Goal: Information Seeking & Learning: Find specific fact

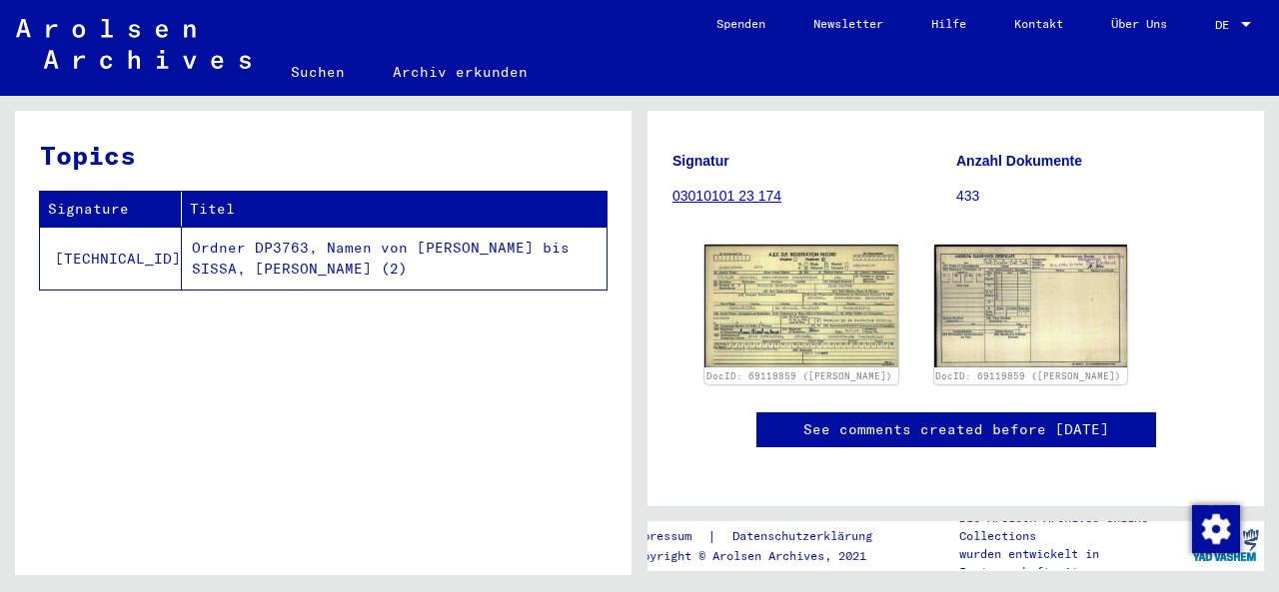
scroll to position [244, 0]
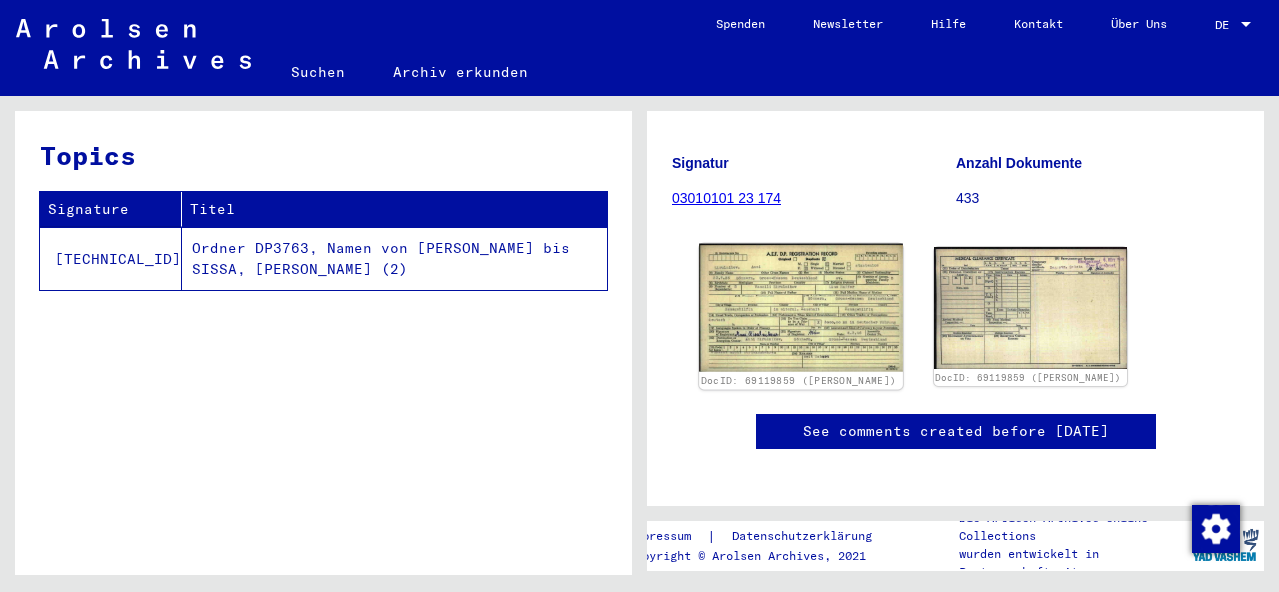
click at [824, 355] on img at bounding box center [800, 308] width 203 height 129
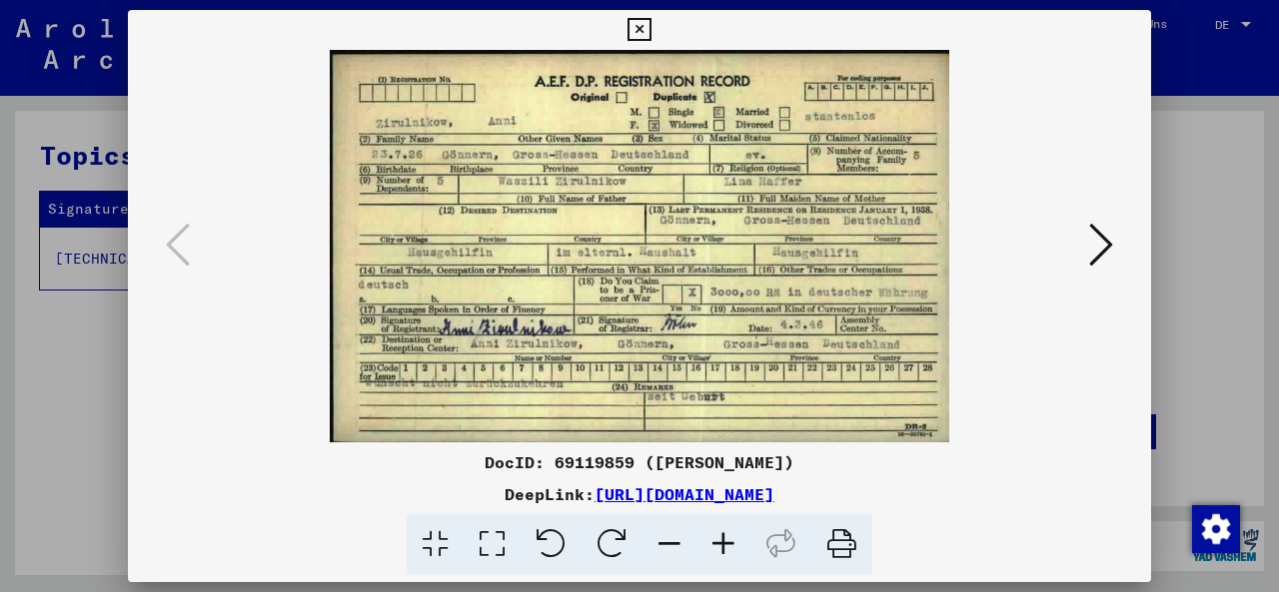
click at [1096, 246] on icon at bounding box center [1101, 245] width 24 height 48
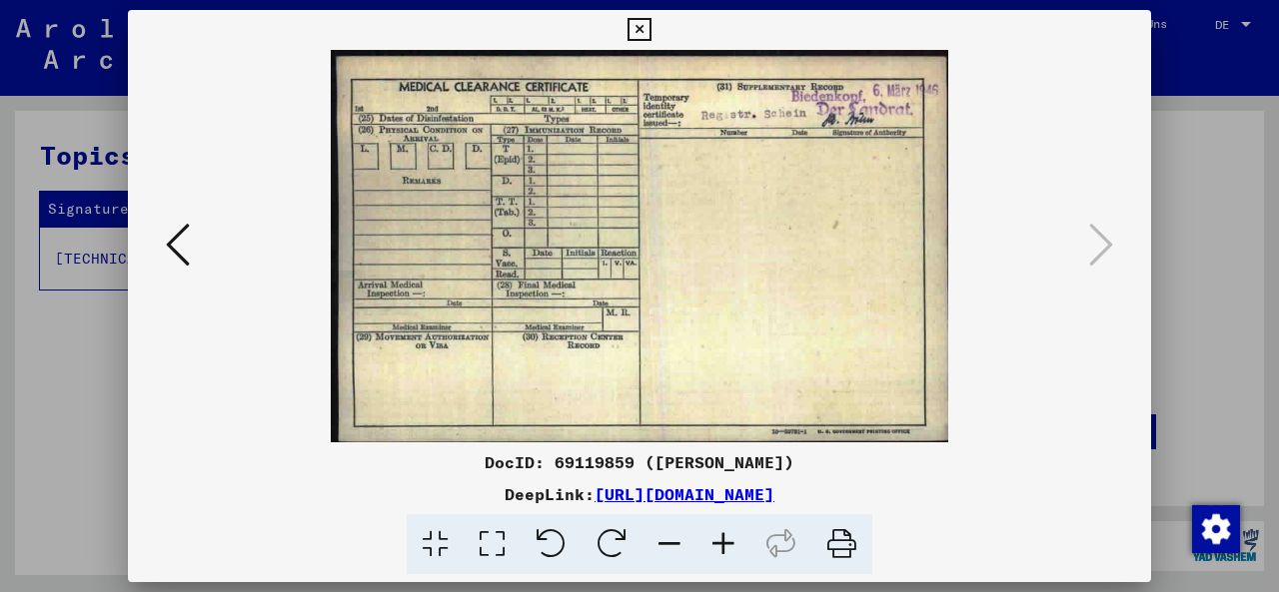
click at [174, 244] on icon at bounding box center [178, 245] width 24 height 48
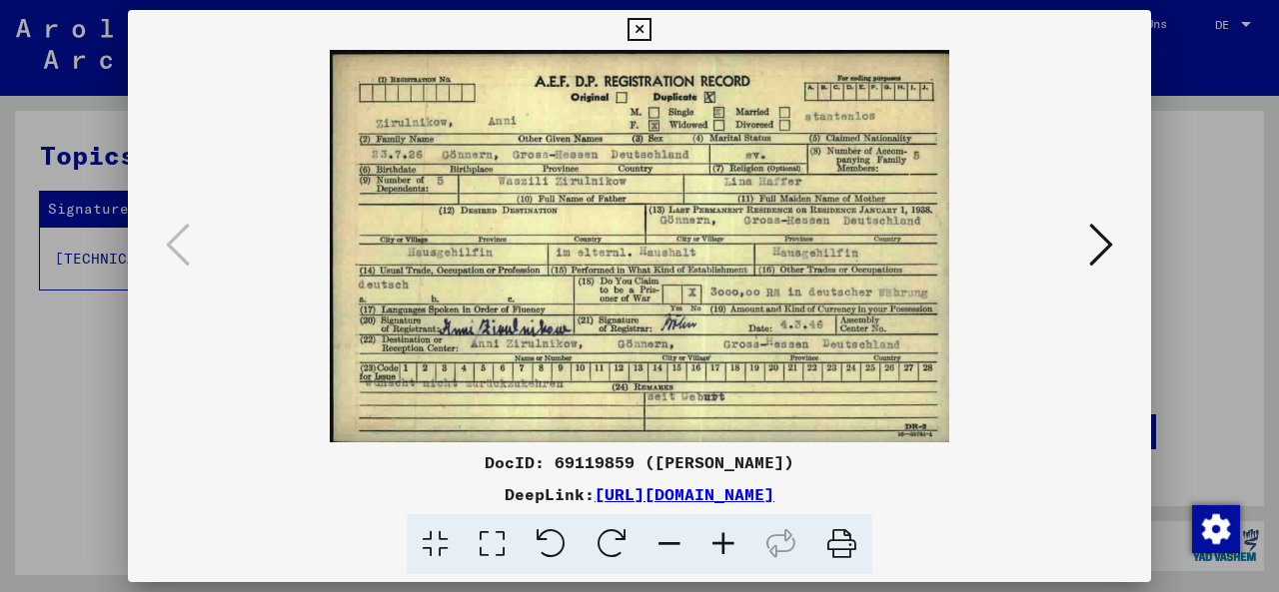
click at [60, 359] on div at bounding box center [639, 296] width 1279 height 592
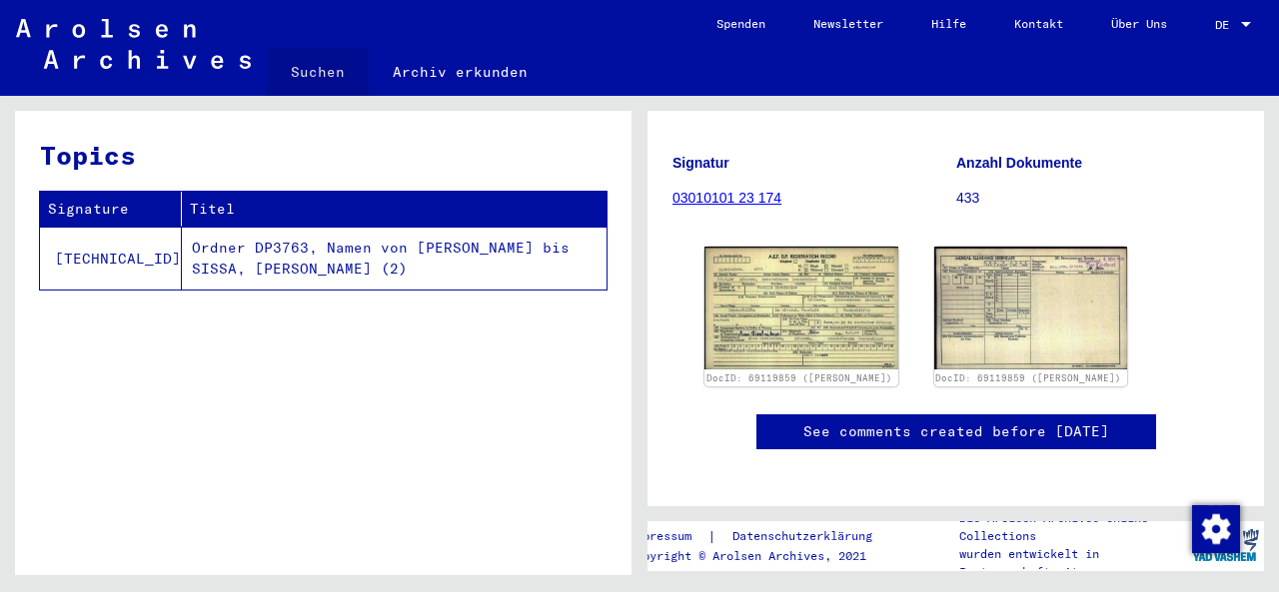
click at [302, 65] on link "Suchen" at bounding box center [318, 72] width 102 height 48
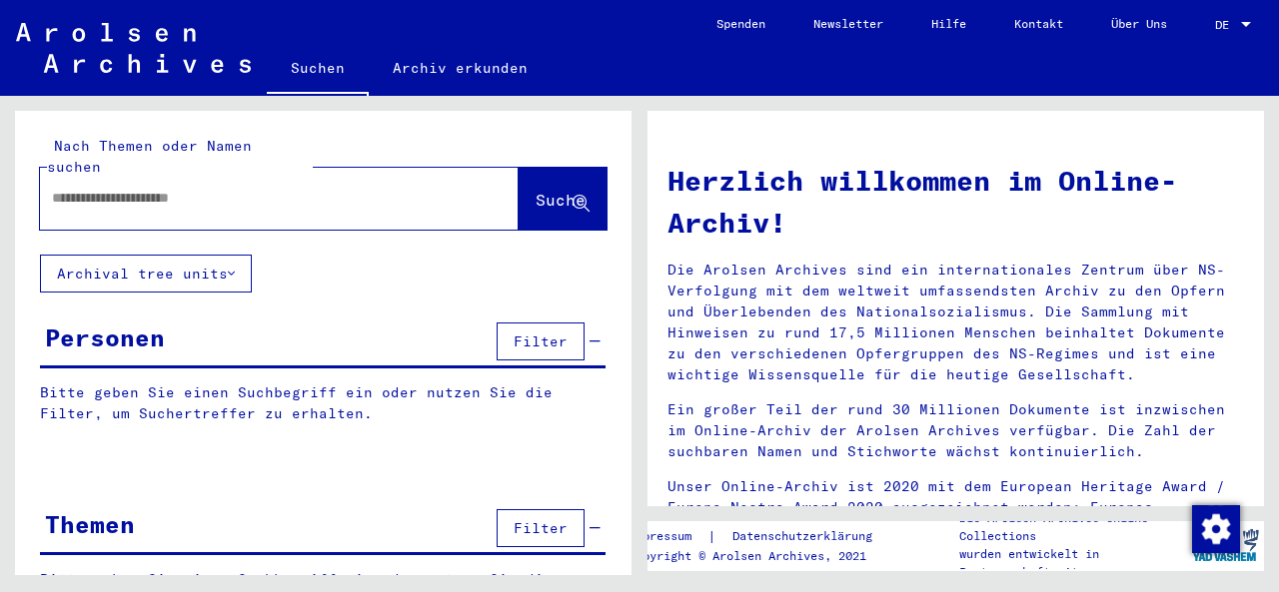
click at [83, 196] on div at bounding box center [249, 198] width 419 height 45
click at [78, 188] on input "text" at bounding box center [255, 198] width 407 height 21
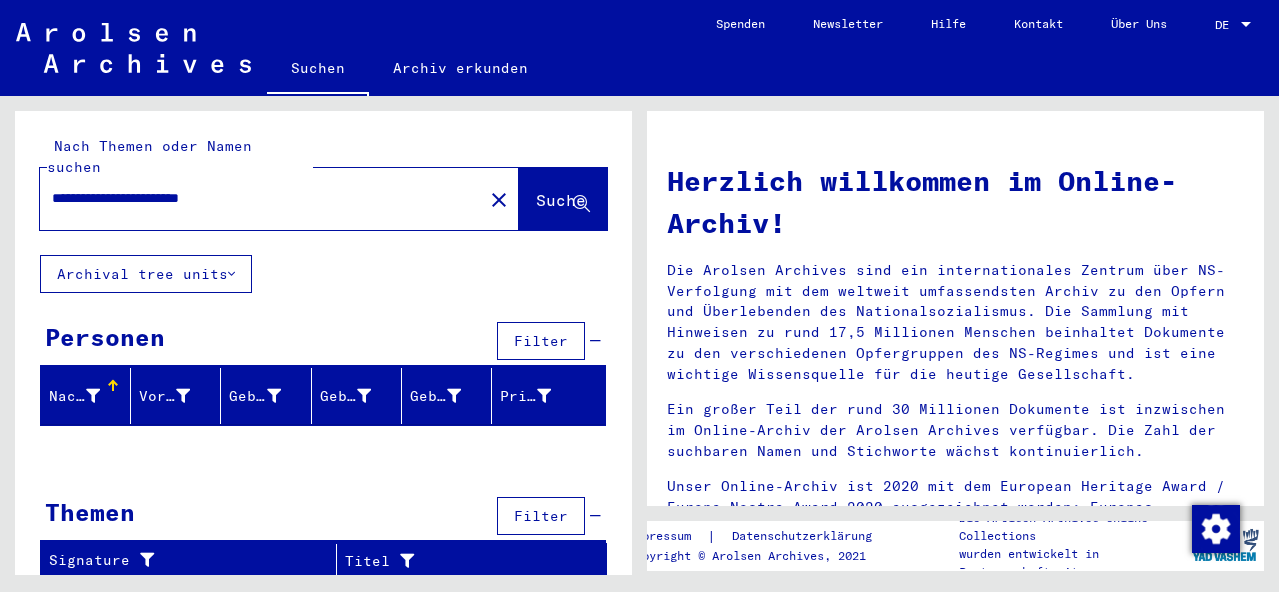
click at [155, 265] on button "Archival tree units" at bounding box center [146, 274] width 212 height 38
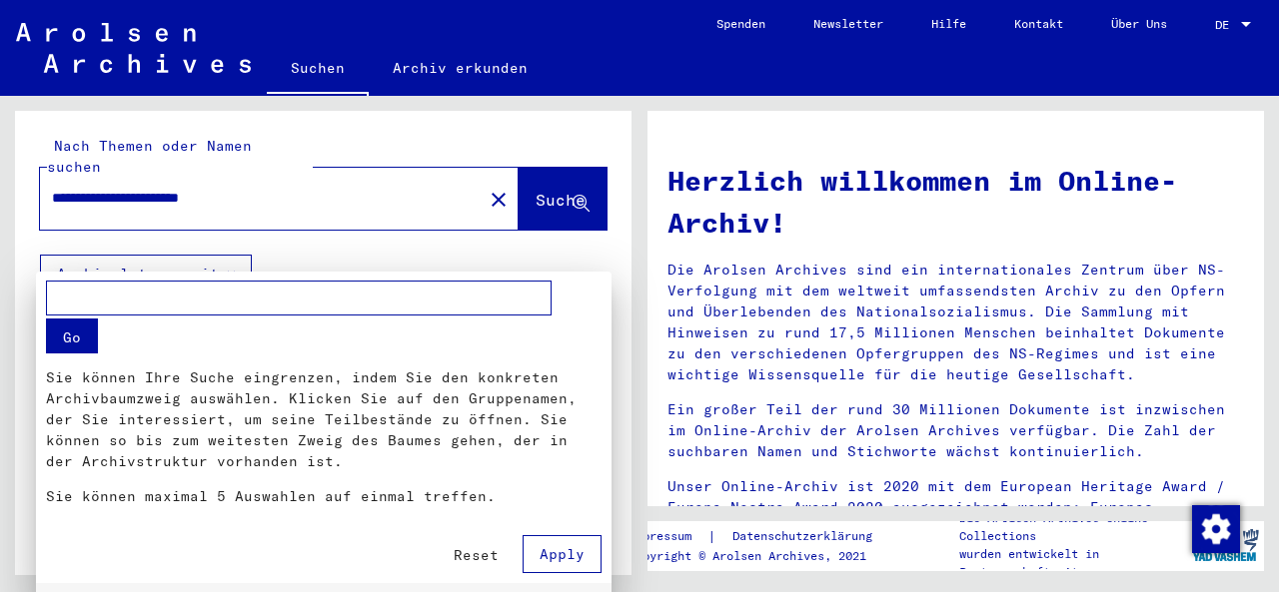
scroll to position [340, 0]
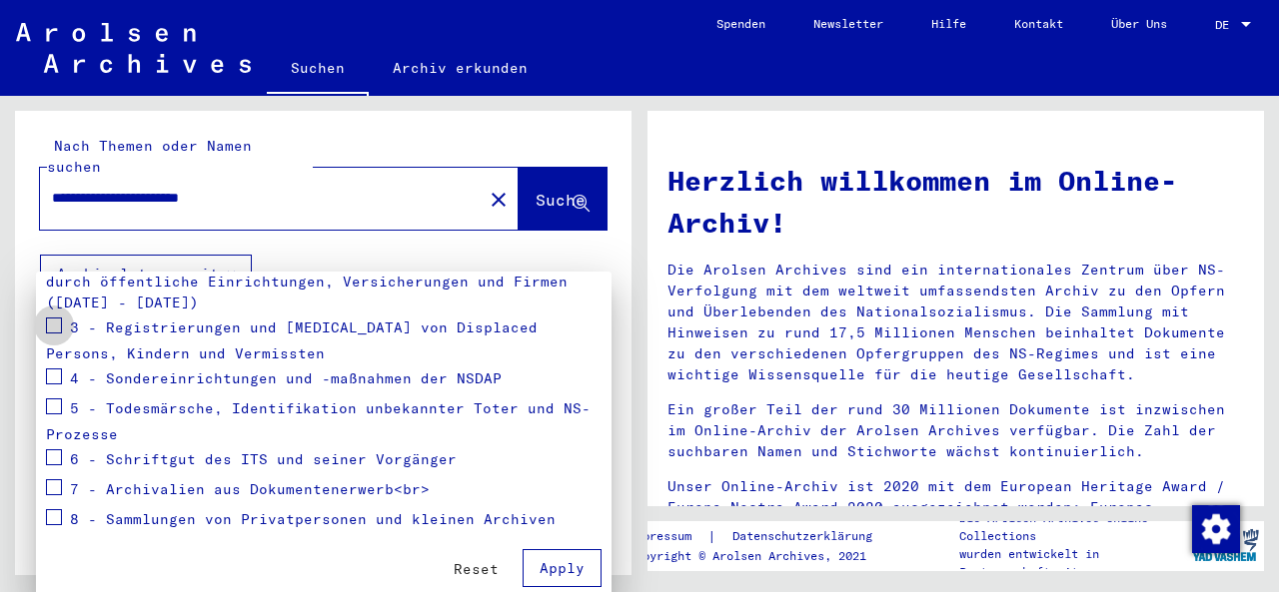
click at [57, 332] on span at bounding box center [54, 326] width 16 height 16
click at [54, 376] on span at bounding box center [54, 377] width 16 height 16
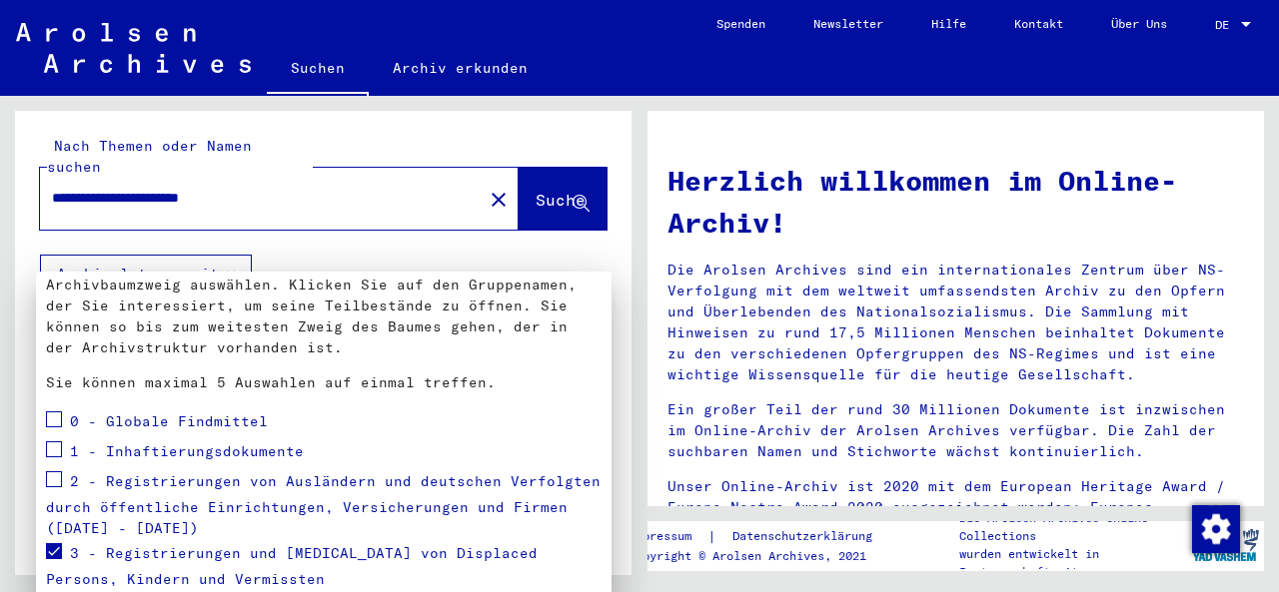
scroll to position [44, 0]
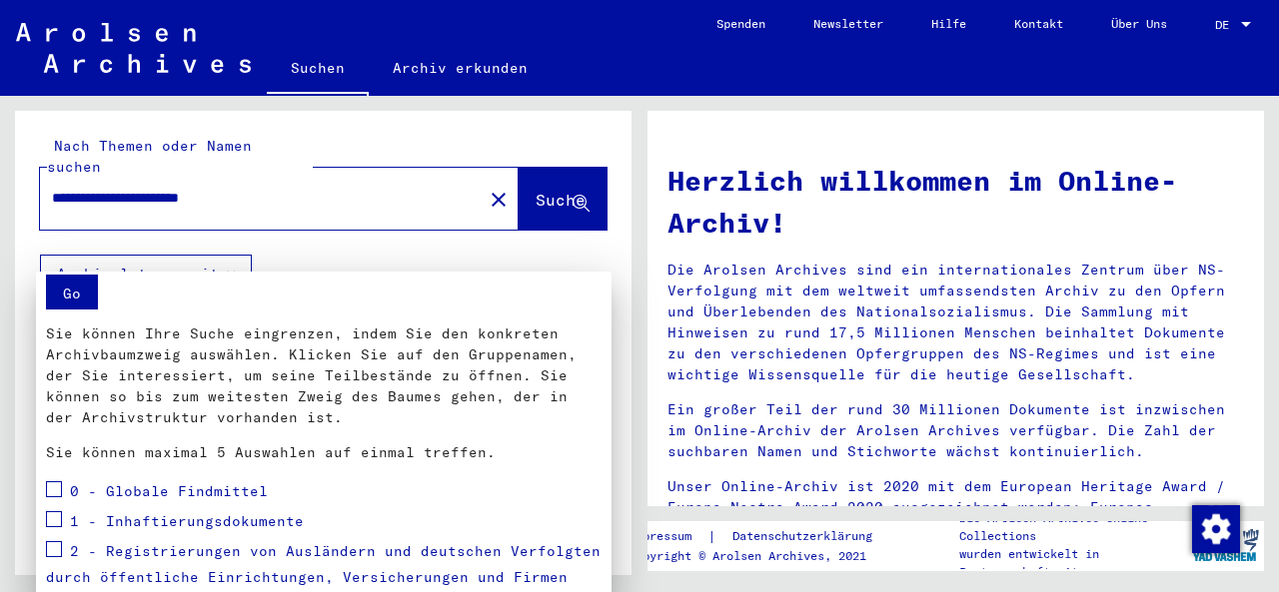
click at [56, 549] on span at bounding box center [54, 549] width 16 height 16
click at [54, 515] on span at bounding box center [54, 519] width 16 height 16
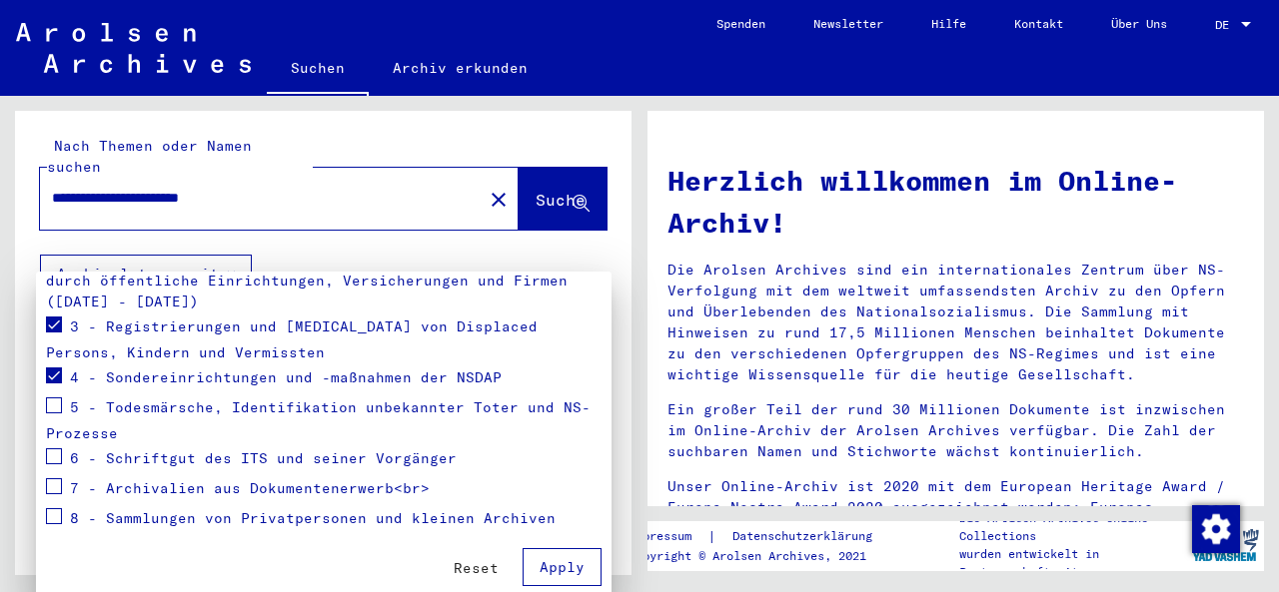
scroll to position [340, 0]
click at [582, 567] on span "Apply" at bounding box center [561, 568] width 45 height 18
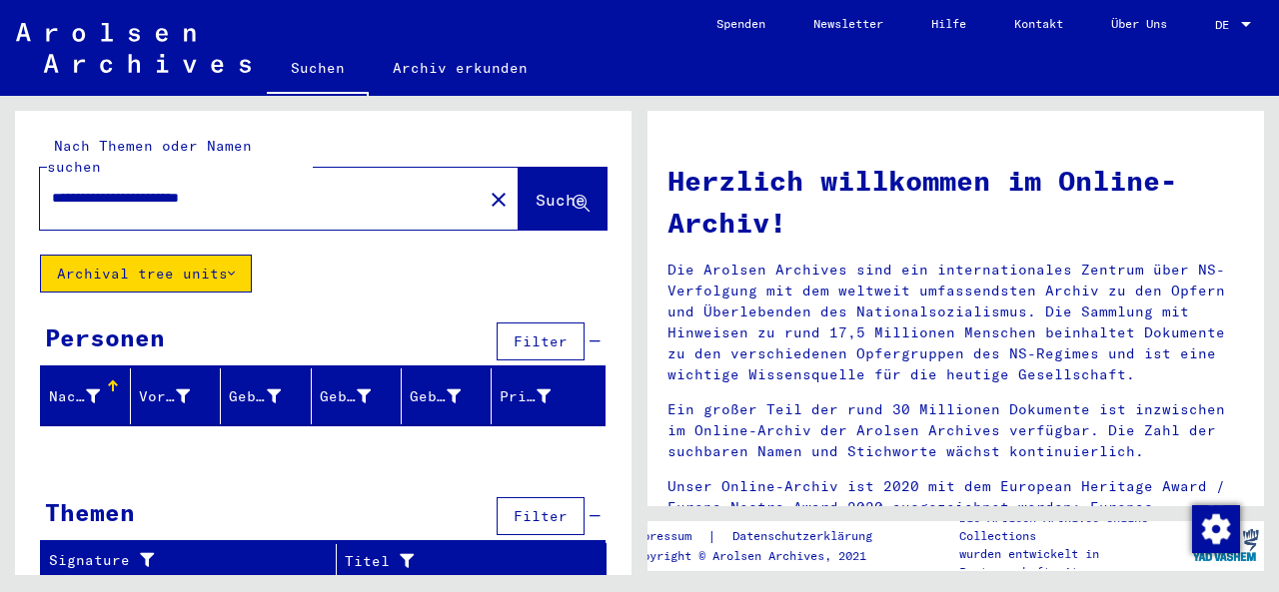
click at [120, 381] on div "Nachname" at bounding box center [89, 397] width 81 height 32
drag, startPoint x: 294, startPoint y: 179, endPoint x: 204, endPoint y: 172, distance: 90.2
click at [204, 188] on input "**********" at bounding box center [255, 198] width 407 height 21
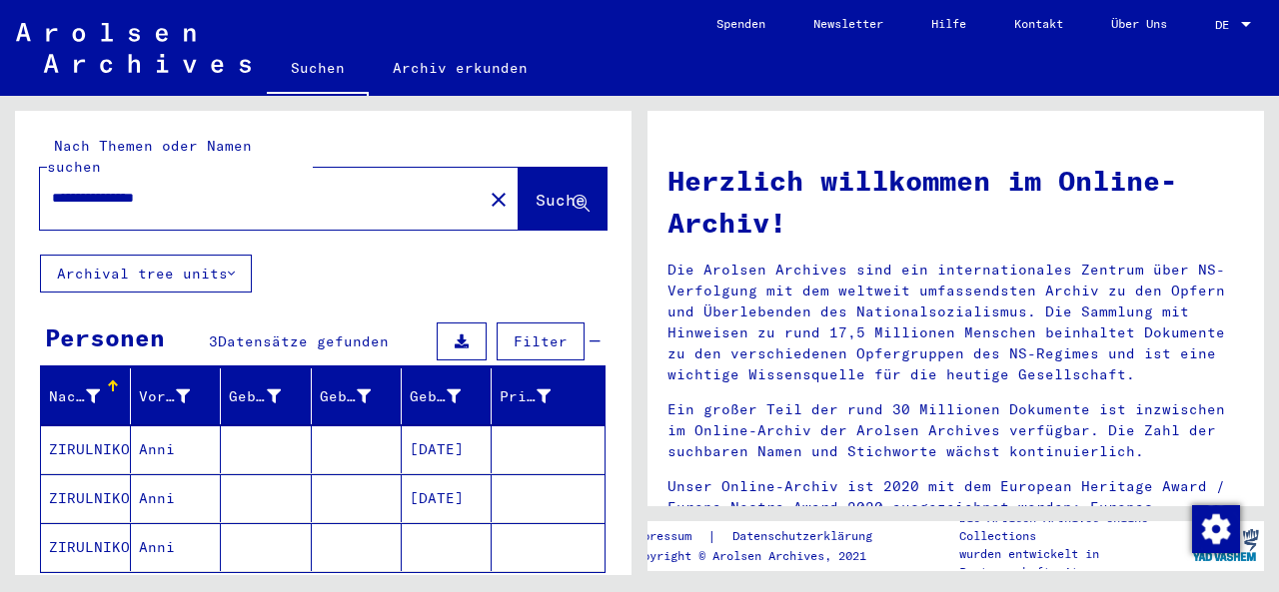
click at [422, 479] on mat-cell "[DATE]" at bounding box center [447, 498] width 90 height 48
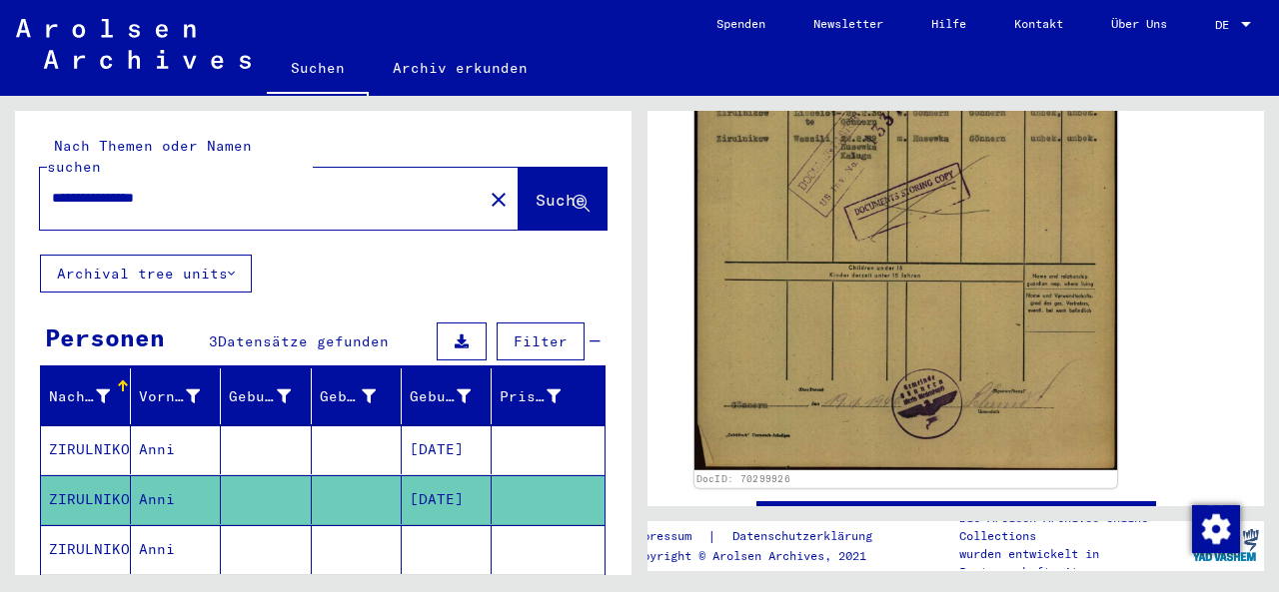
scroll to position [577, 0]
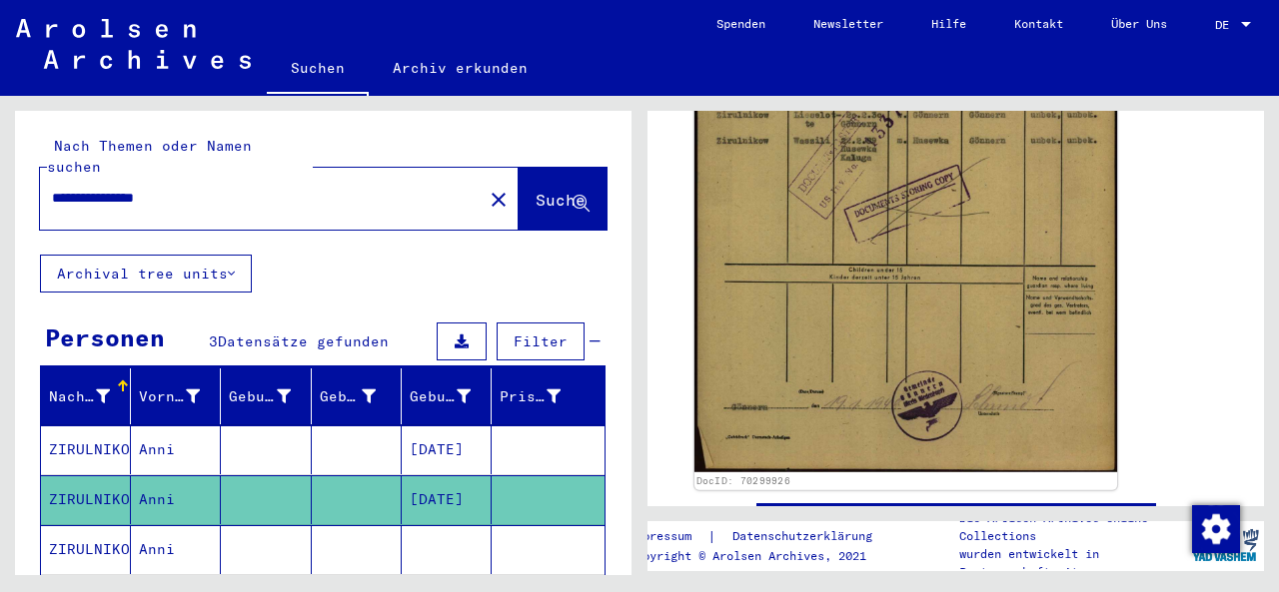
click at [1071, 324] on img at bounding box center [905, 174] width 423 height 595
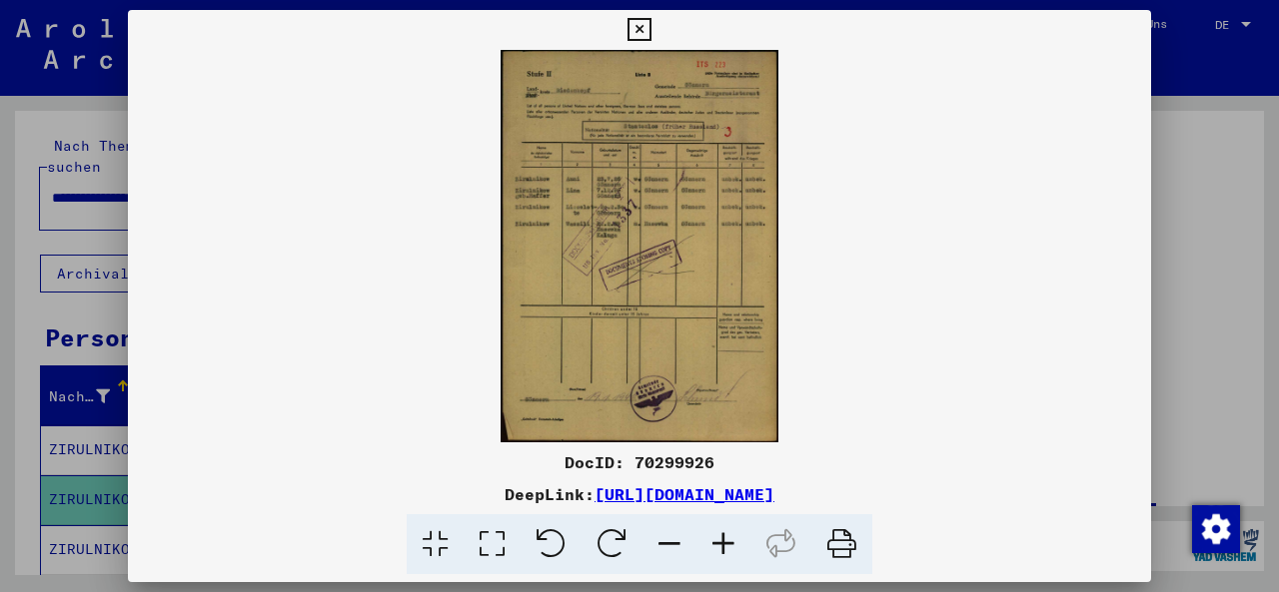
scroll to position [0, 0]
click at [650, 28] on icon at bounding box center [638, 30] width 23 height 24
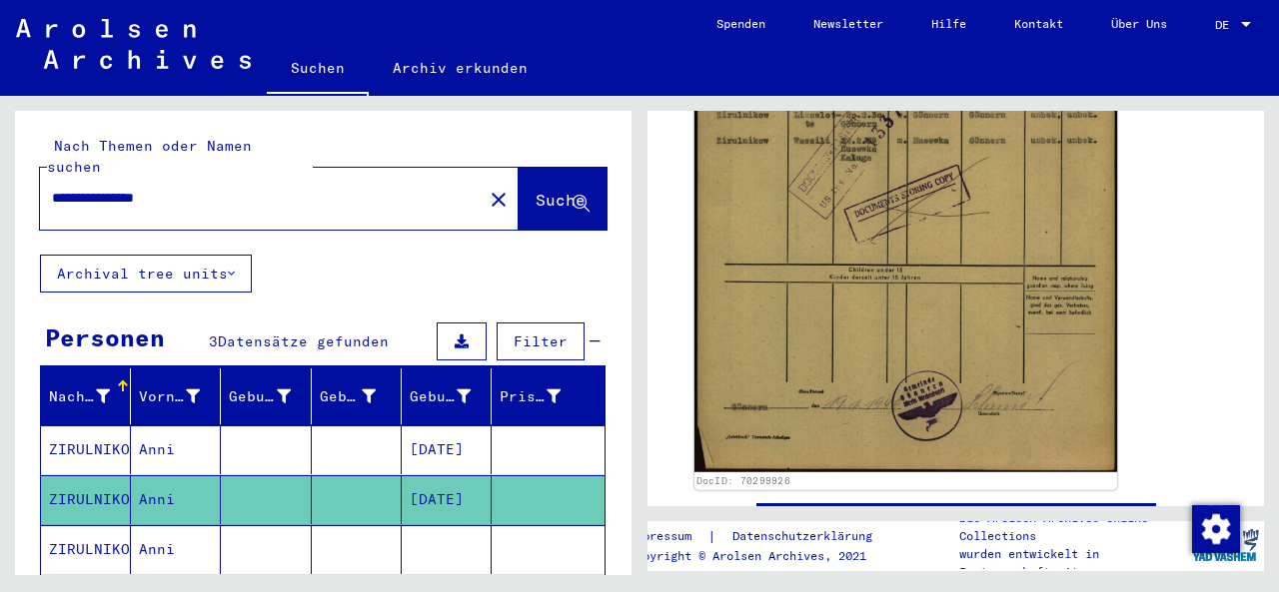
click at [789, 394] on img at bounding box center [905, 174] width 423 height 595
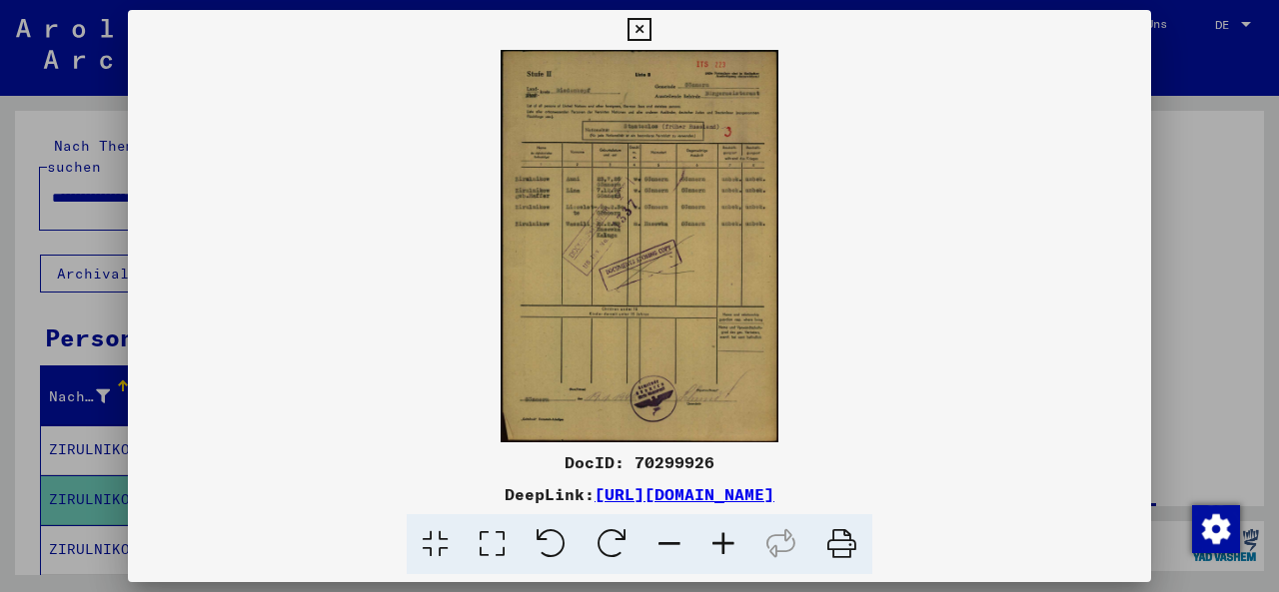
click at [607, 542] on icon at bounding box center [611, 544] width 61 height 61
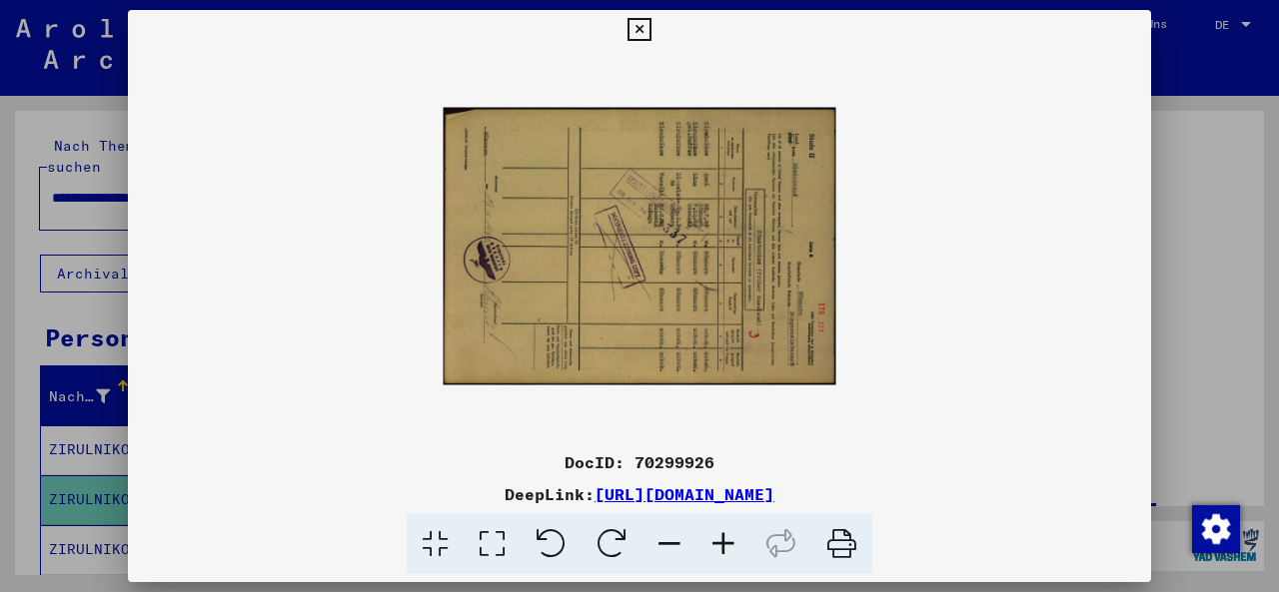
click at [607, 542] on icon at bounding box center [611, 544] width 61 height 61
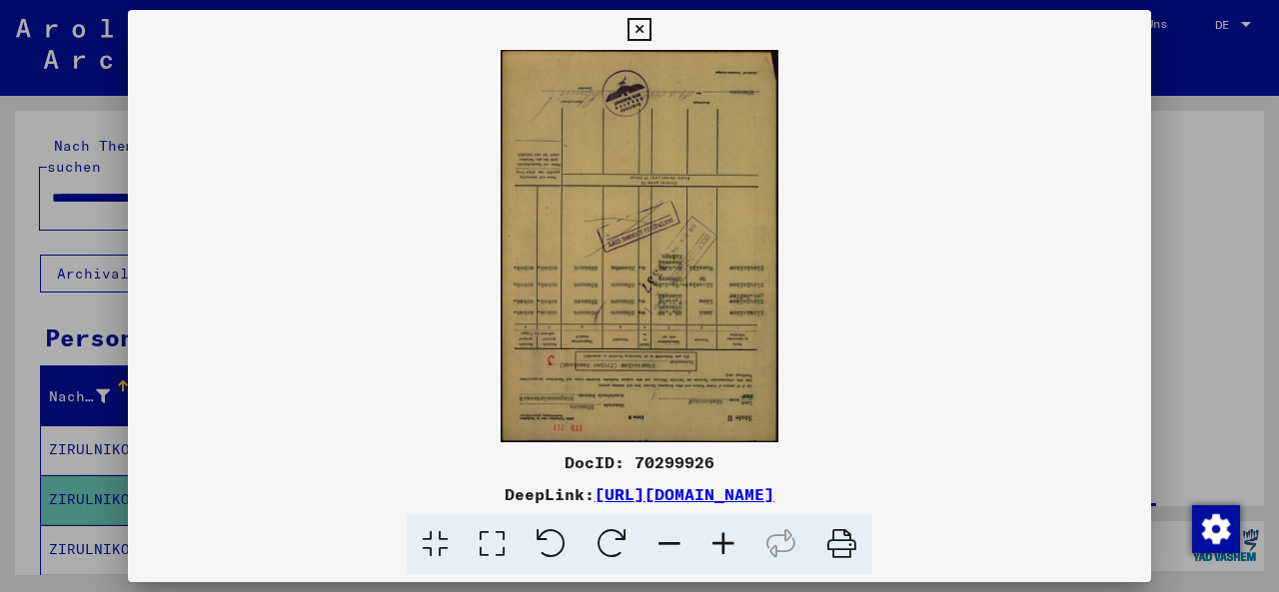
click at [607, 542] on icon at bounding box center [611, 544] width 61 height 61
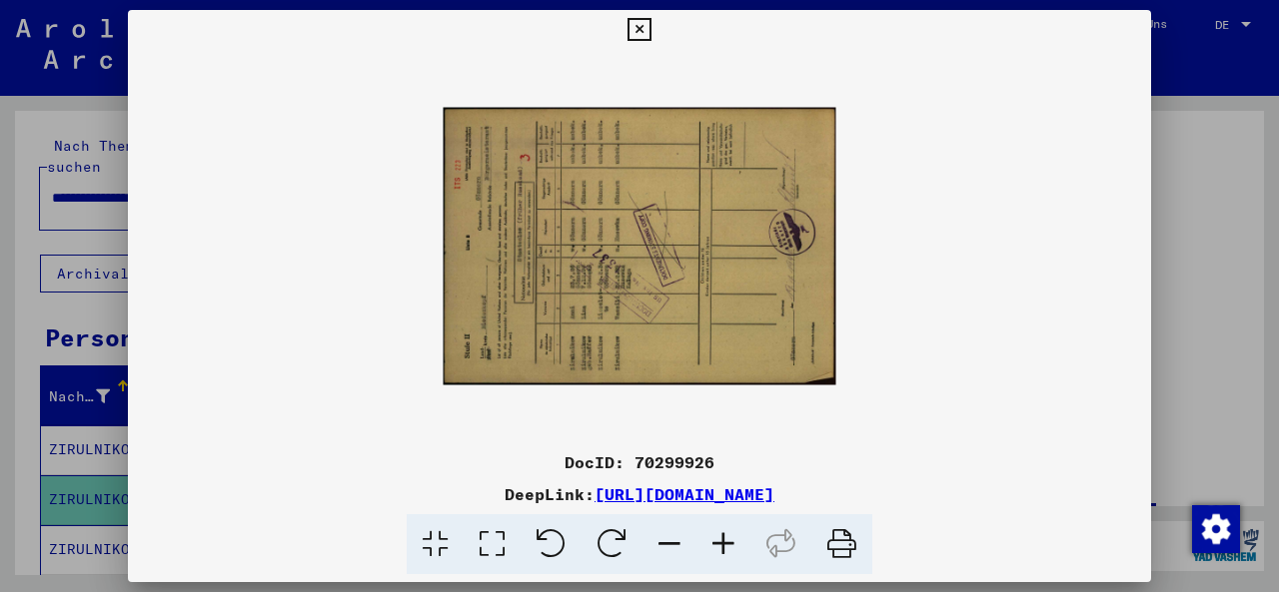
click at [733, 553] on icon at bounding box center [723, 544] width 54 height 61
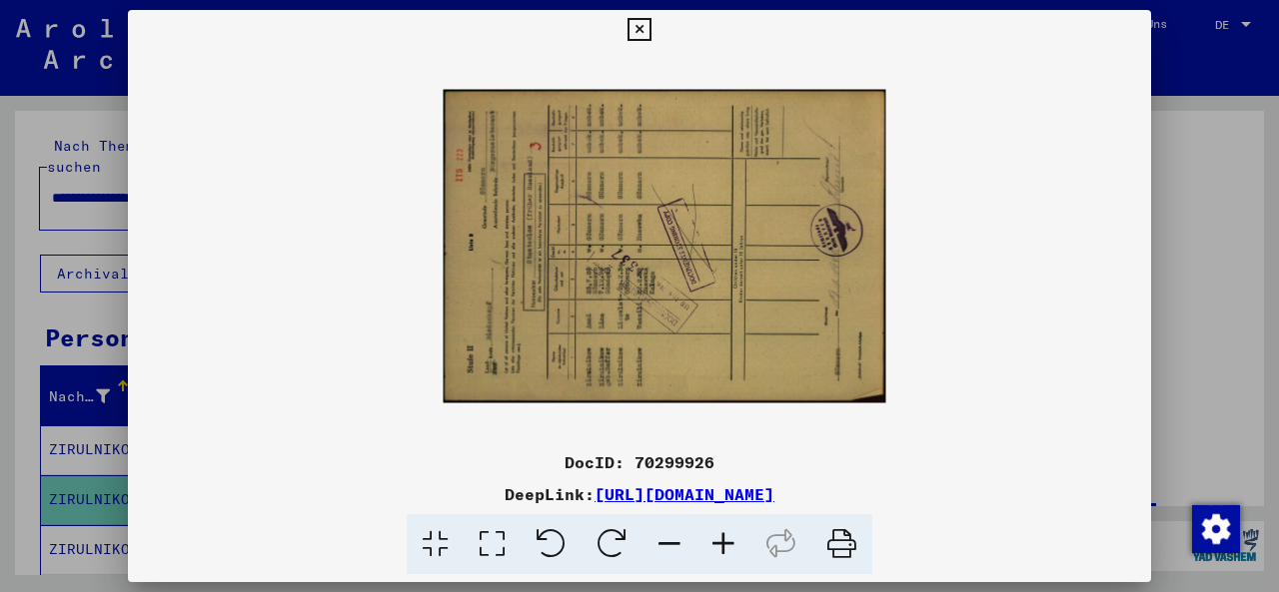
click at [733, 553] on icon at bounding box center [723, 544] width 54 height 61
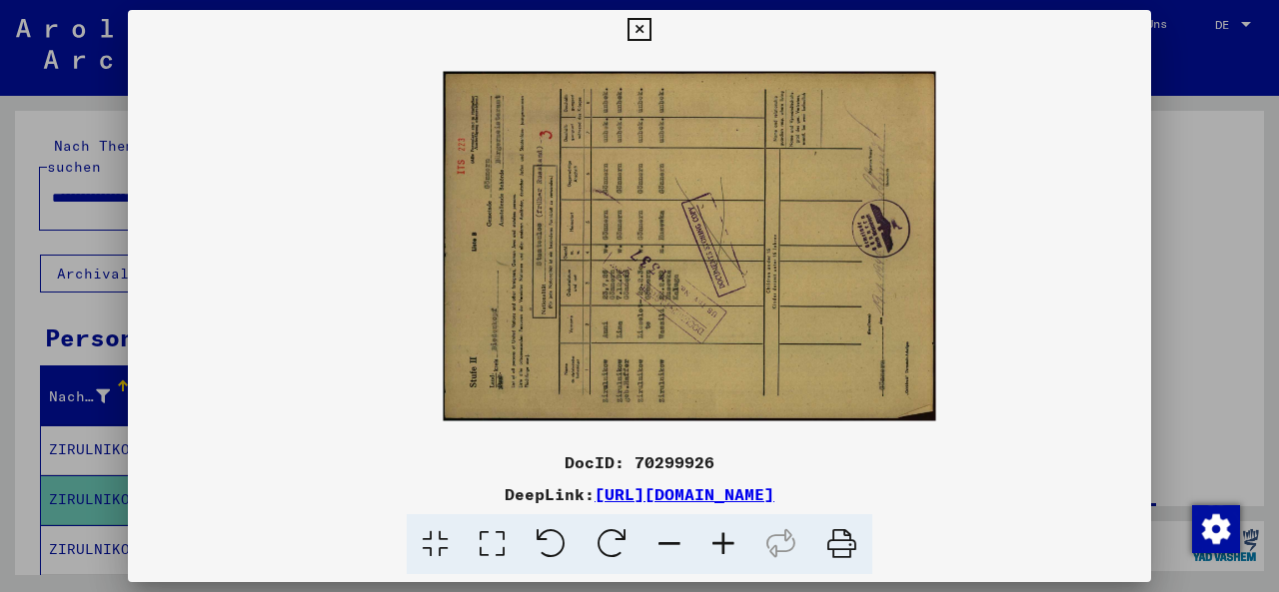
click at [650, 38] on icon at bounding box center [638, 30] width 23 height 24
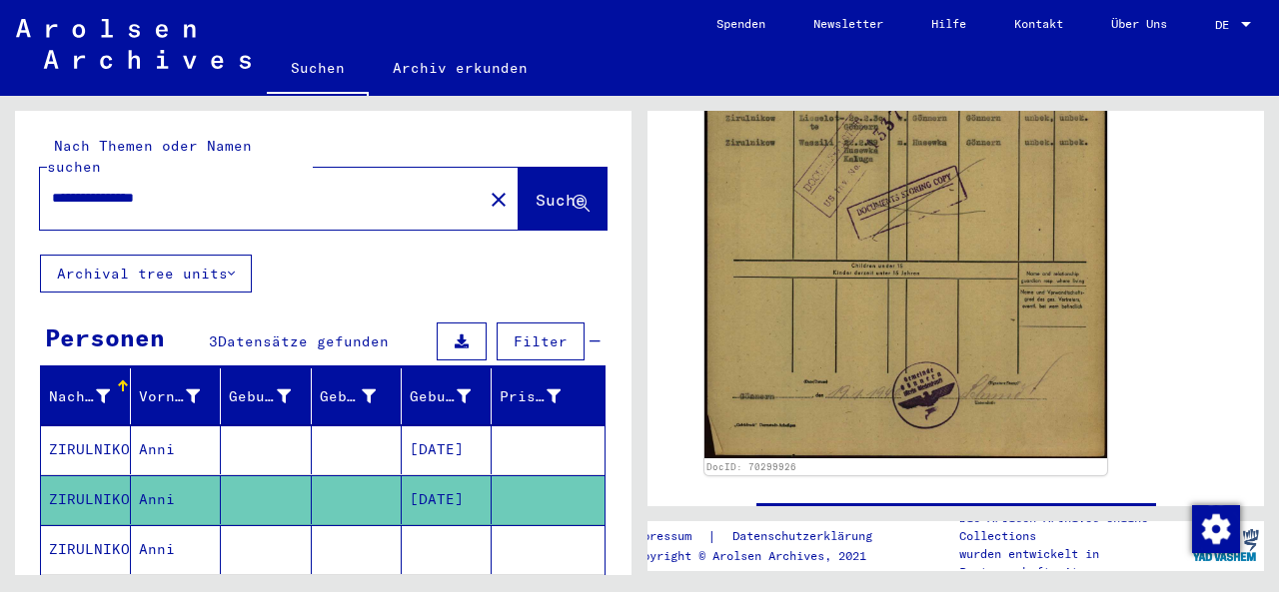
click at [1135, 42] on link "Über Uns" at bounding box center [1139, 24] width 104 height 48
click at [85, 523] on icon at bounding box center [83, 512] width 50 height 80
click at [162, 531] on mat-cell "Anni" at bounding box center [176, 549] width 90 height 49
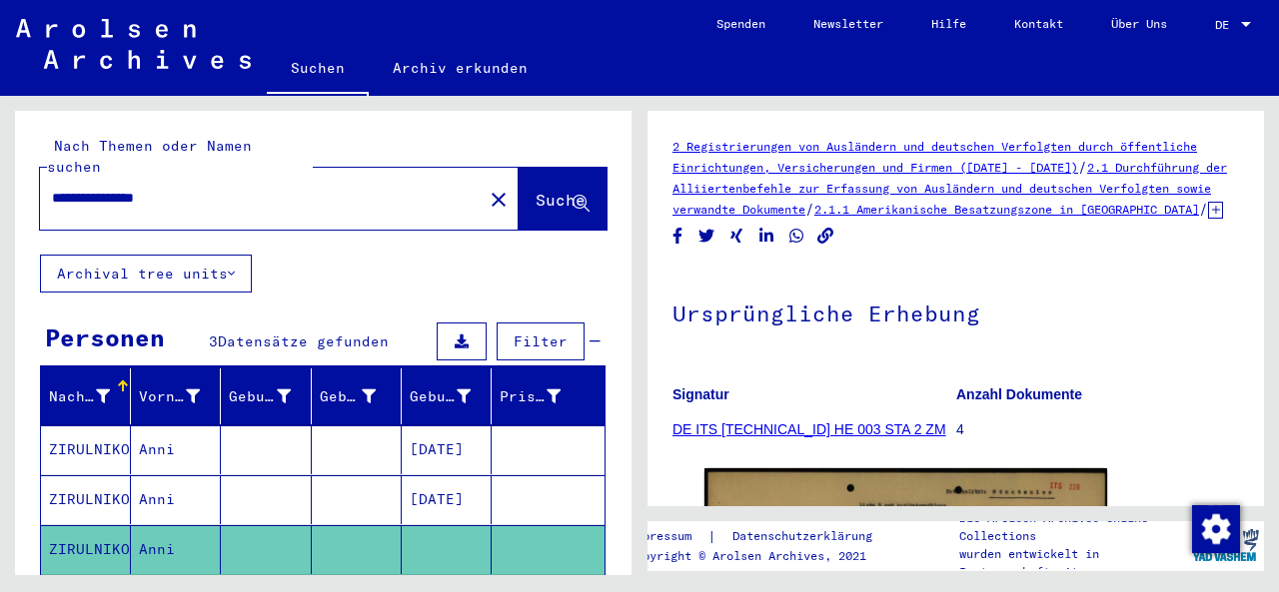
scroll to position [380, 0]
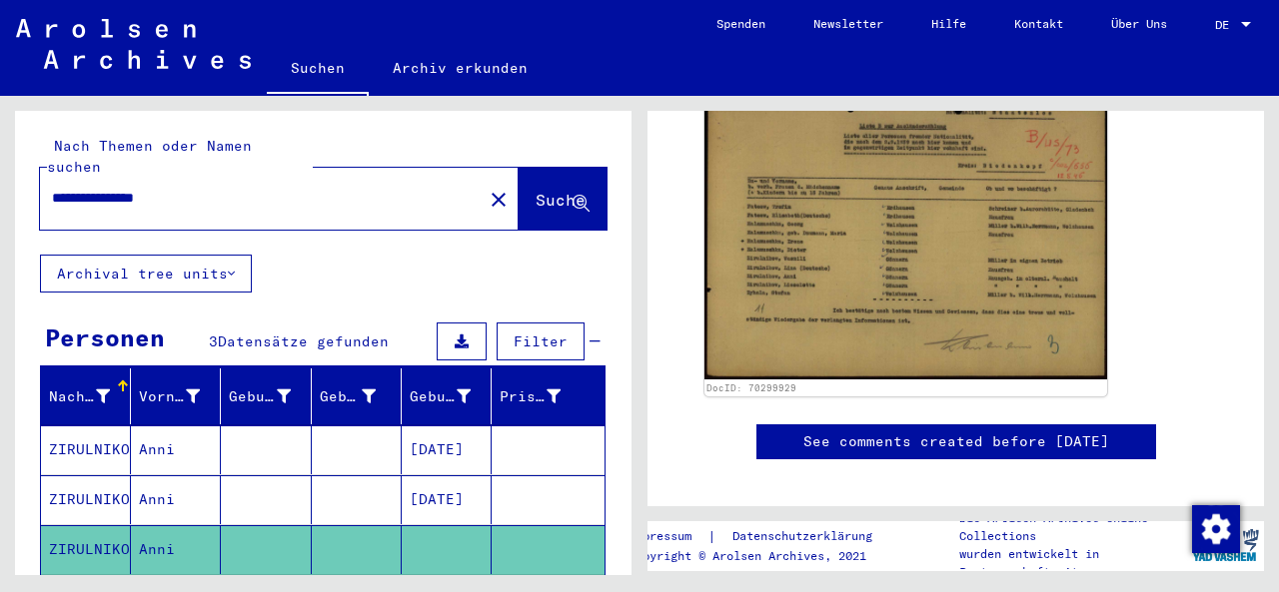
click at [1154, 360] on div "DocID: 70299929" at bounding box center [955, 243] width 518 height 324
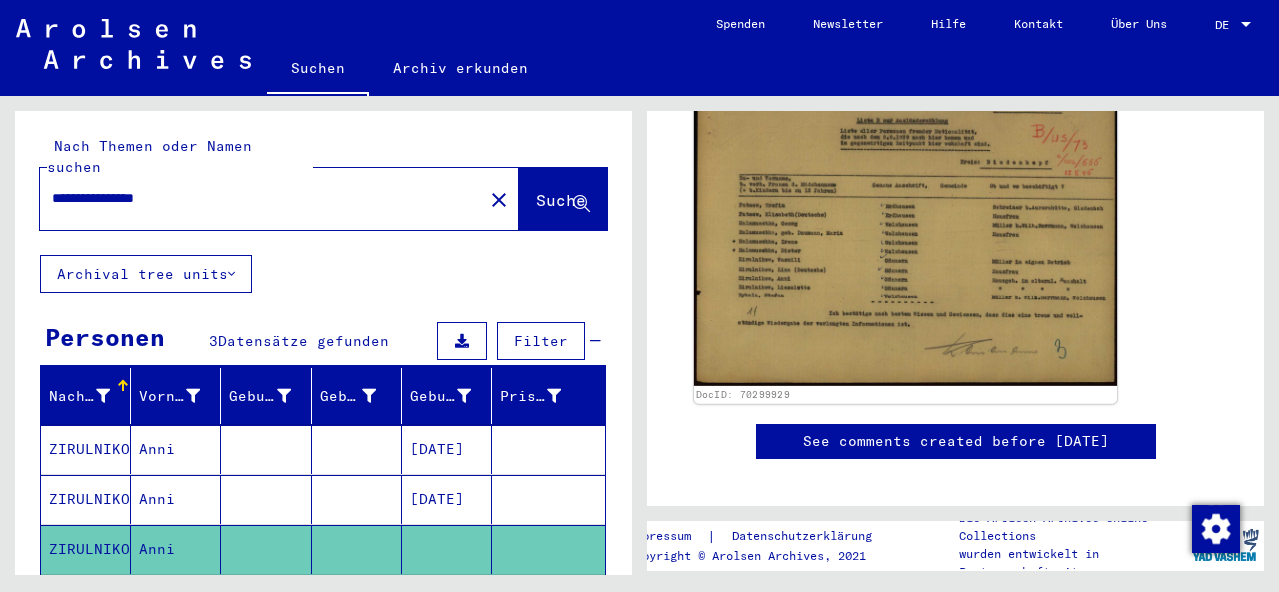
click at [922, 334] on img at bounding box center [905, 235] width 423 height 306
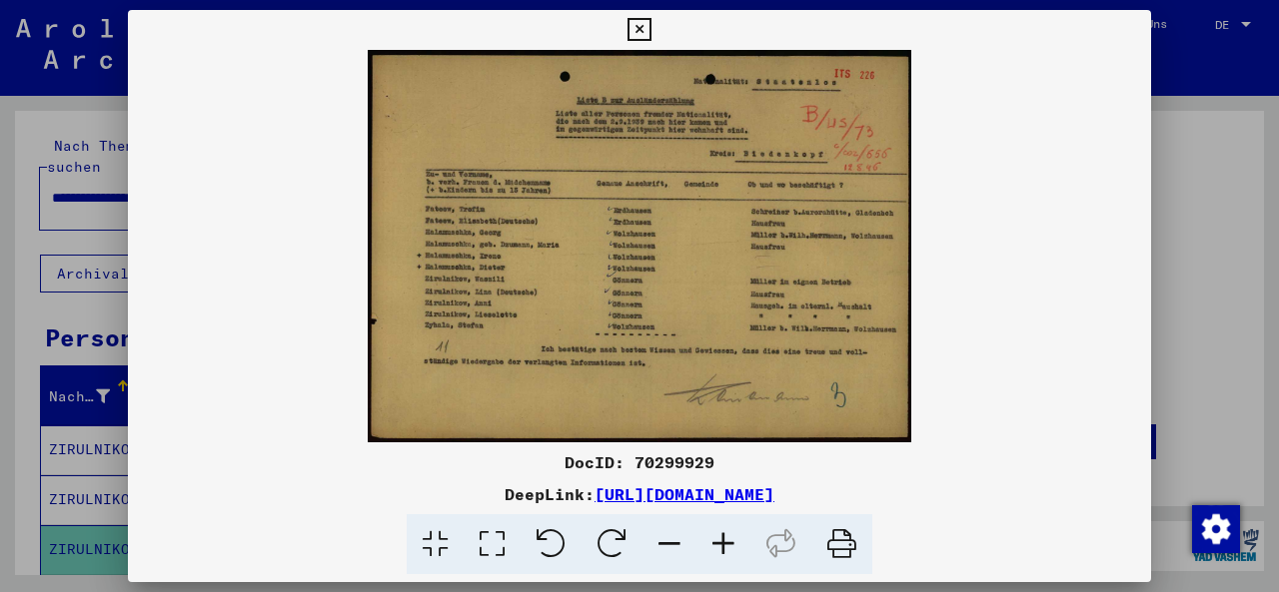
scroll to position [0, 0]
drag, startPoint x: 665, startPoint y: 183, endPoint x: 655, endPoint y: 274, distance: 91.4
click at [660, 499] on link "[URL][DOMAIN_NAME]" at bounding box center [684, 494] width 180 height 20
click at [481, 526] on icon at bounding box center [491, 544] width 57 height 61
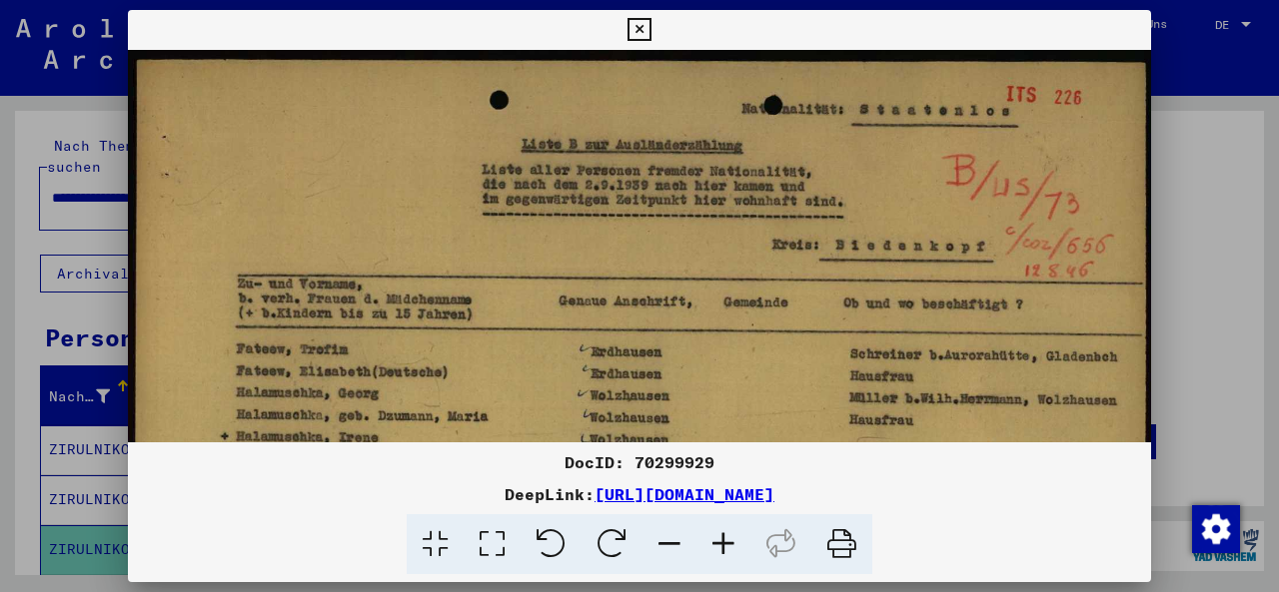
click at [672, 551] on icon at bounding box center [669, 544] width 54 height 61
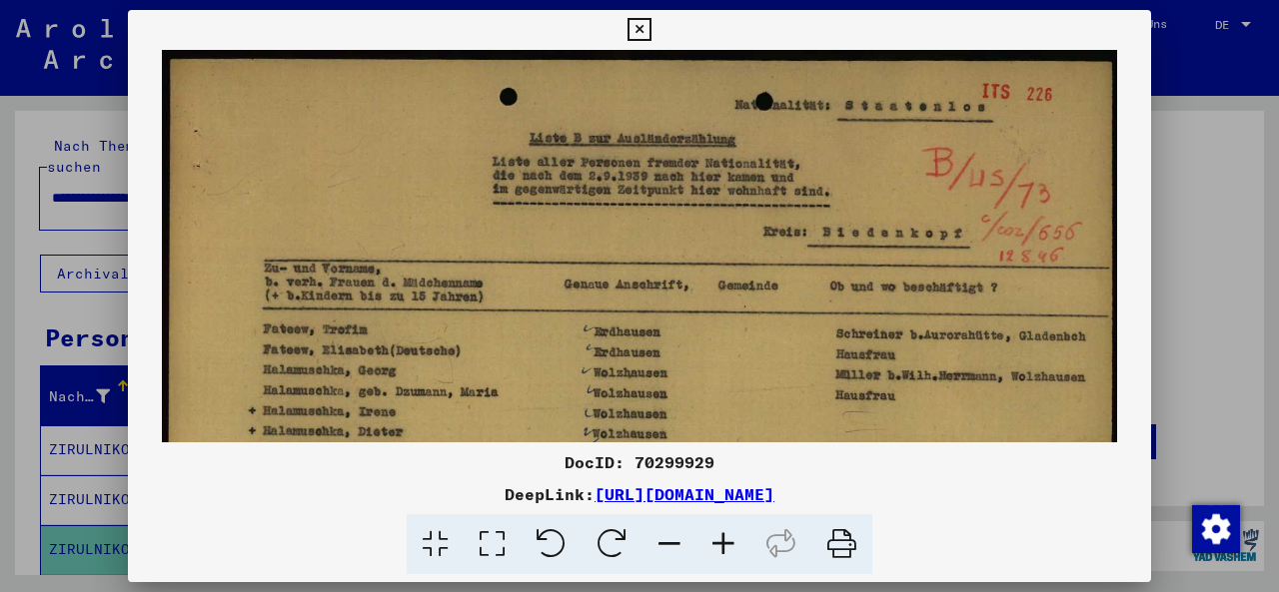
click at [673, 553] on icon at bounding box center [669, 544] width 54 height 61
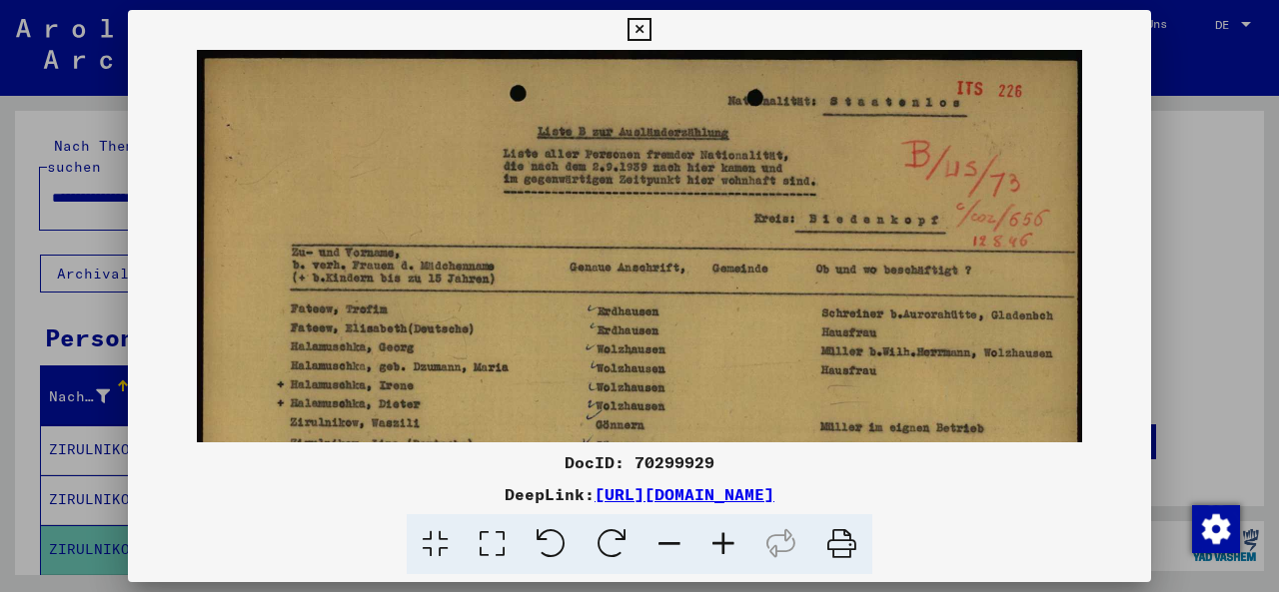
click at [673, 553] on icon at bounding box center [669, 544] width 54 height 61
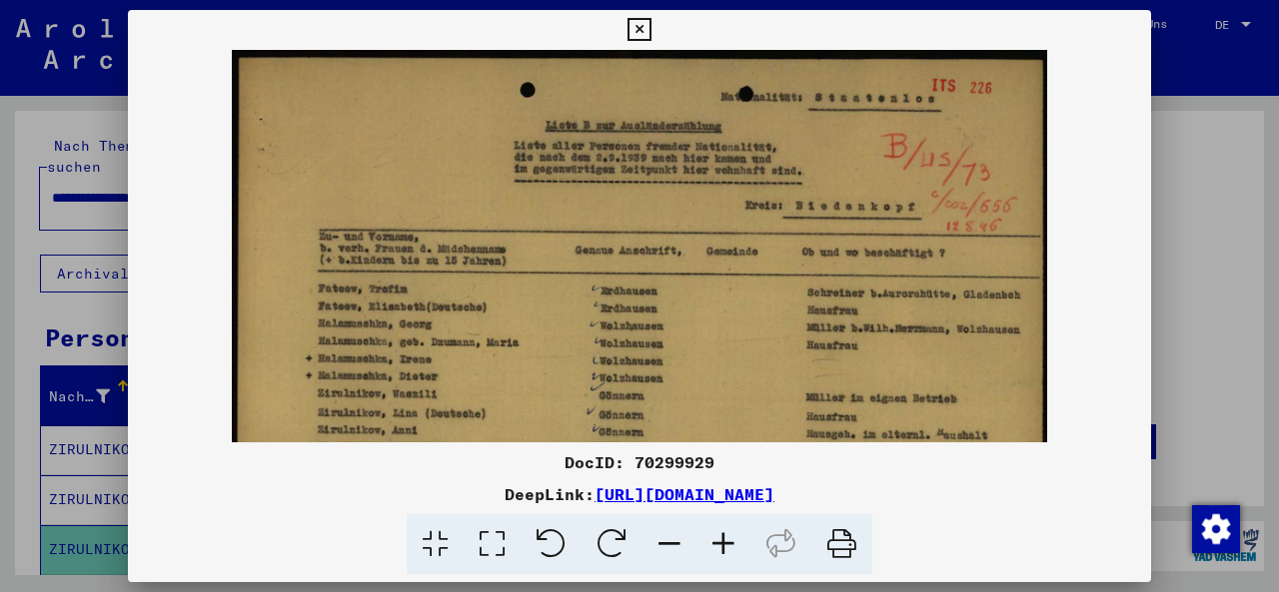
click at [673, 553] on icon at bounding box center [669, 544] width 54 height 61
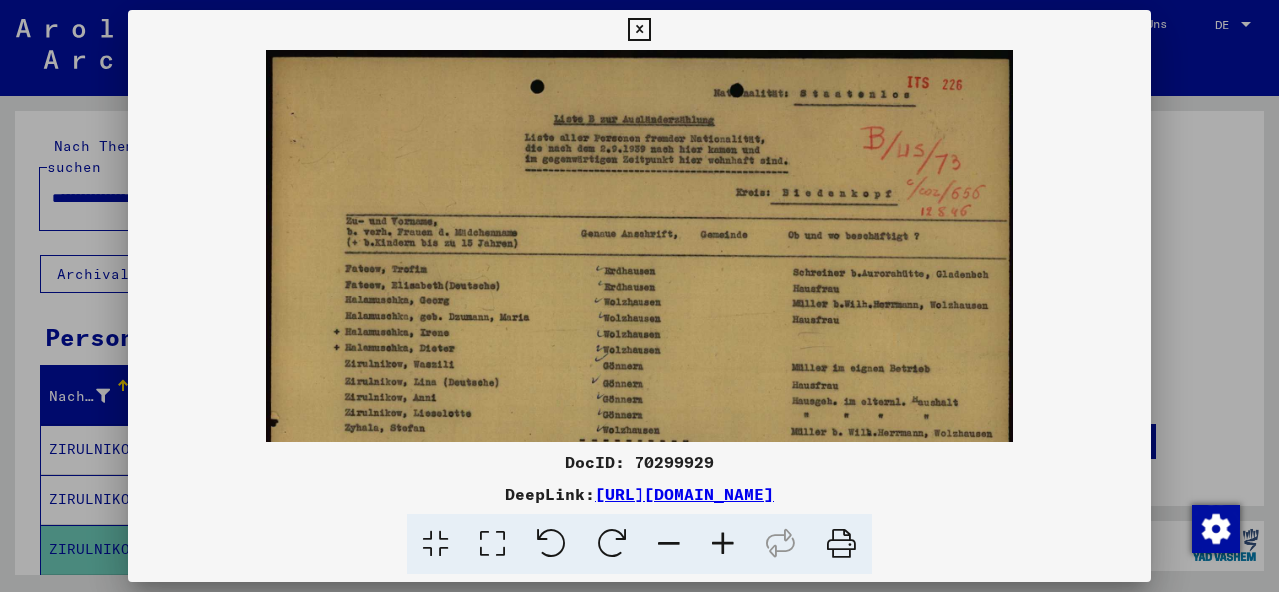
click at [673, 553] on icon at bounding box center [669, 544] width 54 height 61
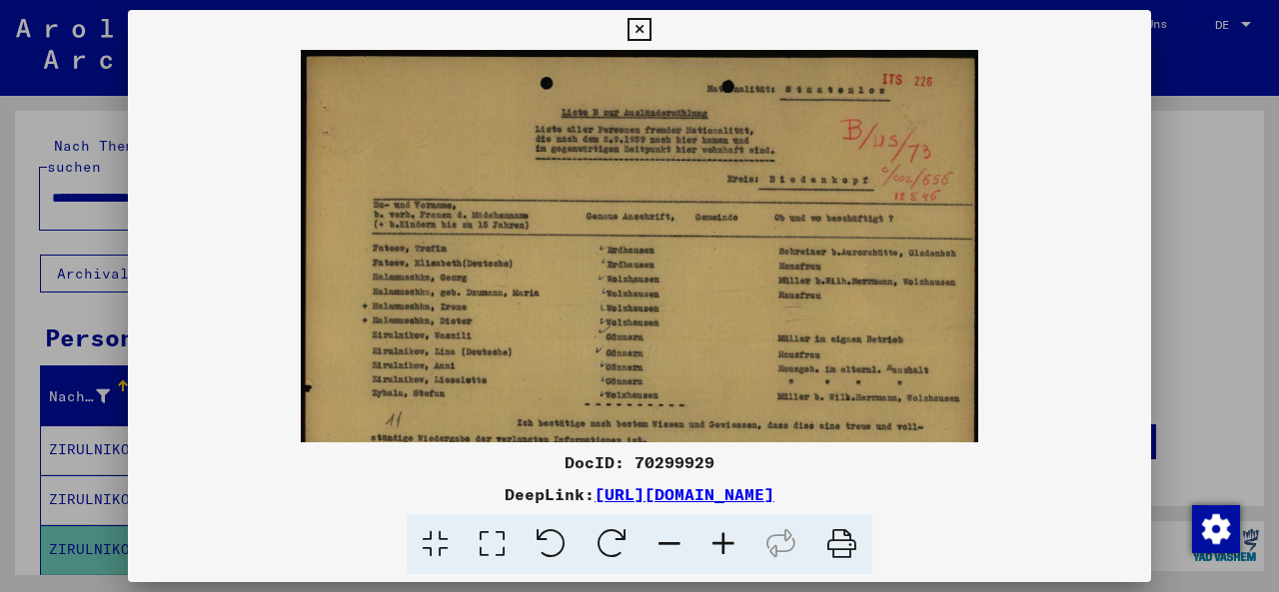
click at [673, 554] on icon at bounding box center [669, 544] width 54 height 61
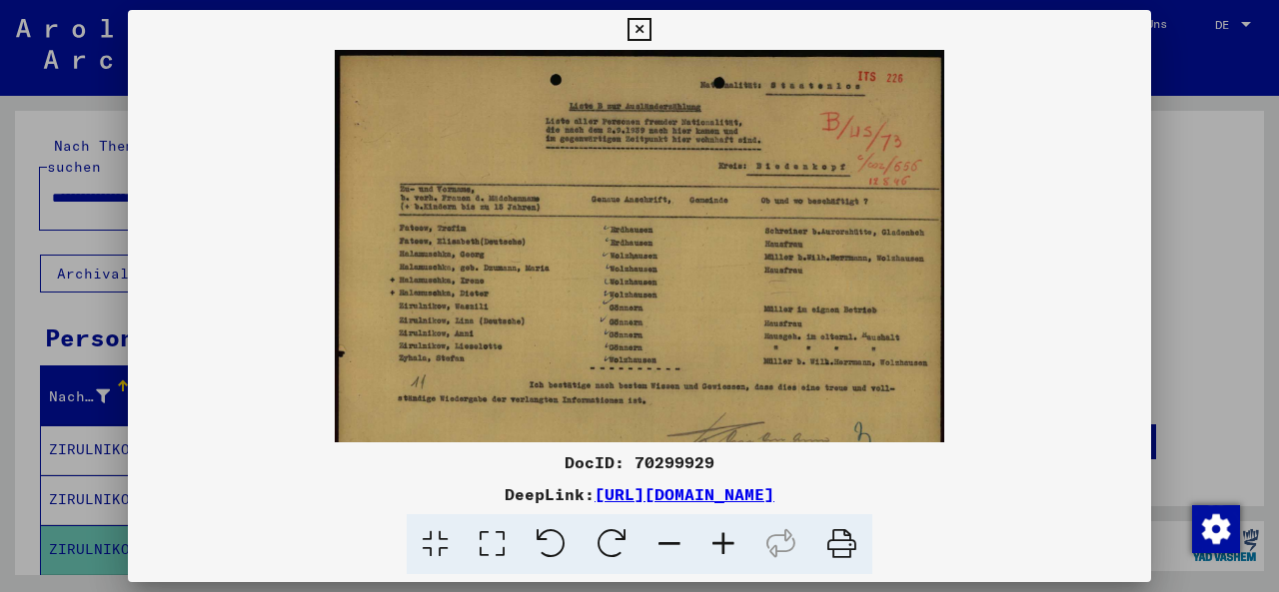
click at [673, 554] on icon at bounding box center [669, 544] width 54 height 61
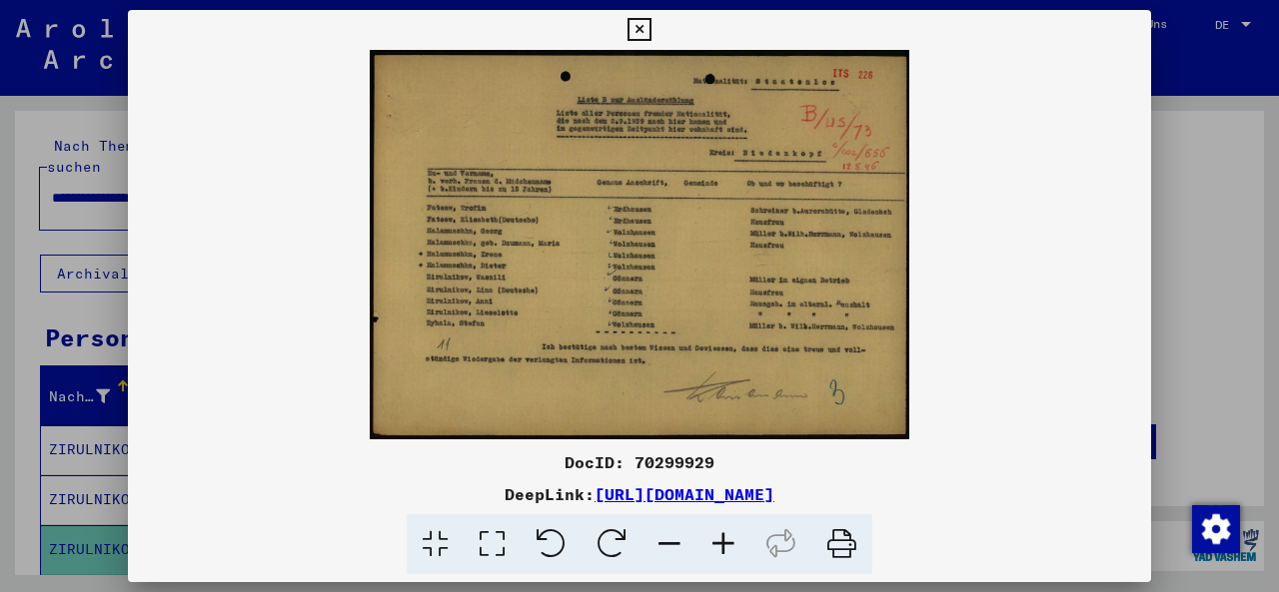
click at [650, 29] on icon at bounding box center [638, 30] width 23 height 24
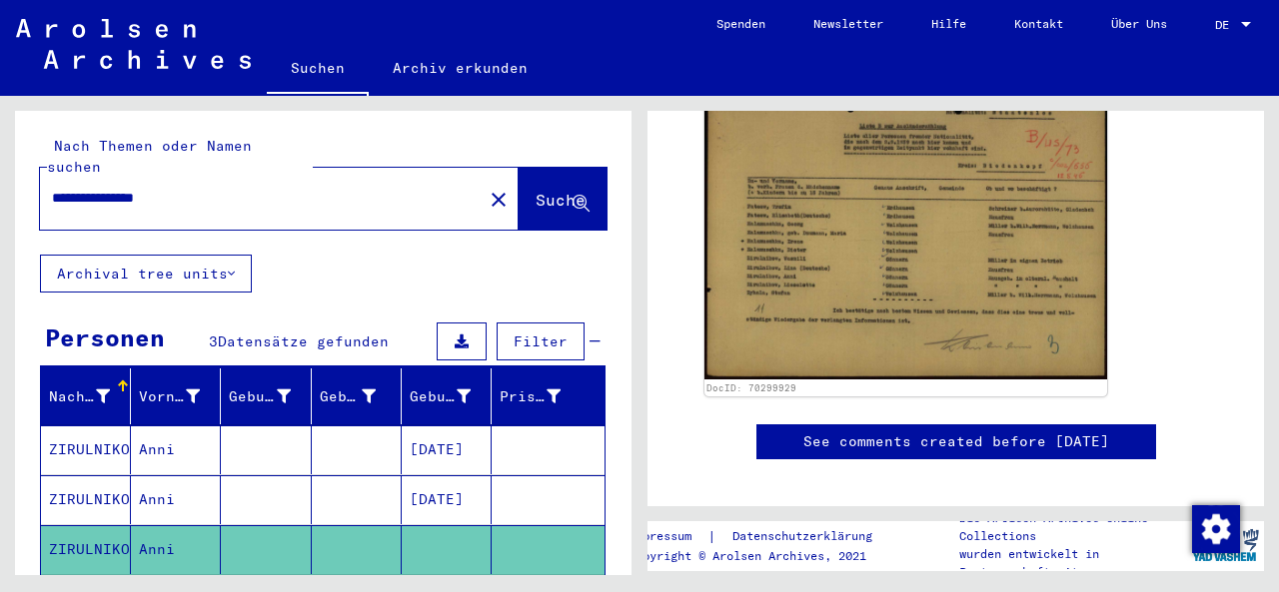
click at [84, 473] on icon at bounding box center [83, 512] width 50 height 80
click at [154, 478] on mat-cell "Anni" at bounding box center [176, 499] width 90 height 49
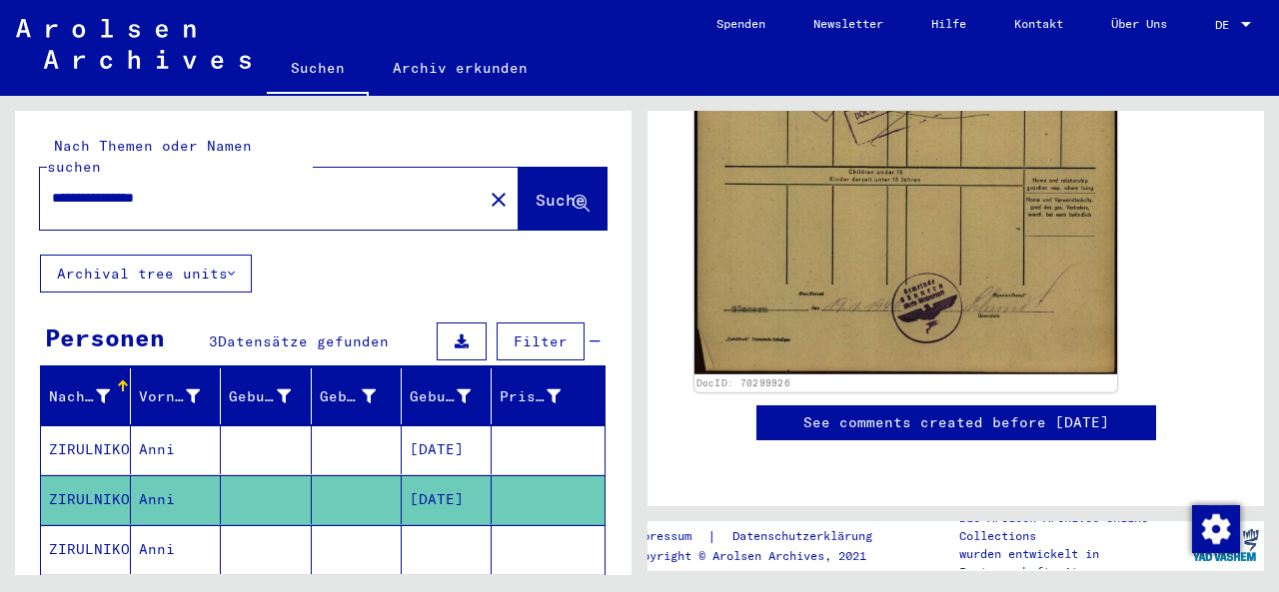
scroll to position [1206, 0]
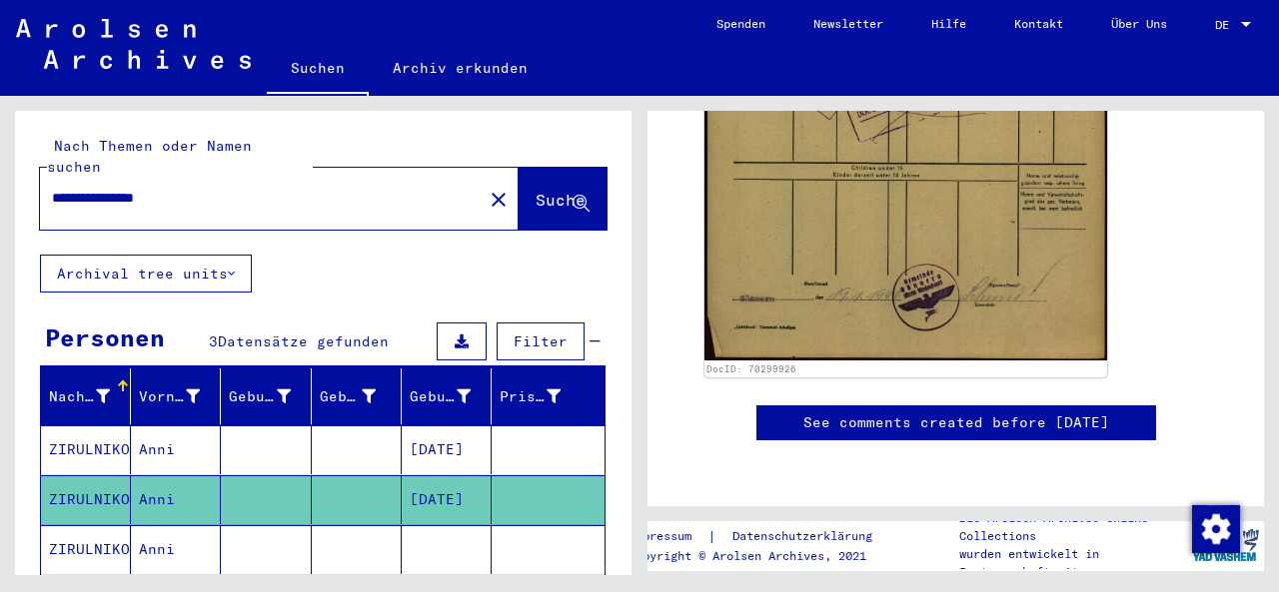
click at [85, 426] on mat-cell "ZIRULNIKOW" at bounding box center [86, 450] width 90 height 49
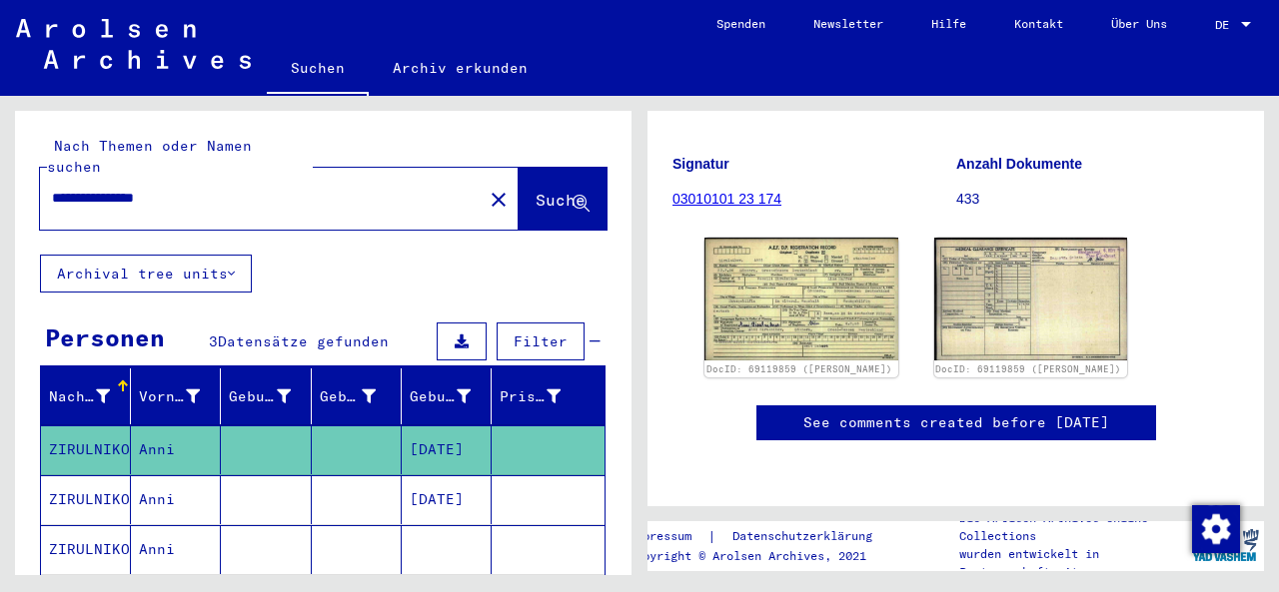
scroll to position [159, 0]
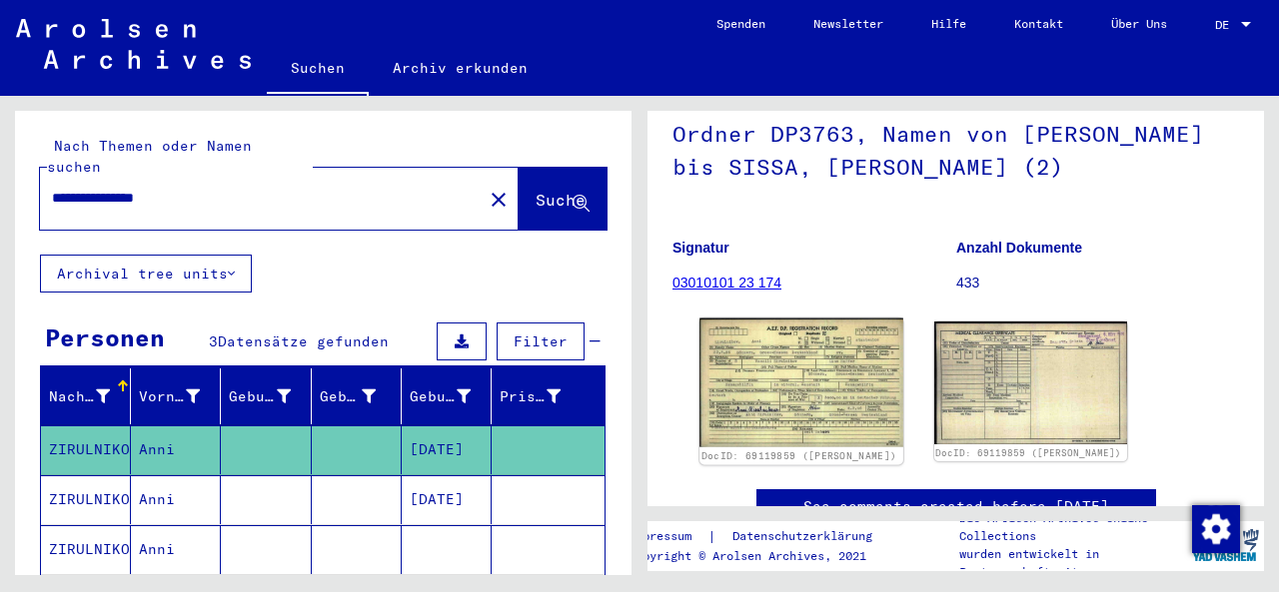
click at [832, 390] on img at bounding box center [800, 383] width 203 height 129
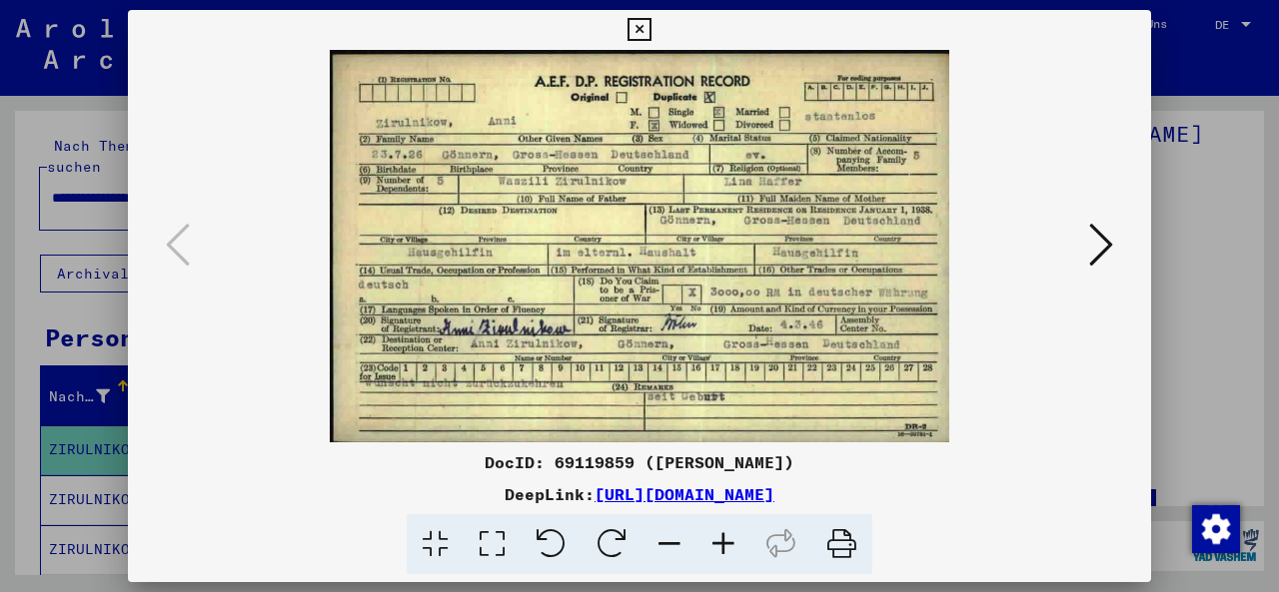
click at [1125, 244] on div at bounding box center [639, 246] width 1023 height 393
click at [1069, 248] on img at bounding box center [639, 246] width 887 height 393
click at [1105, 233] on icon at bounding box center [1101, 245] width 24 height 48
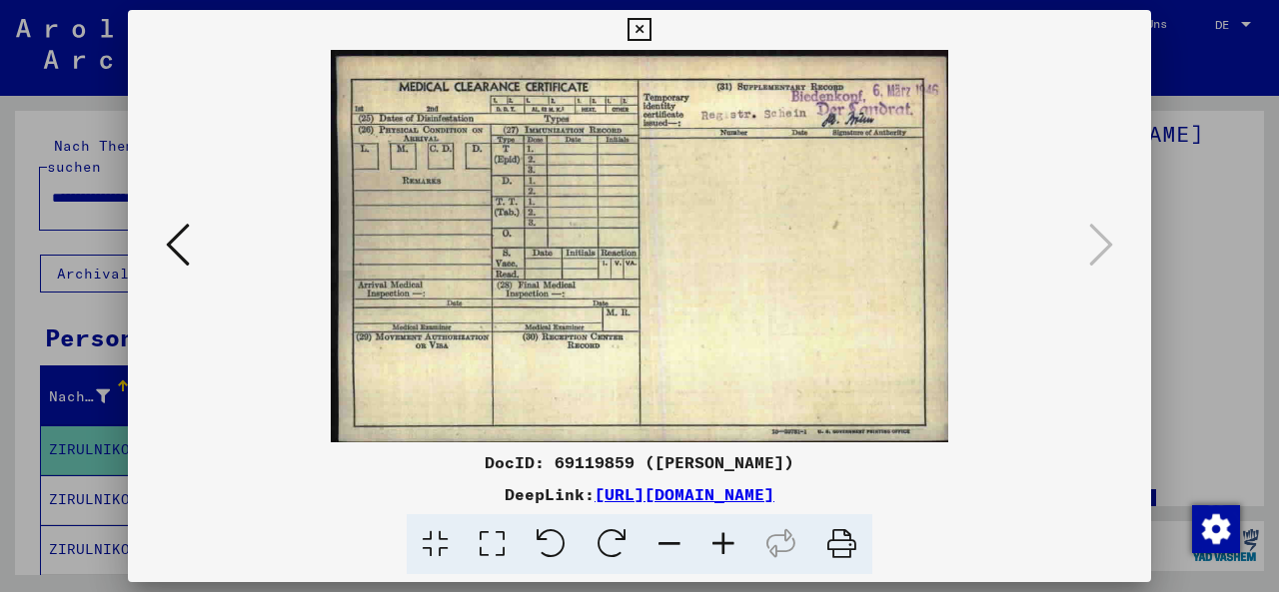
click at [180, 238] on icon at bounding box center [178, 245] width 24 height 48
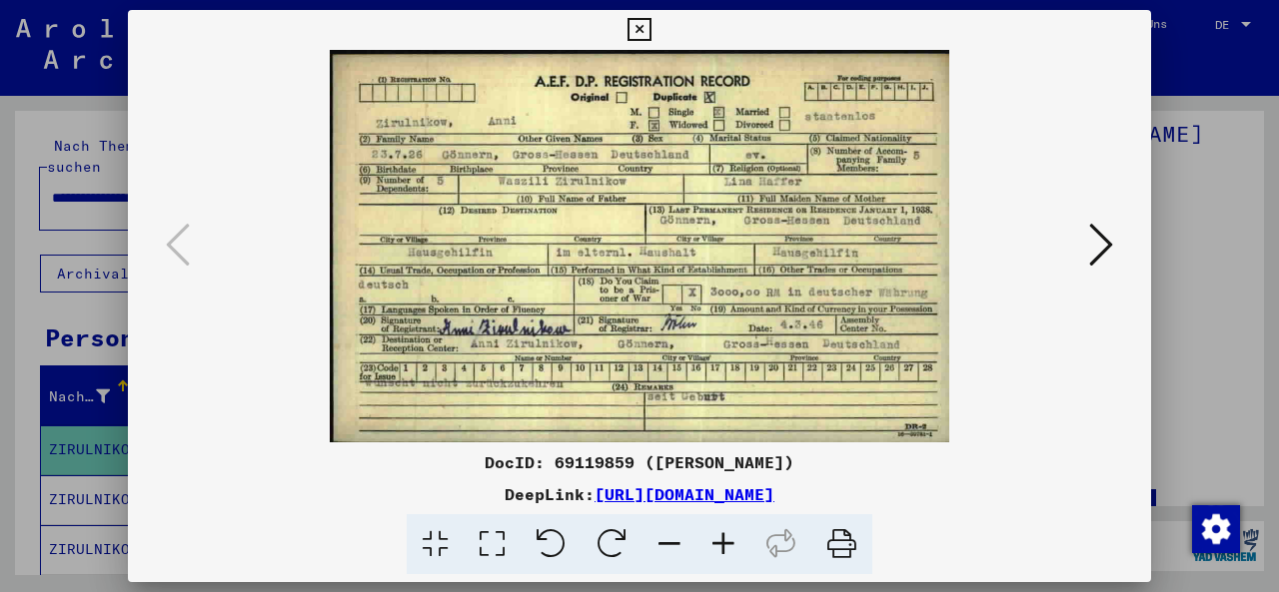
click at [650, 30] on icon at bounding box center [638, 30] width 23 height 24
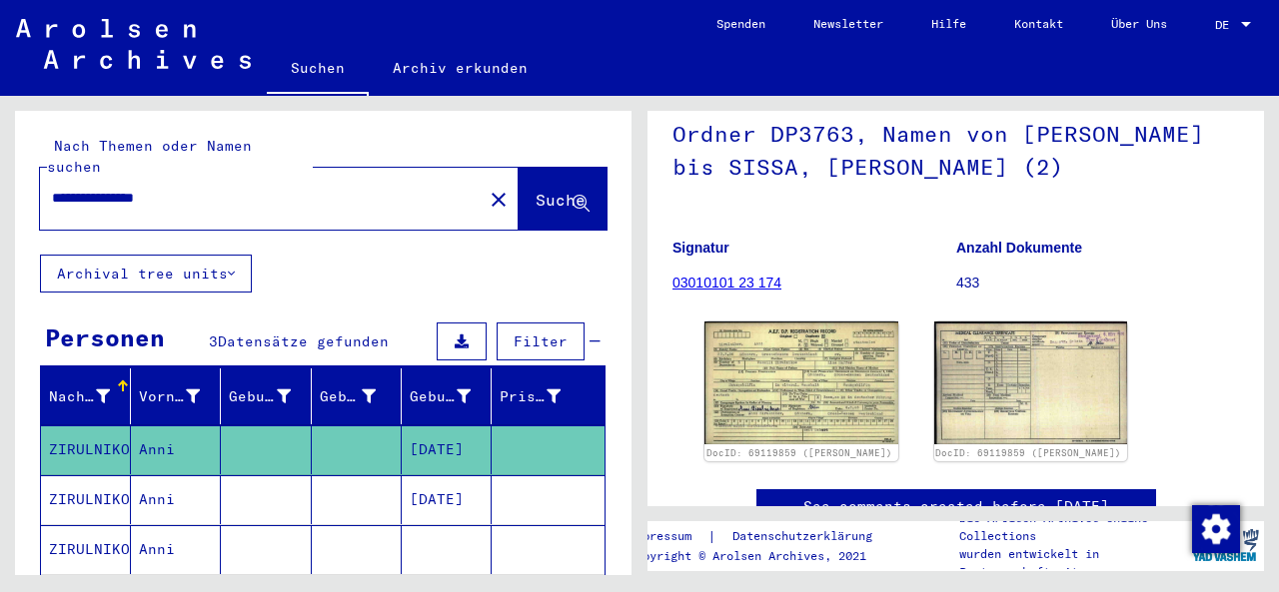
click at [117, 475] on mat-cell "ZIRULNIKOW" at bounding box center [86, 499] width 90 height 49
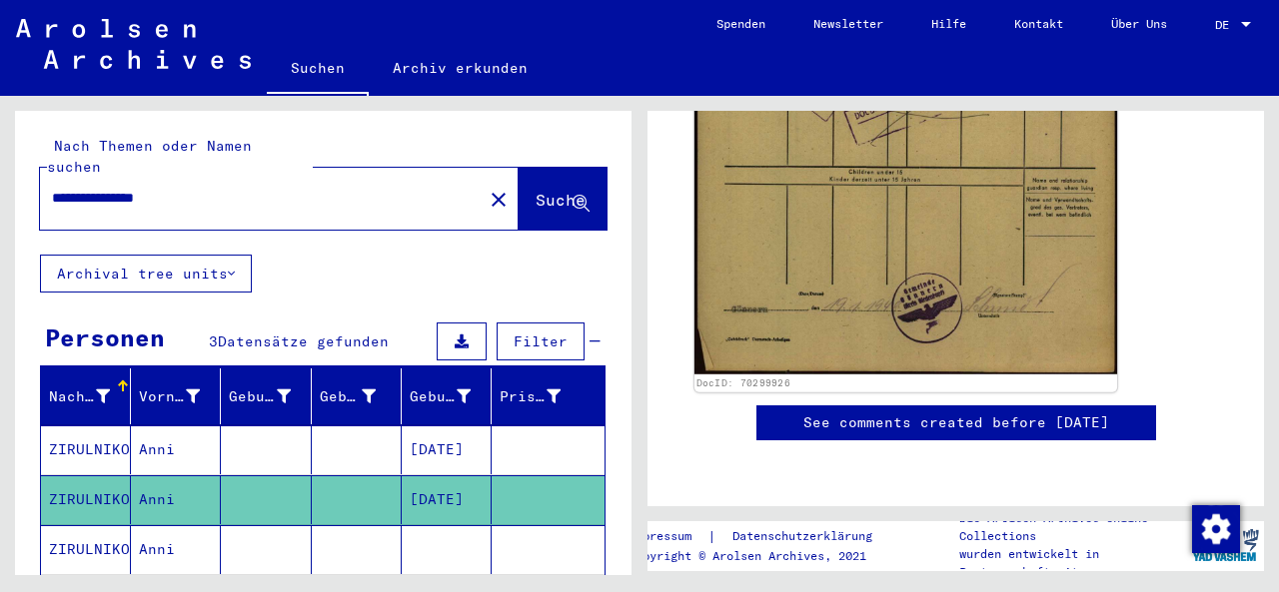
scroll to position [681, 0]
click at [778, 185] on img at bounding box center [905, 76] width 423 height 595
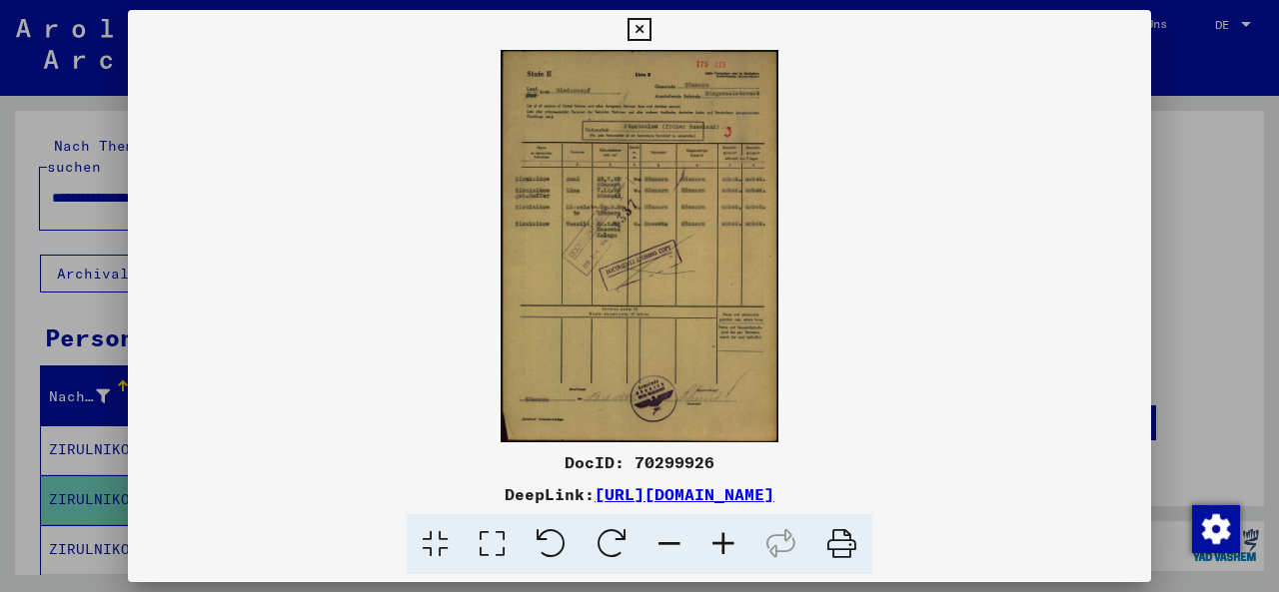
click at [721, 551] on icon at bounding box center [723, 544] width 54 height 61
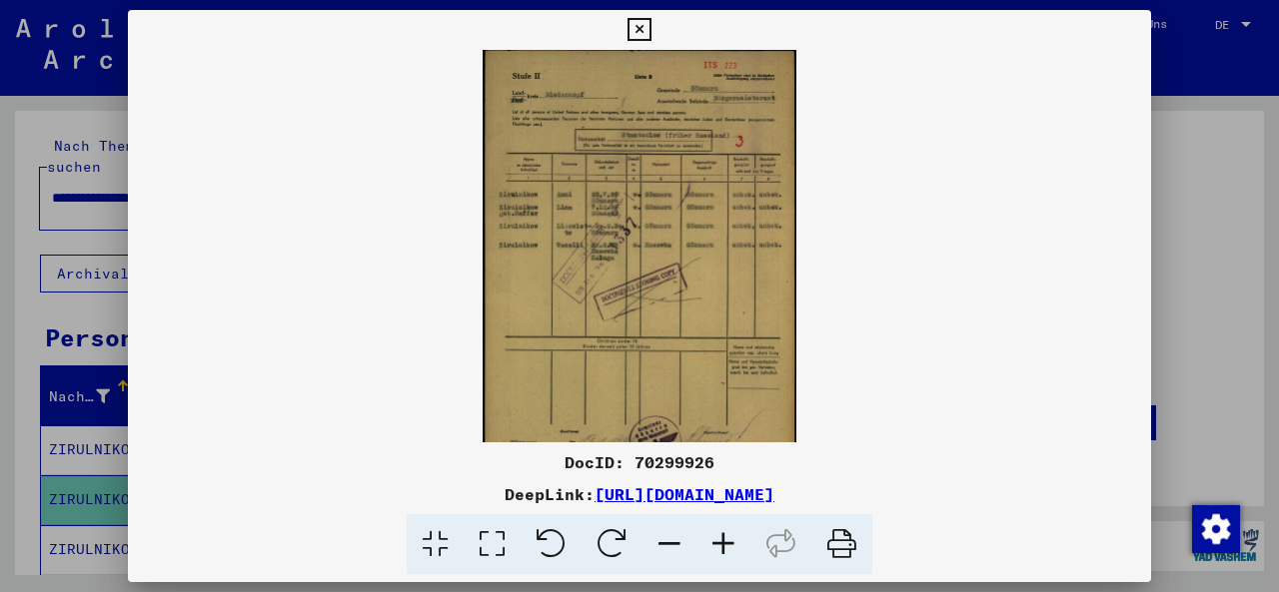
scroll to position [0, 0]
drag, startPoint x: 648, startPoint y: 275, endPoint x: 659, endPoint y: 250, distance: 27.3
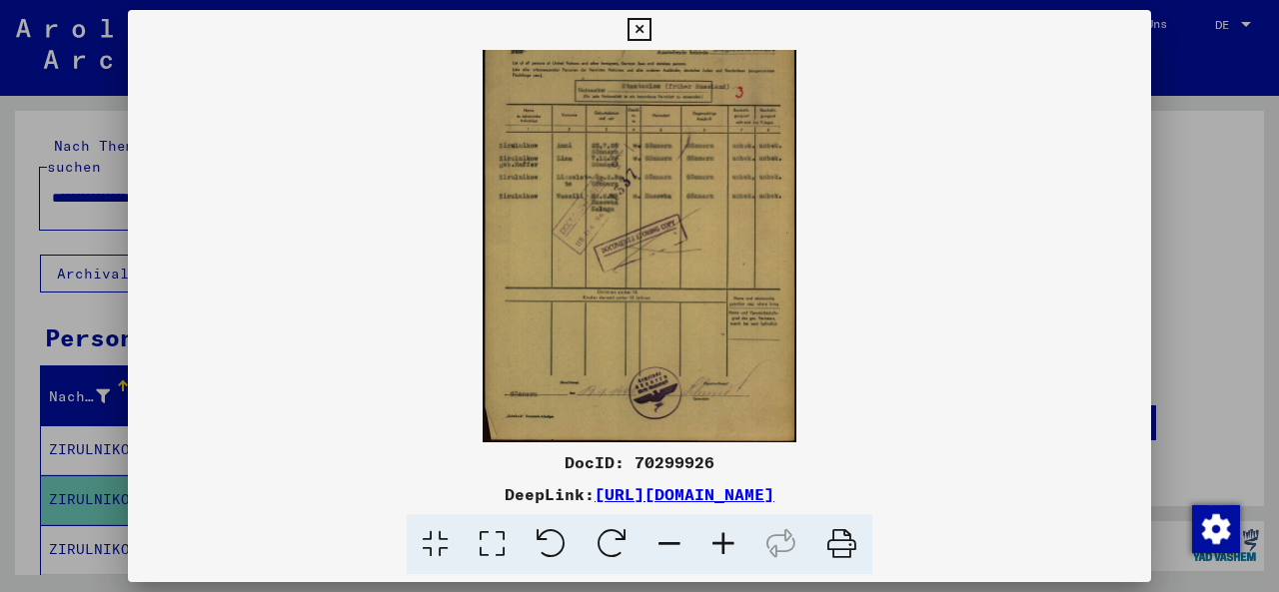
drag, startPoint x: 235, startPoint y: 245, endPoint x: 237, endPoint y: 84, distance: 160.8
click at [239, 81] on viewer-one-image at bounding box center [639, 196] width 1023 height 393
click at [488, 540] on icon at bounding box center [491, 544] width 57 height 61
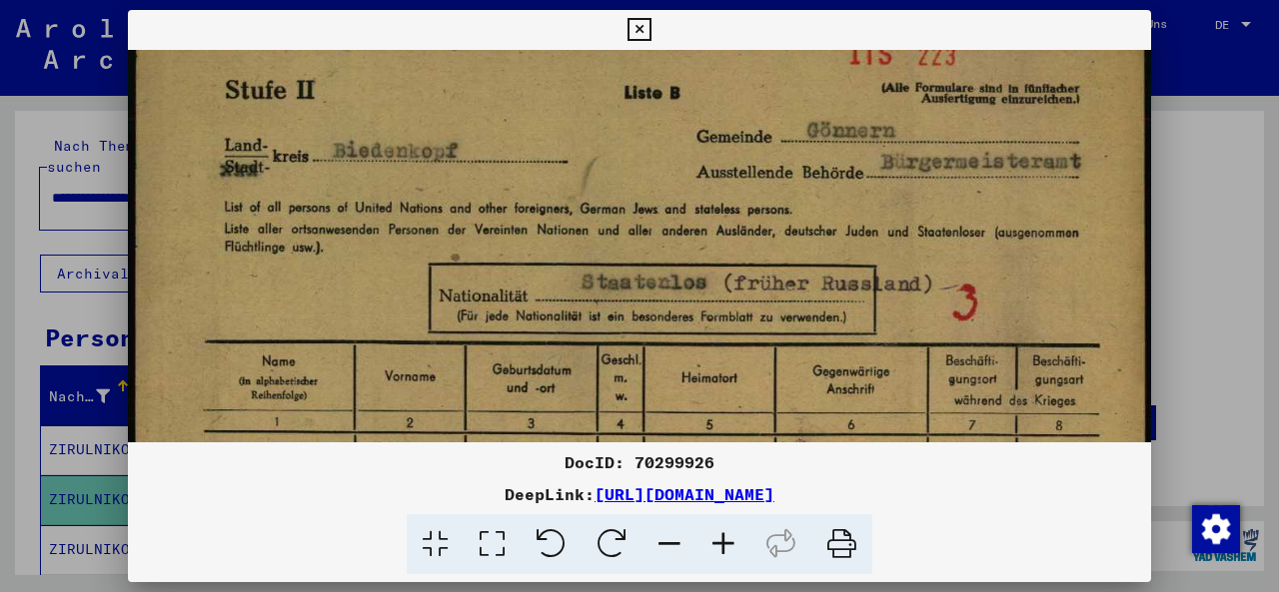
scroll to position [0, 0]
click at [671, 547] on icon at bounding box center [669, 544] width 54 height 61
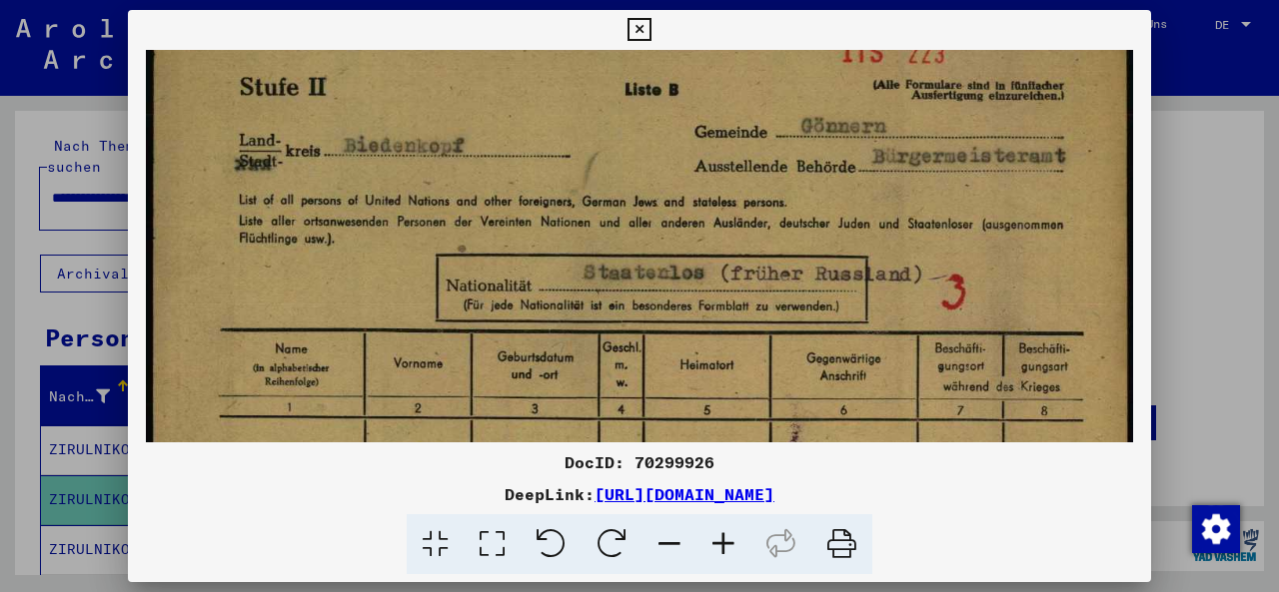
click at [671, 547] on icon at bounding box center [669, 544] width 54 height 61
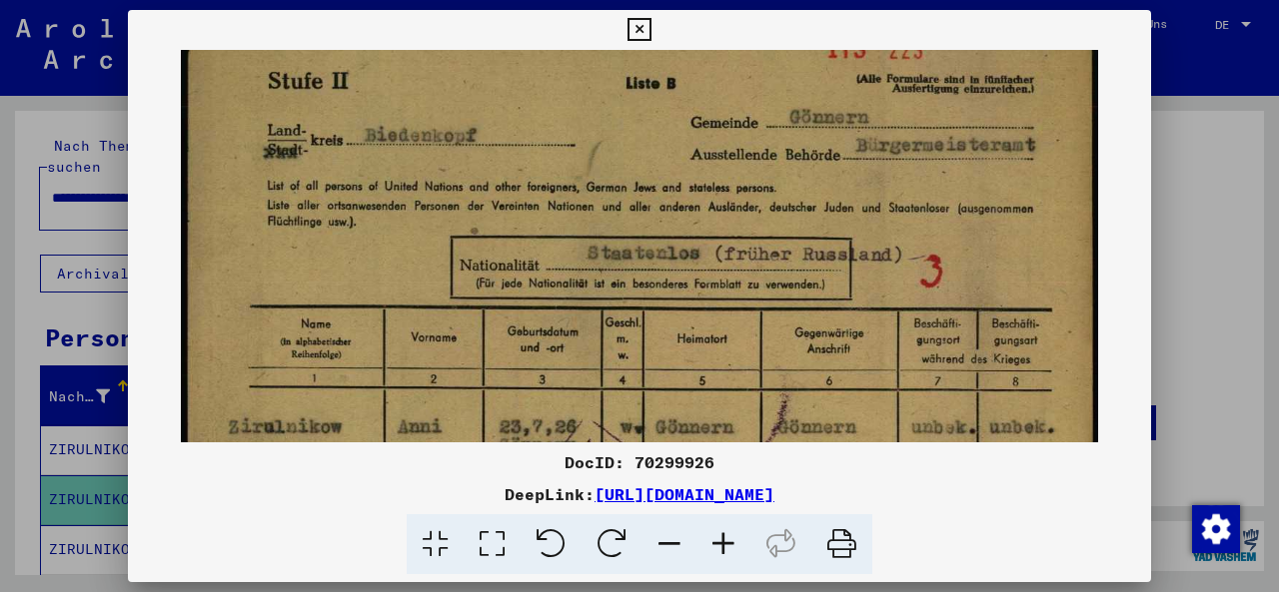
click at [671, 547] on icon at bounding box center [669, 544] width 54 height 61
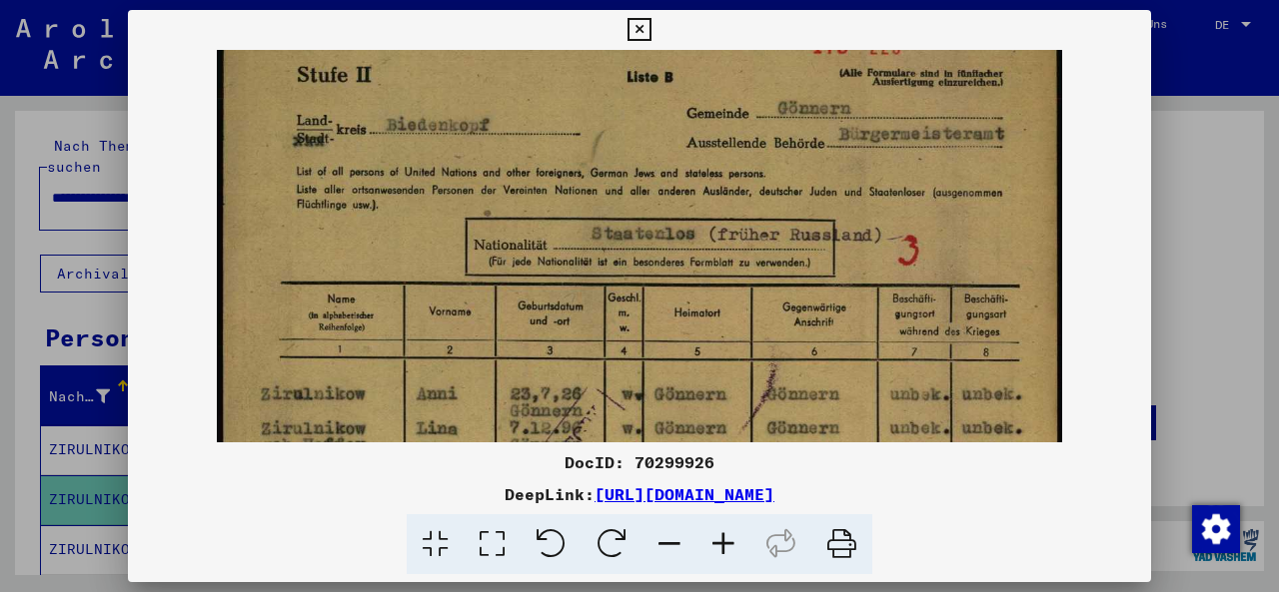
click at [671, 547] on icon at bounding box center [669, 544] width 54 height 61
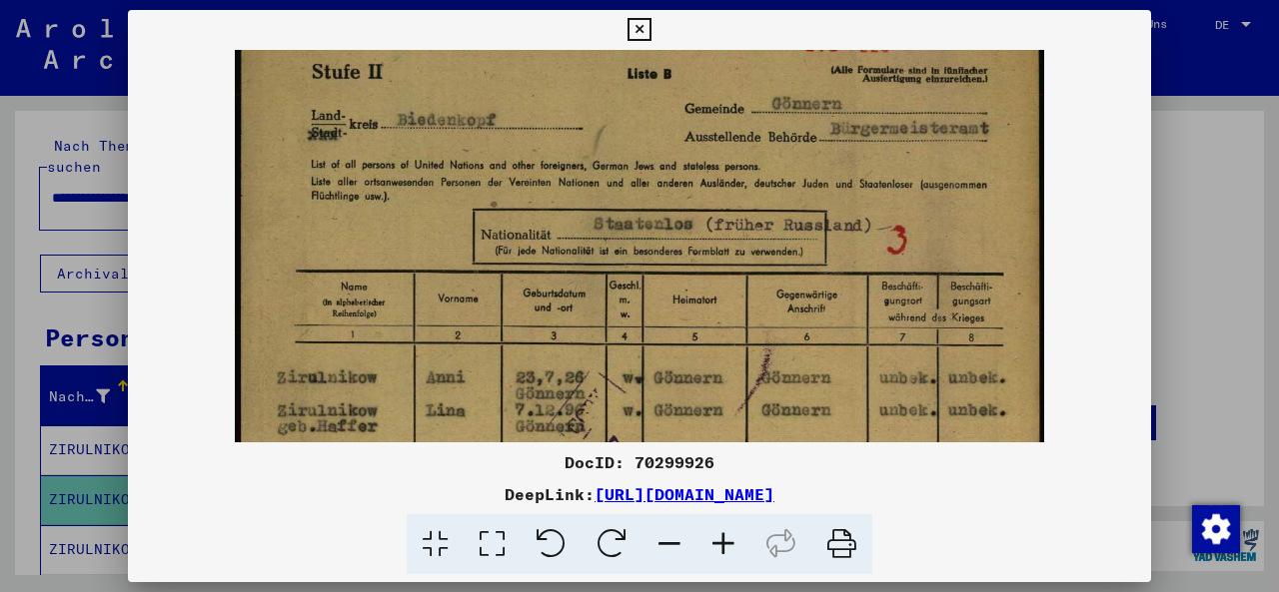
click at [671, 547] on icon at bounding box center [669, 544] width 54 height 61
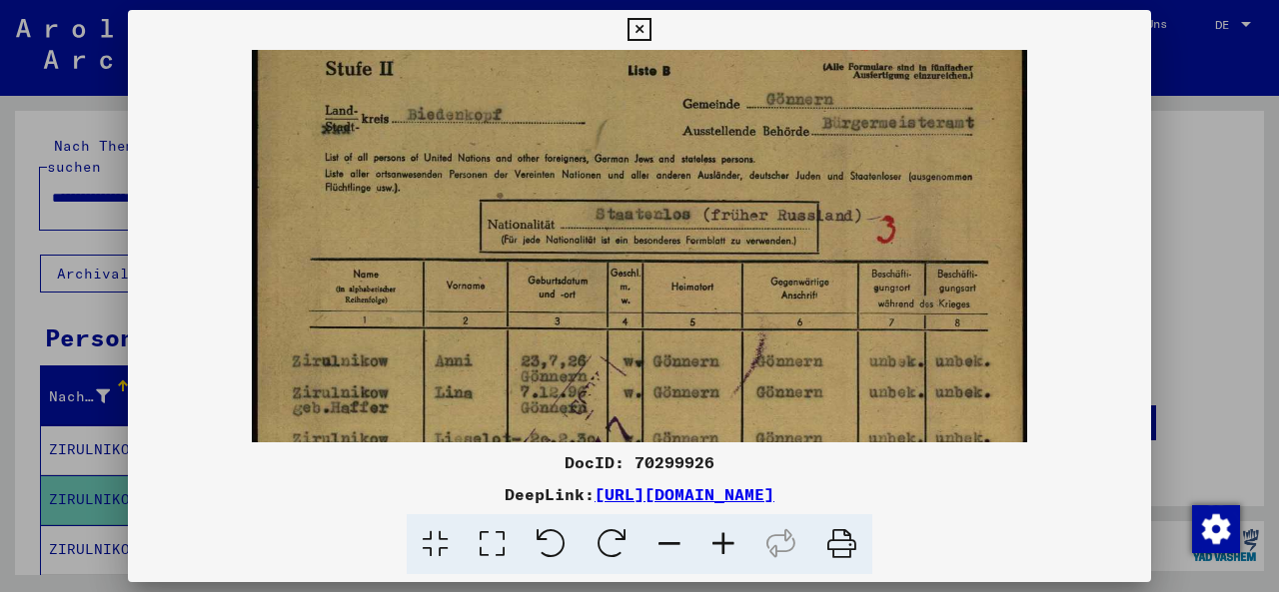
click at [671, 547] on icon at bounding box center [669, 544] width 54 height 61
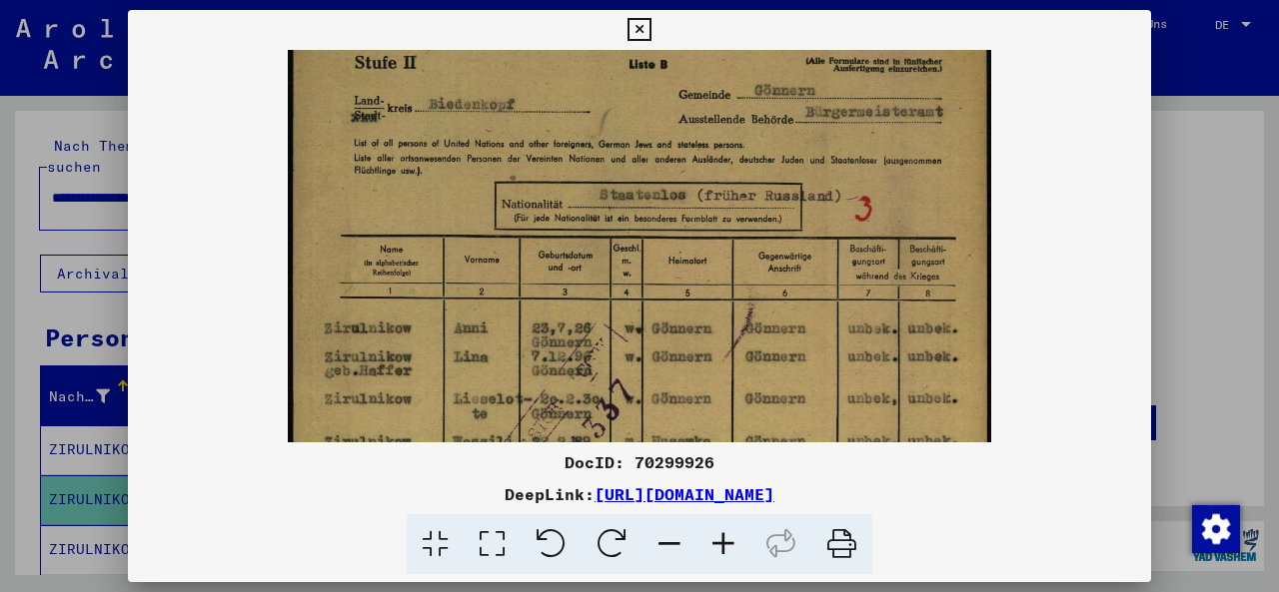
click at [671, 547] on icon at bounding box center [669, 544] width 54 height 61
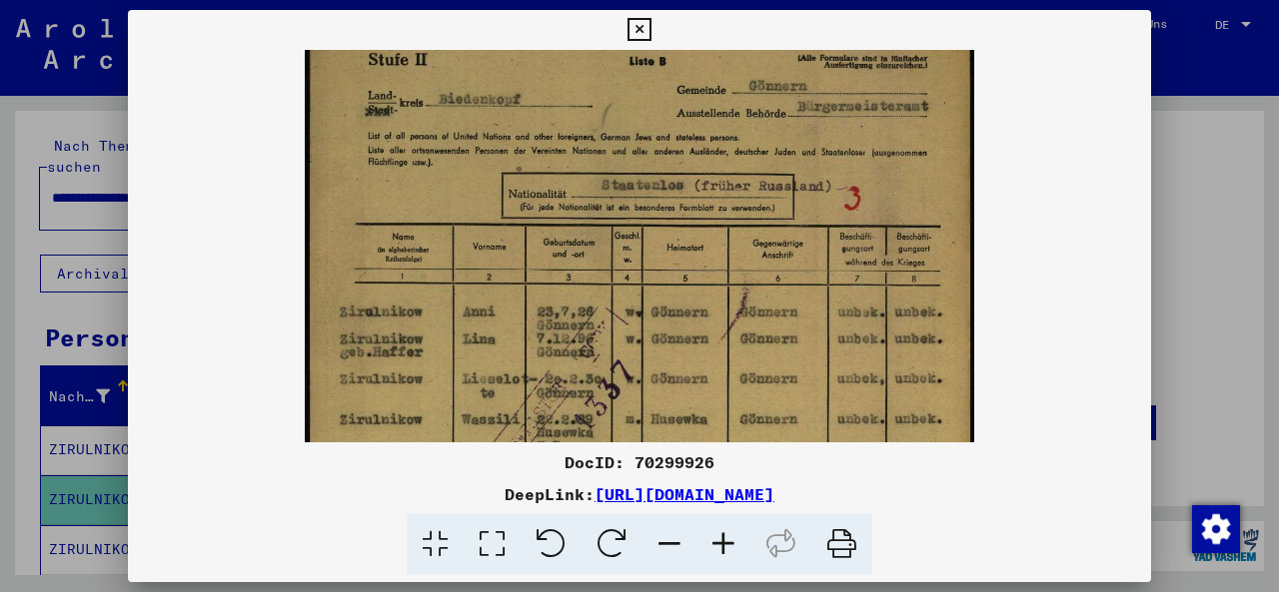
click at [671, 547] on icon at bounding box center [669, 544] width 54 height 61
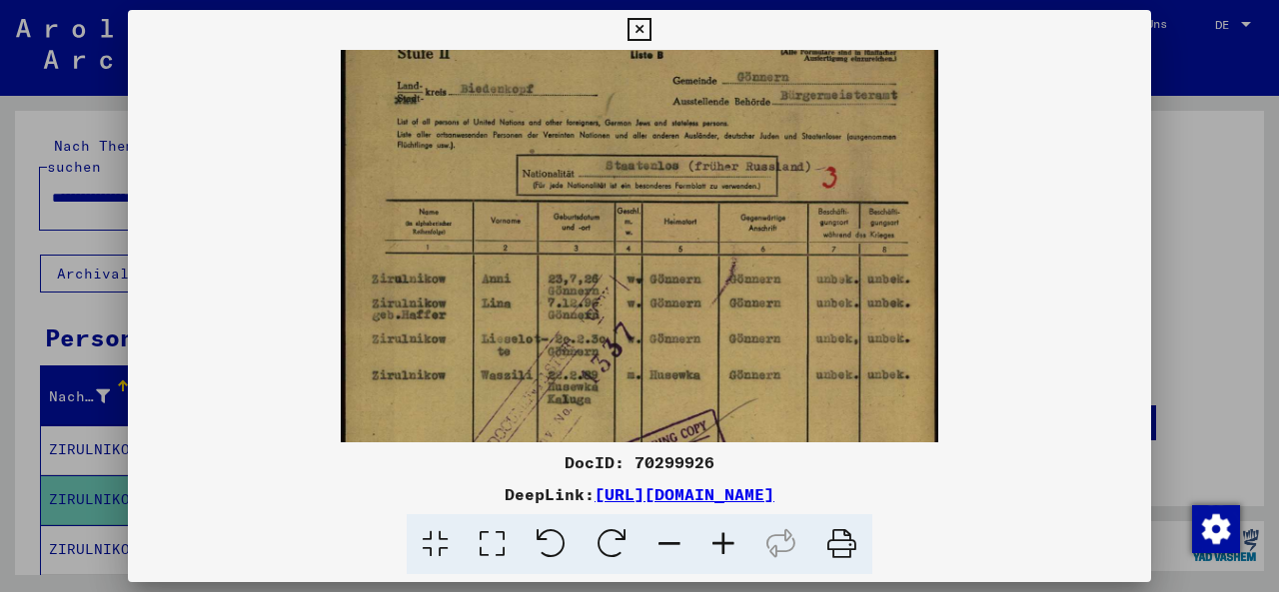
click at [671, 547] on icon at bounding box center [669, 544] width 54 height 61
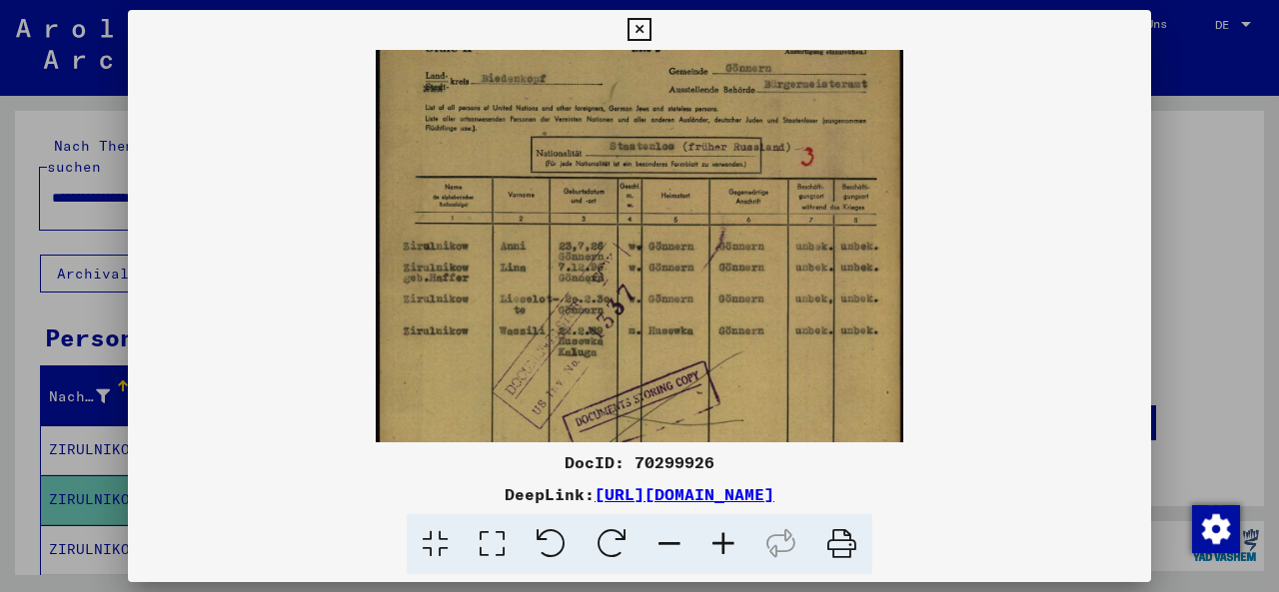
click at [671, 547] on icon at bounding box center [669, 544] width 54 height 61
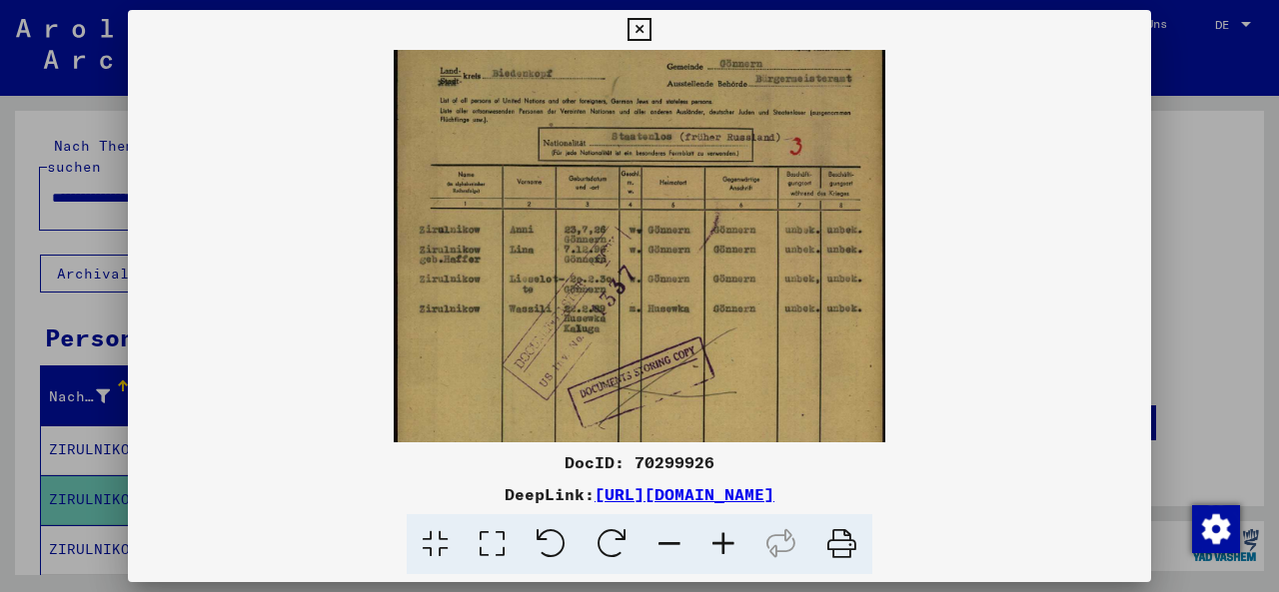
click at [671, 547] on icon at bounding box center [669, 544] width 54 height 61
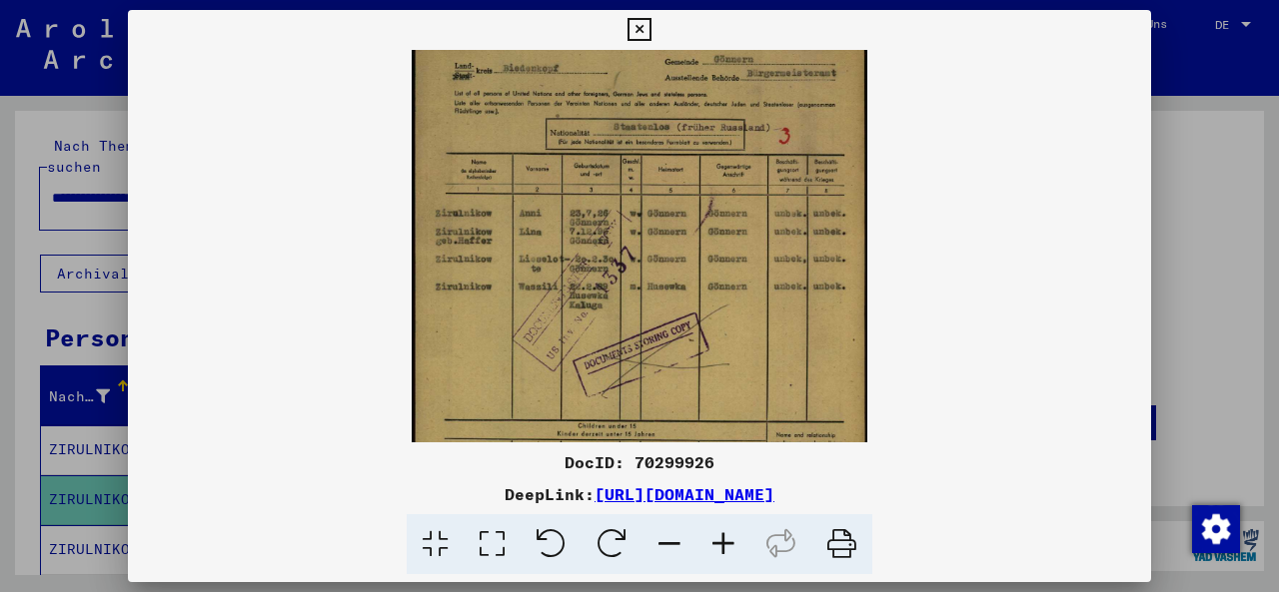
click at [671, 547] on icon at bounding box center [669, 544] width 54 height 61
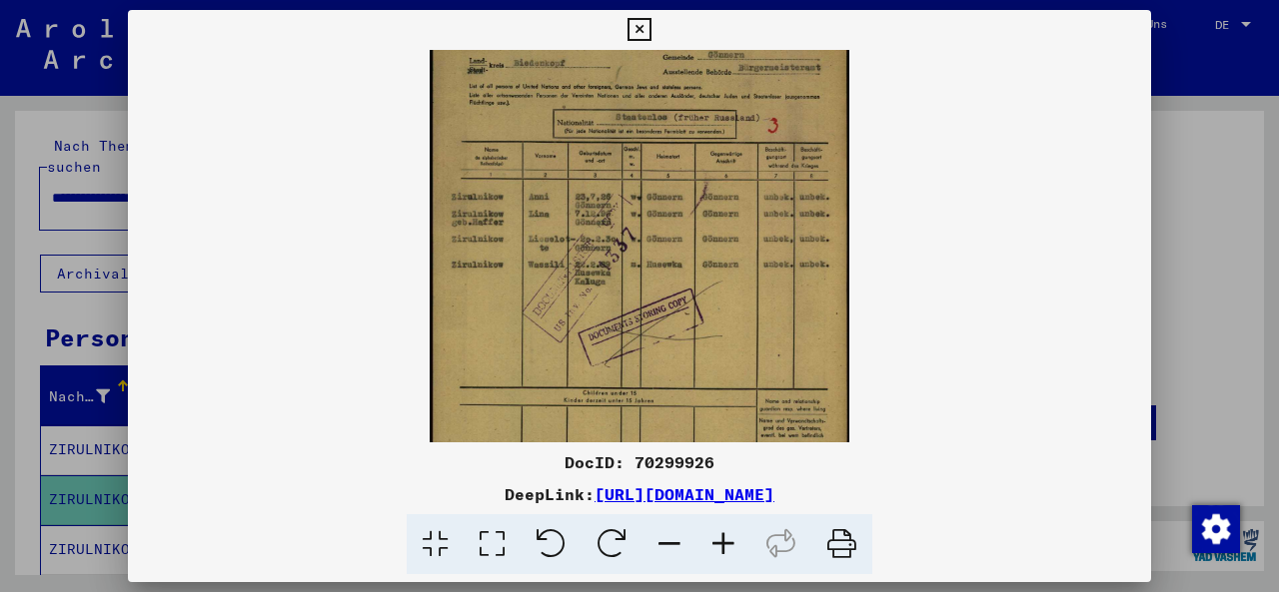
click at [671, 547] on icon at bounding box center [669, 544] width 54 height 61
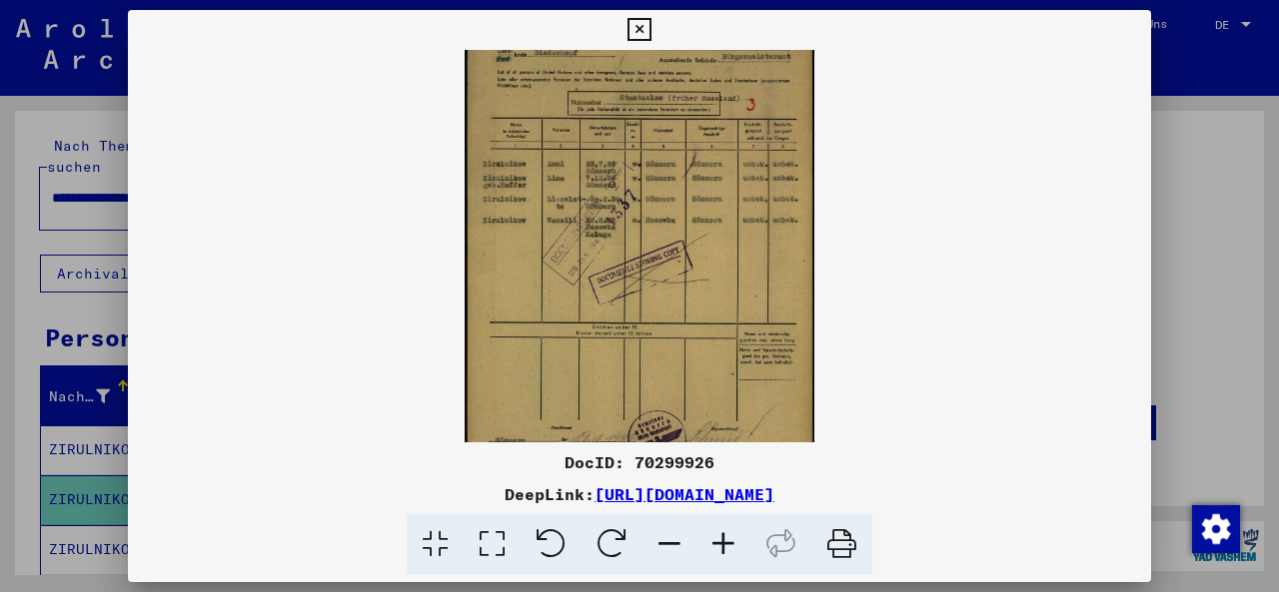
click at [671, 547] on icon at bounding box center [669, 544] width 54 height 61
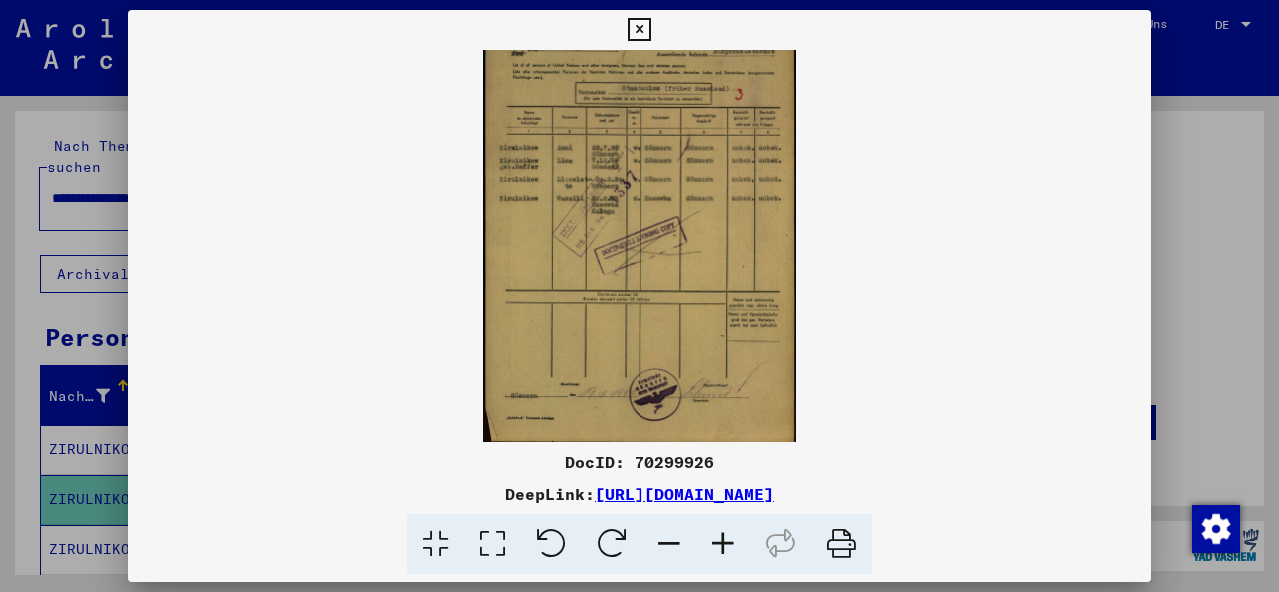
click at [671, 547] on icon at bounding box center [669, 544] width 54 height 61
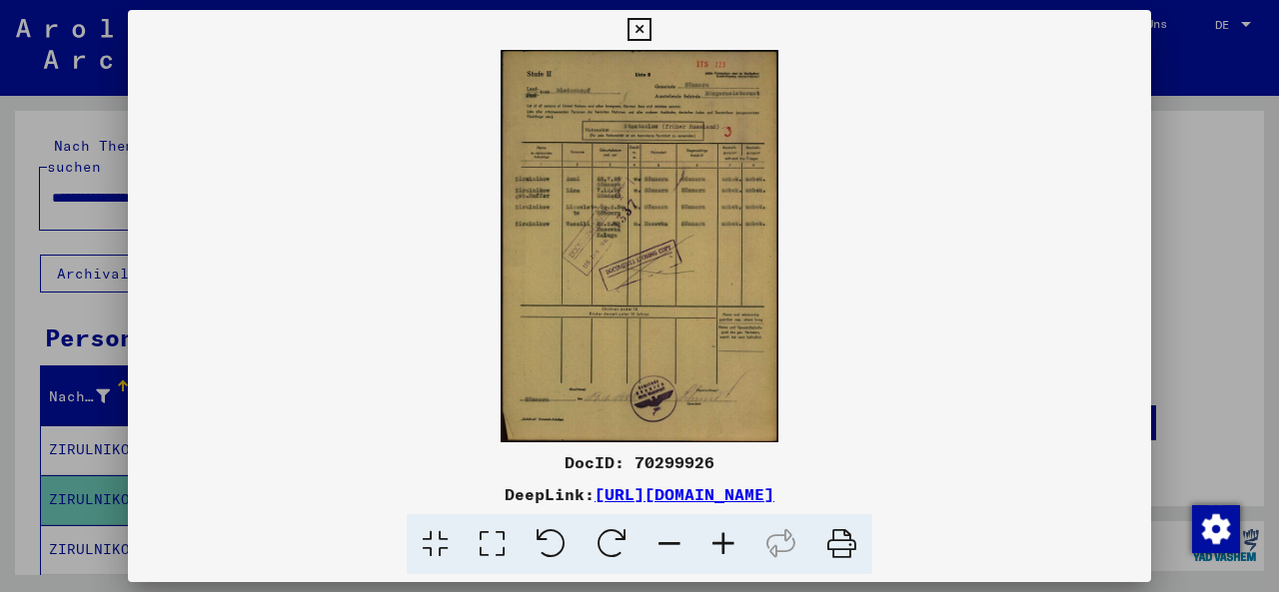
click at [898, 170] on img at bounding box center [639, 246] width 1023 height 393
click at [650, 31] on icon at bounding box center [638, 30] width 23 height 24
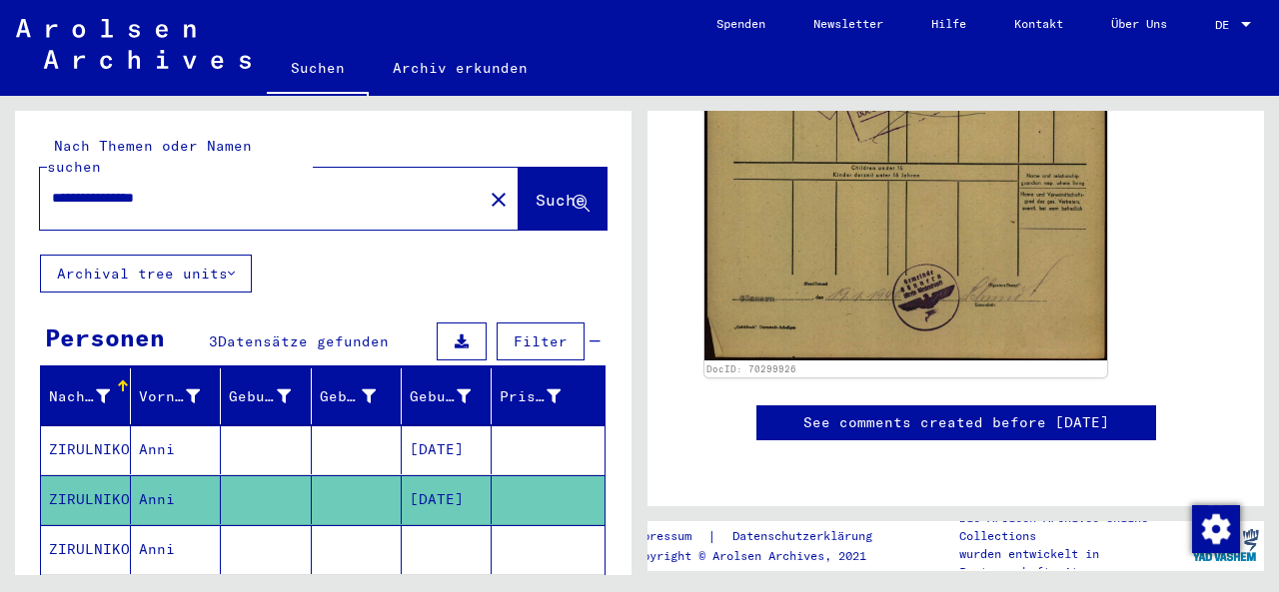
click at [83, 188] on input "**********" at bounding box center [261, 198] width 419 height 21
drag, startPoint x: 106, startPoint y: 188, endPoint x: 0, endPoint y: 206, distance: 107.4
click at [0, 206] on div "**********" at bounding box center [319, 335] width 639 height 479
click at [0, 207] on div "**********" at bounding box center [319, 335] width 639 height 479
drag, startPoint x: 86, startPoint y: 178, endPoint x: 0, endPoint y: 138, distance: 94.7
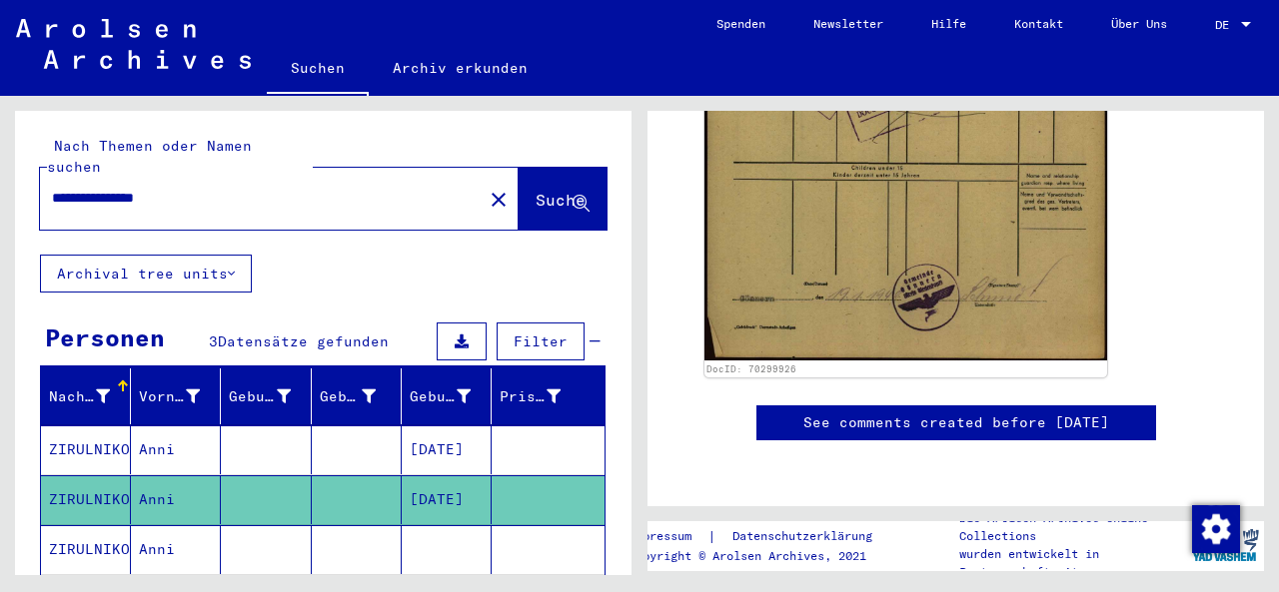
click at [0, 138] on div "**********" at bounding box center [319, 335] width 639 height 479
type input "**********"
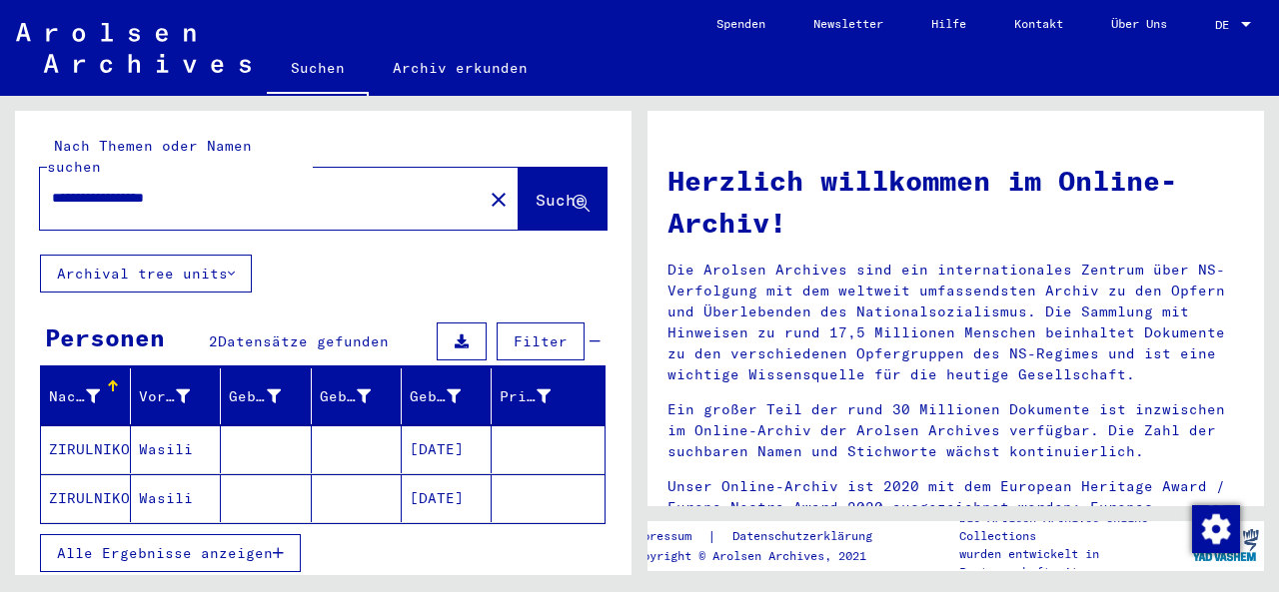
click at [89, 431] on mat-cell "ZIRULNIKOW" at bounding box center [86, 450] width 90 height 48
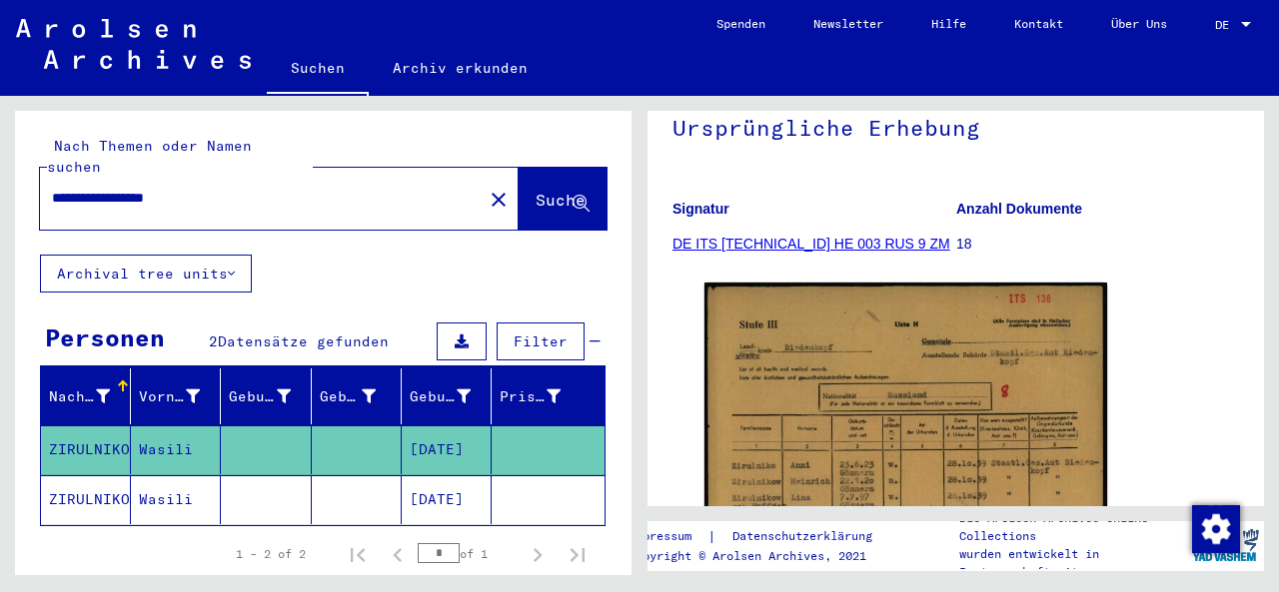
scroll to position [389, 0]
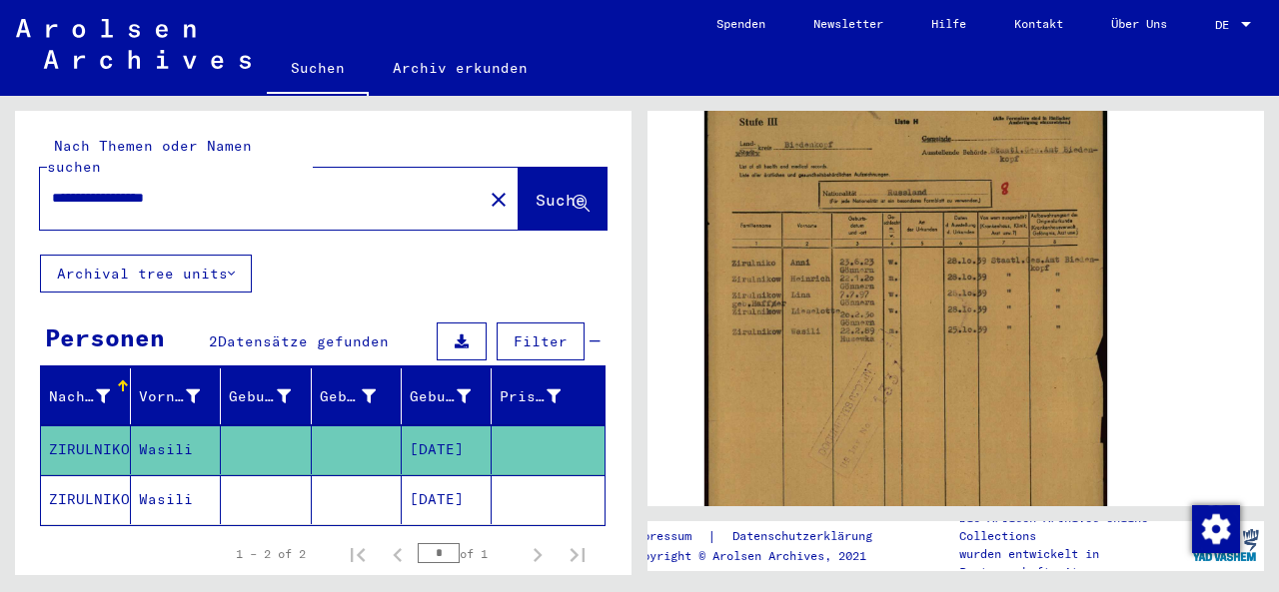
click at [67, 472] on icon at bounding box center [83, 512] width 50 height 80
click at [171, 475] on mat-cell "Wasili" at bounding box center [176, 499] width 90 height 49
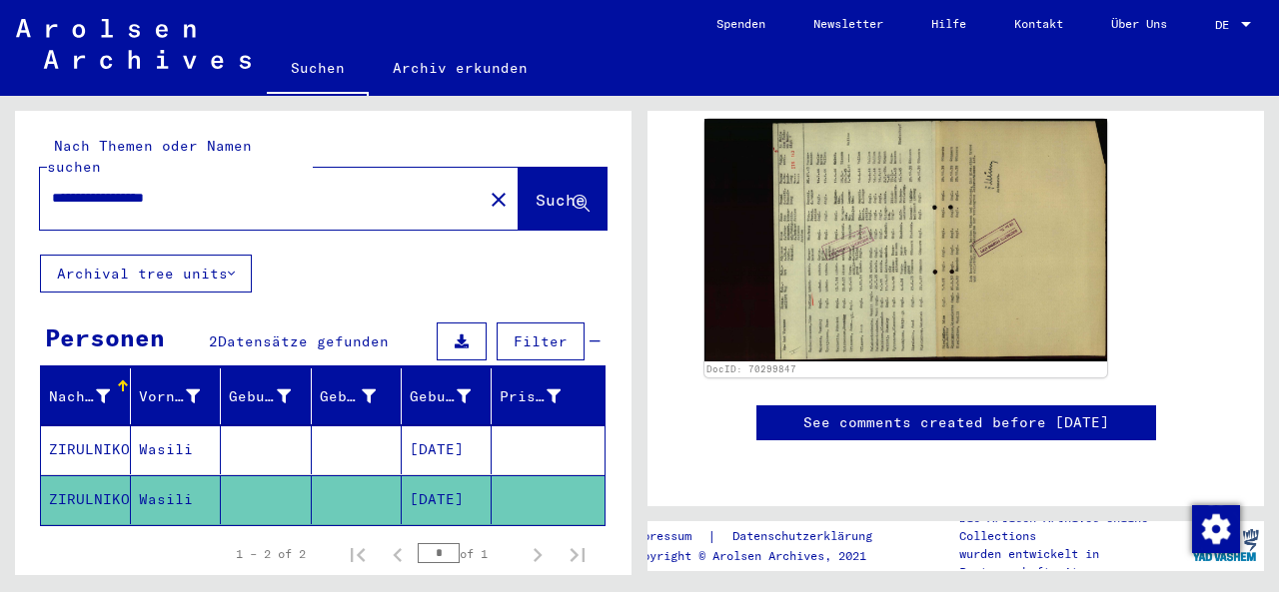
scroll to position [354, 0]
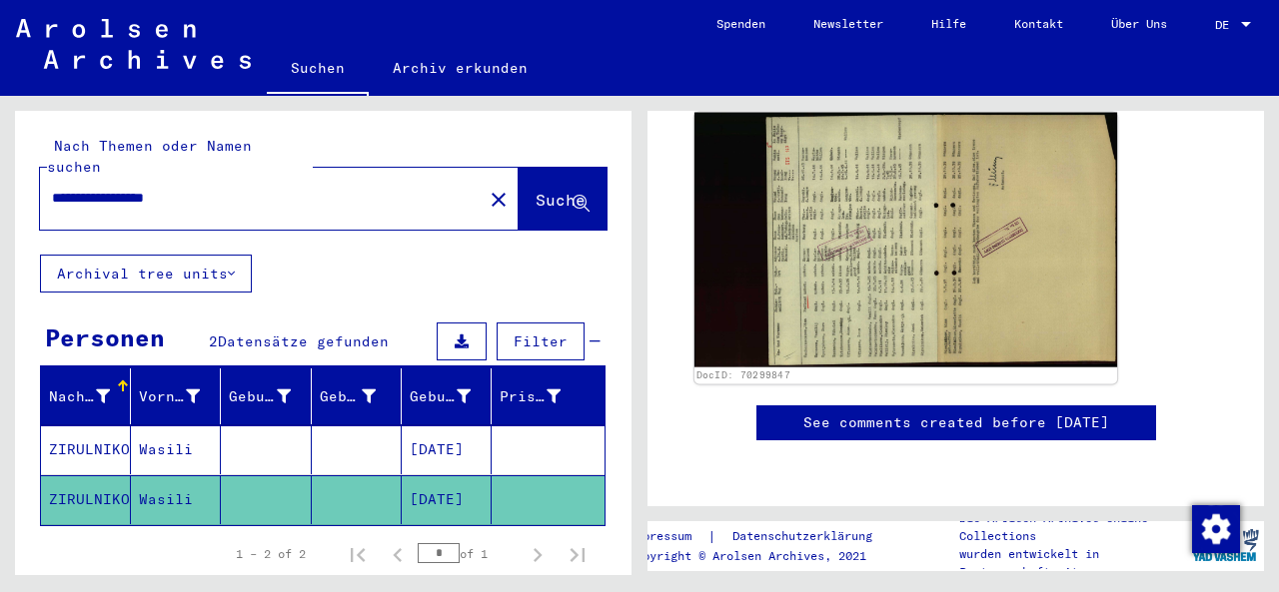
click at [845, 304] on img at bounding box center [905, 240] width 423 height 255
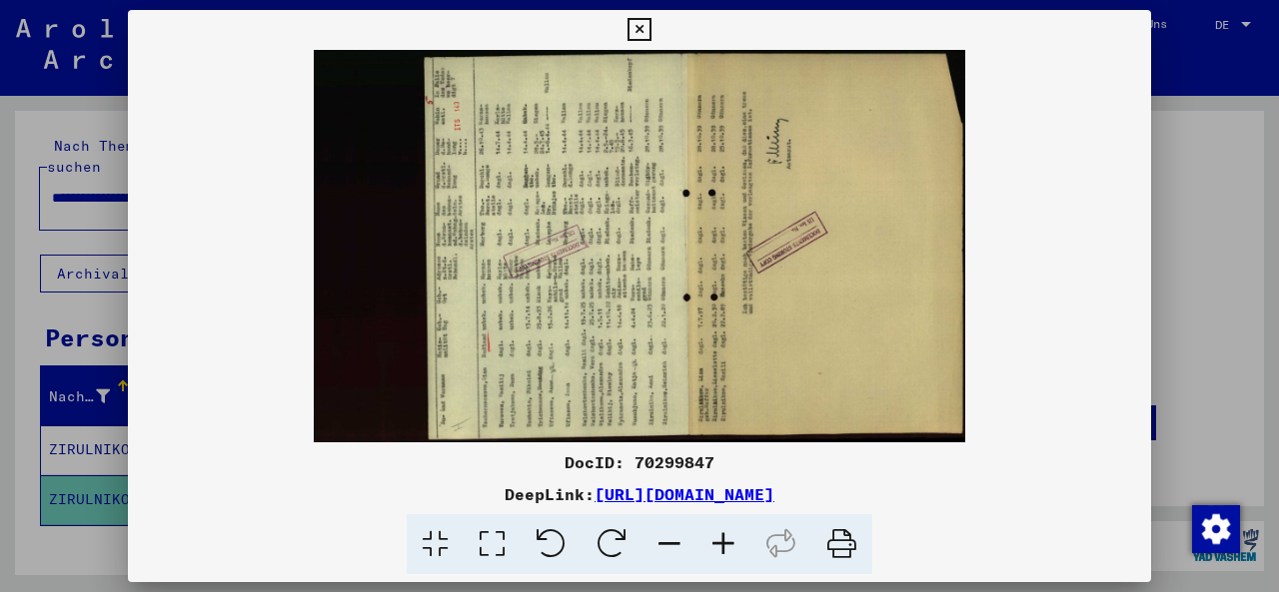
click at [599, 540] on icon at bounding box center [611, 544] width 61 height 61
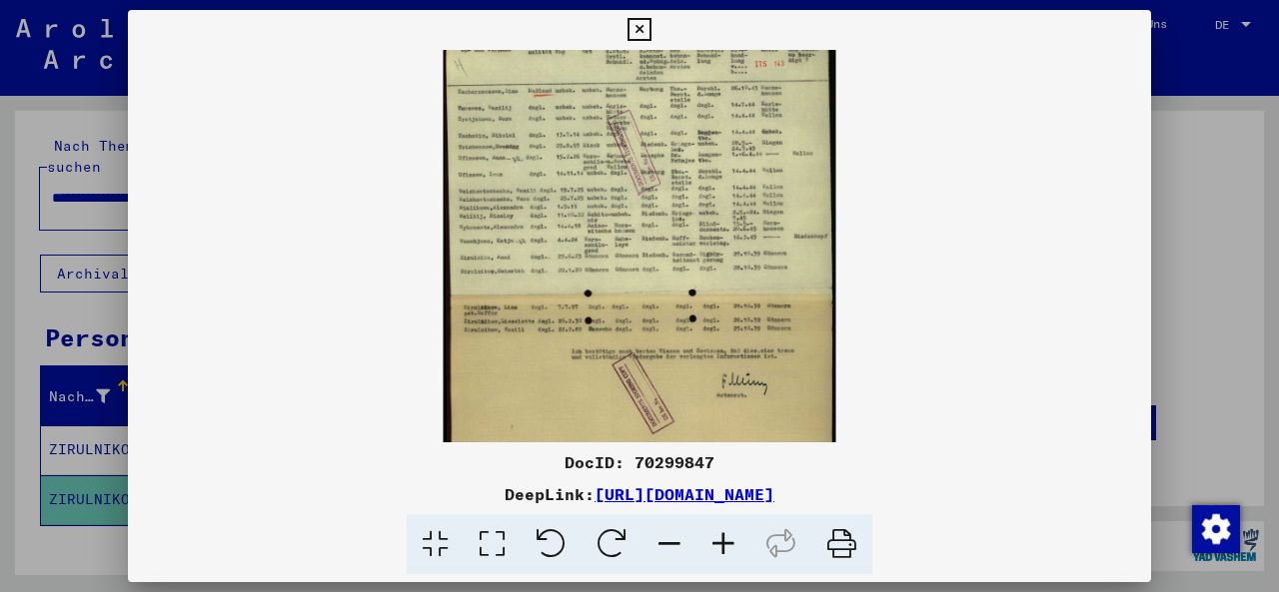
click at [650, 27] on icon at bounding box center [638, 30] width 23 height 24
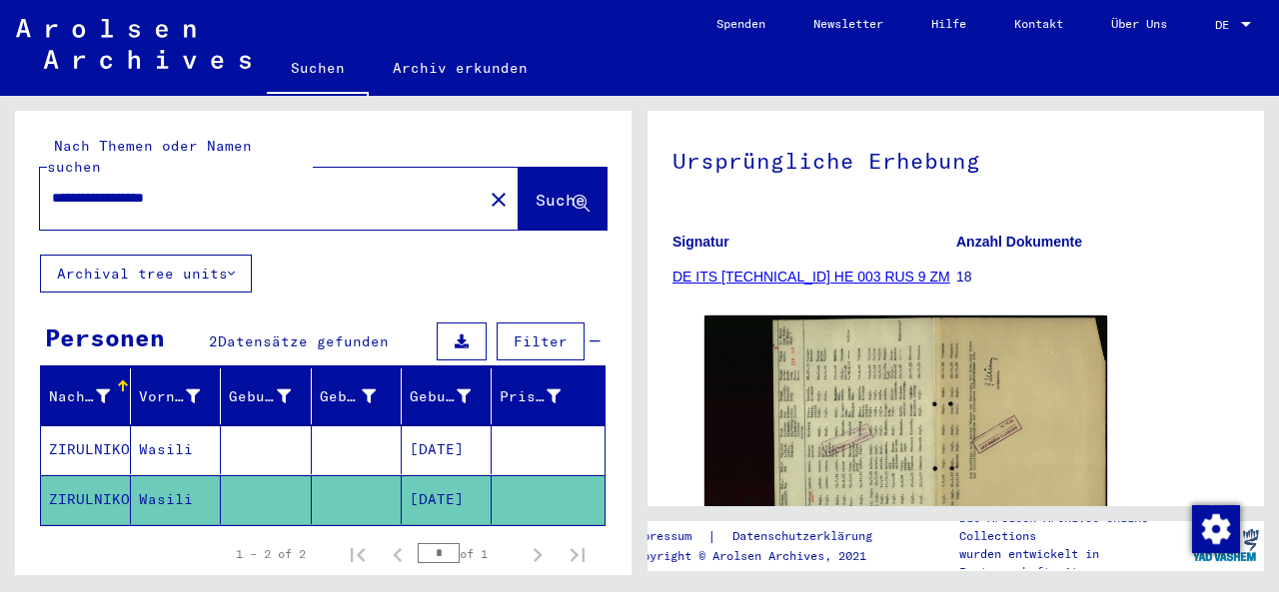
scroll to position [152, 0]
click at [780, 286] on link "DE ITS [TECHNICAL_ID] HE 003 RUS 9 ZM" at bounding box center [811, 278] width 278 height 16
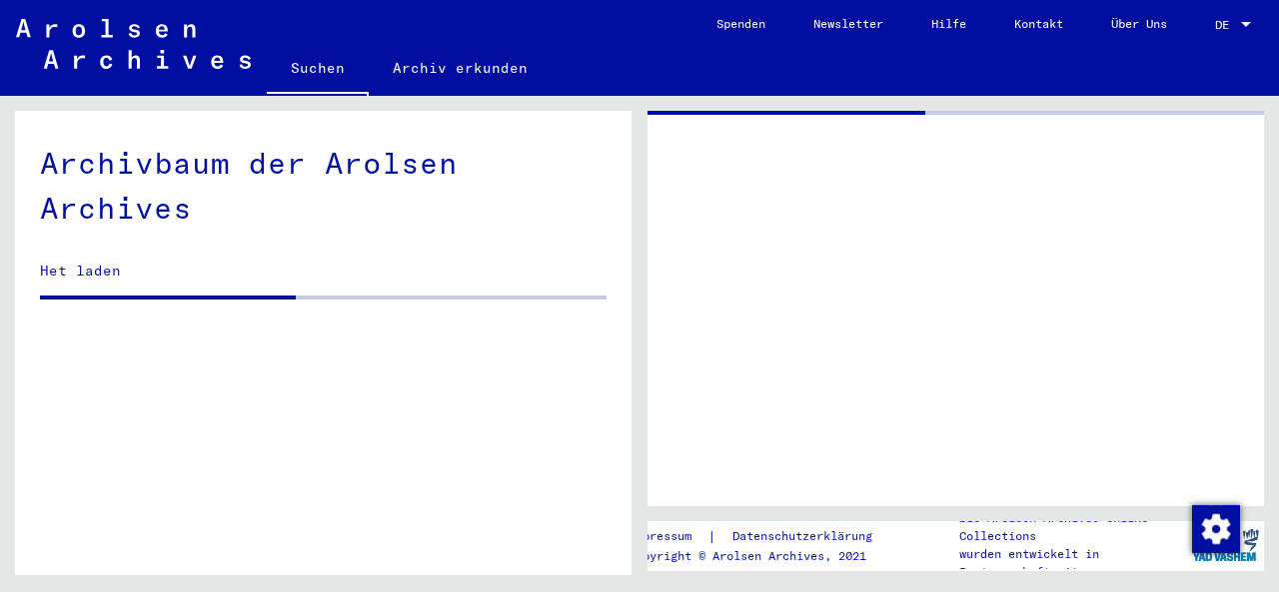
click at [783, 295] on div at bounding box center [955, 309] width 616 height 396
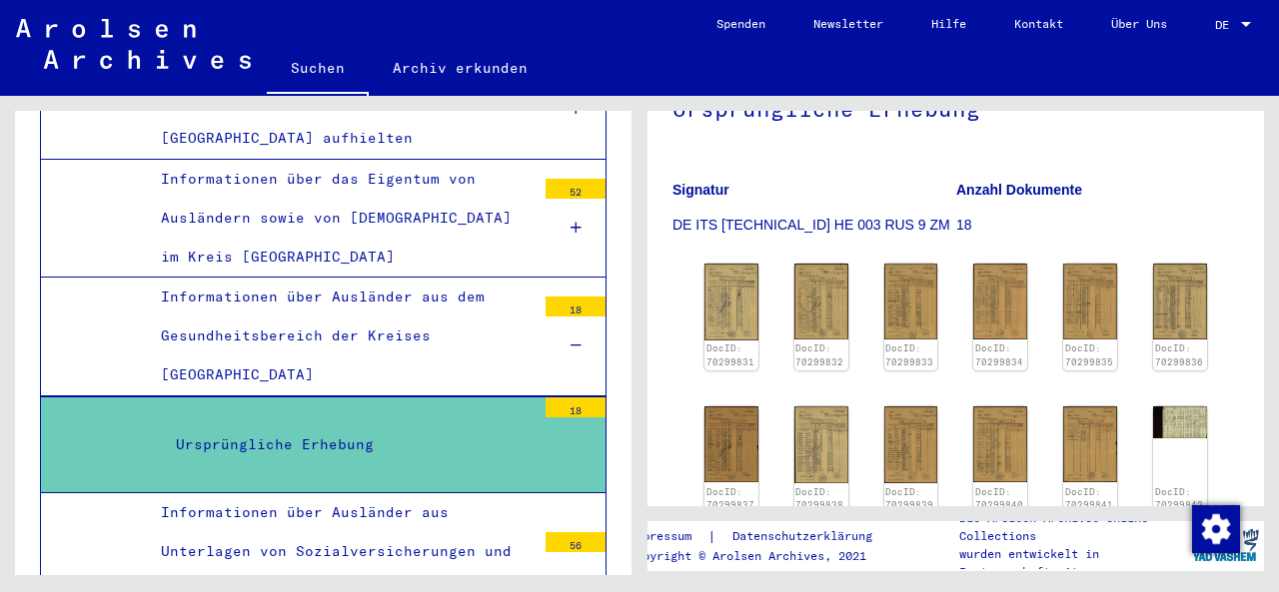
scroll to position [212, 0]
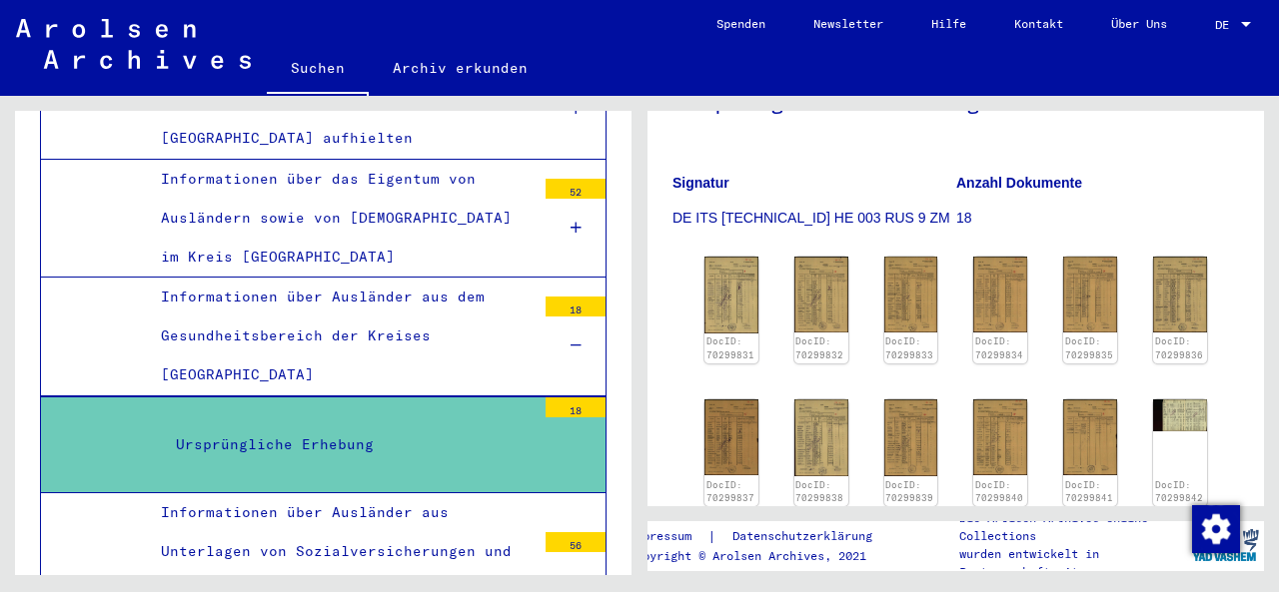
click at [759, 326] on div "DocID: 70299831 DocID: 70299832 DocID: 70299833 DocID: 70299834 DocID: 70299835…" at bounding box center [955, 434] width 518 height 371
click at [710, 304] on img at bounding box center [731, 295] width 57 height 80
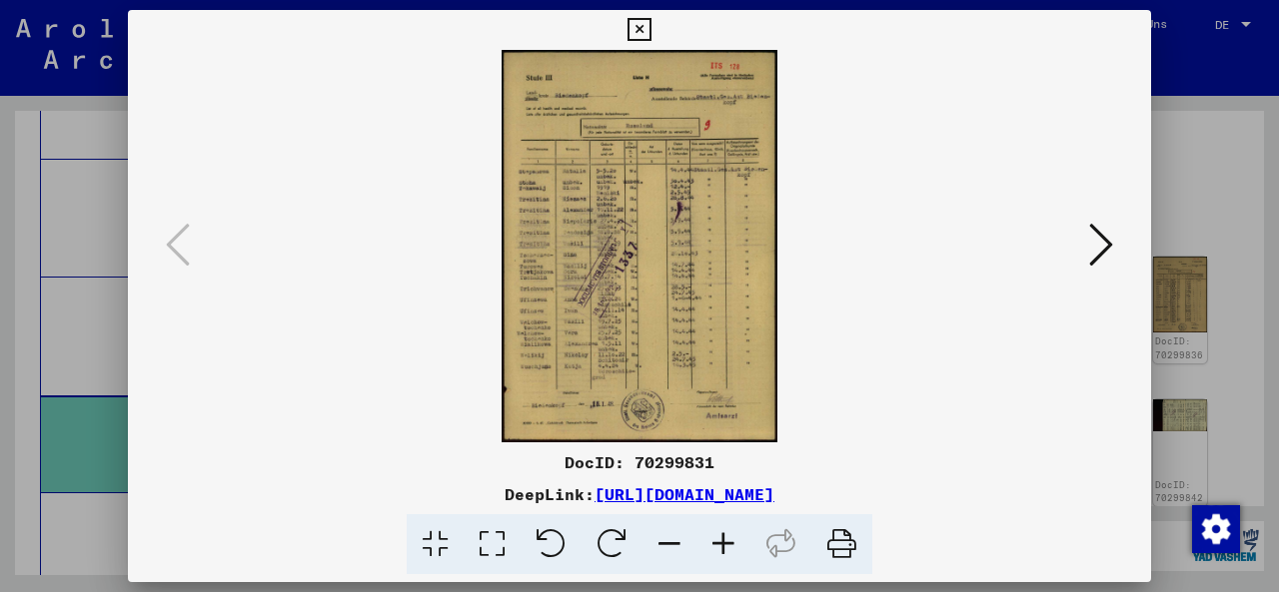
click at [1104, 245] on icon at bounding box center [1101, 245] width 24 height 48
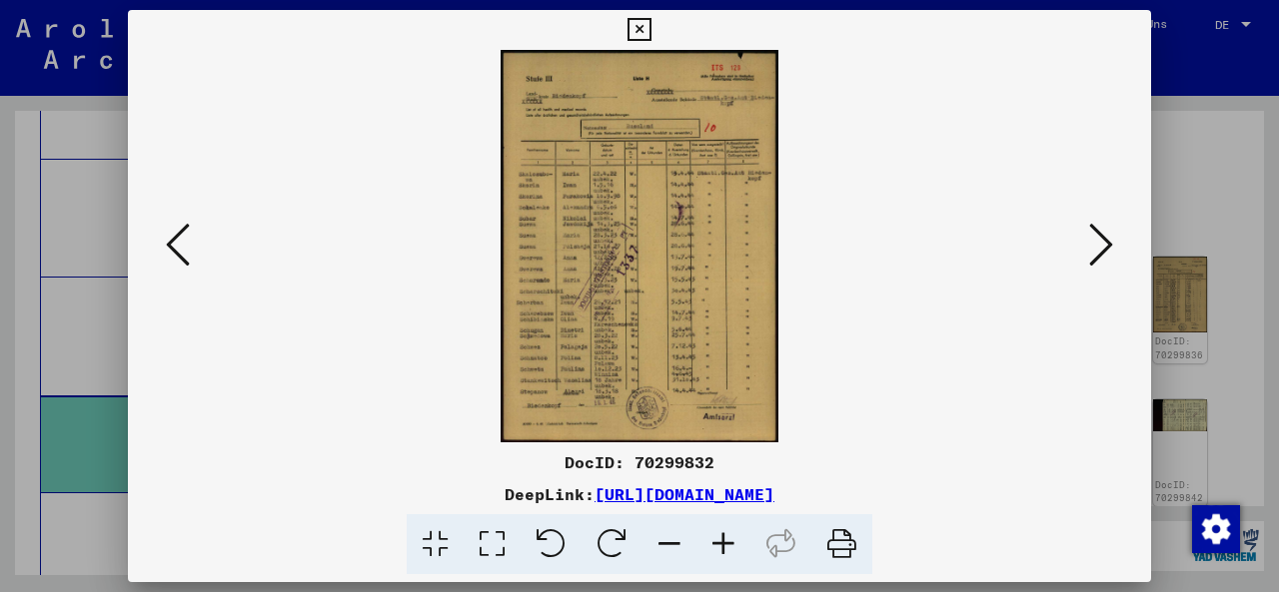
click at [1104, 245] on icon at bounding box center [1101, 245] width 24 height 48
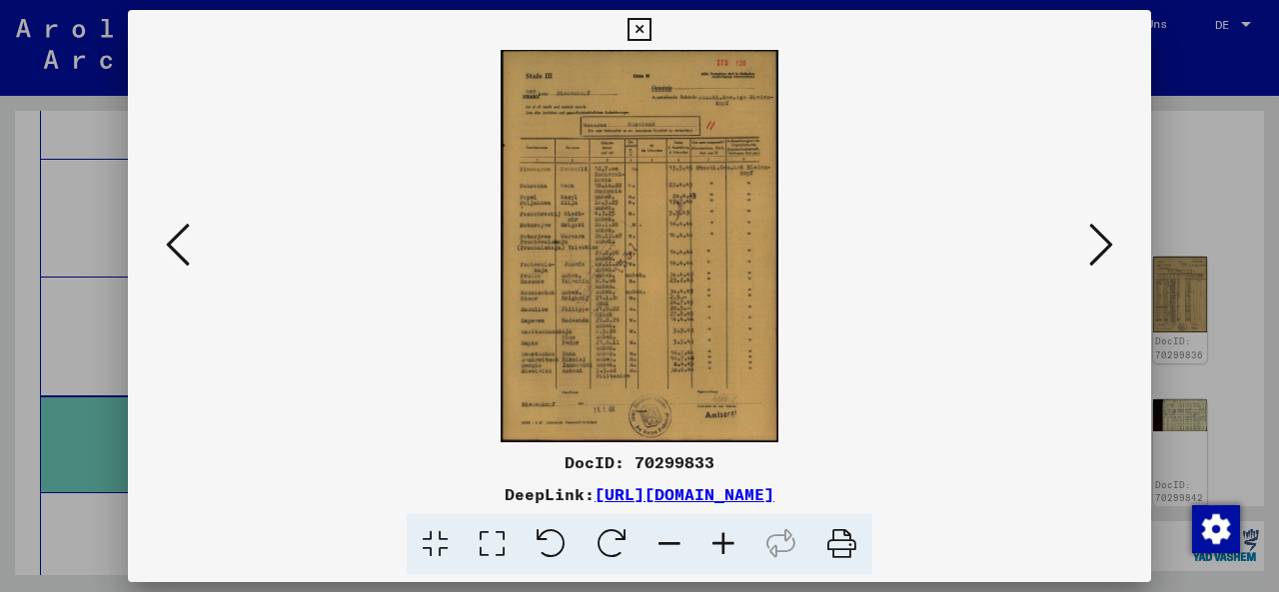
click at [1104, 245] on icon at bounding box center [1101, 245] width 24 height 48
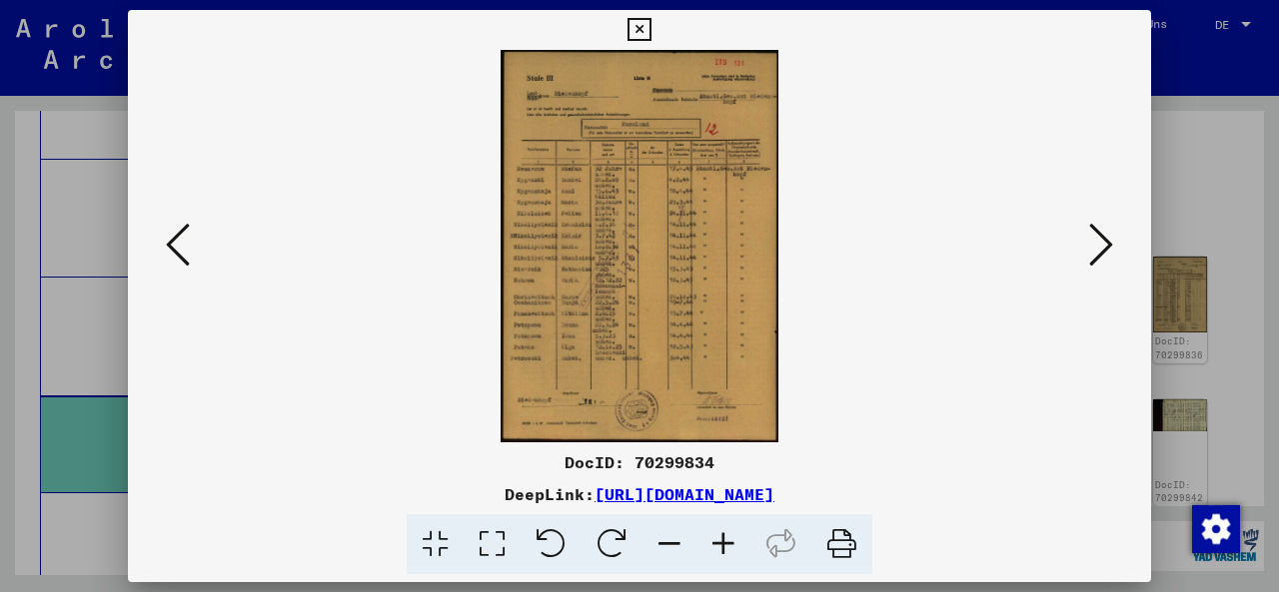
click at [1104, 245] on icon at bounding box center [1101, 245] width 24 height 48
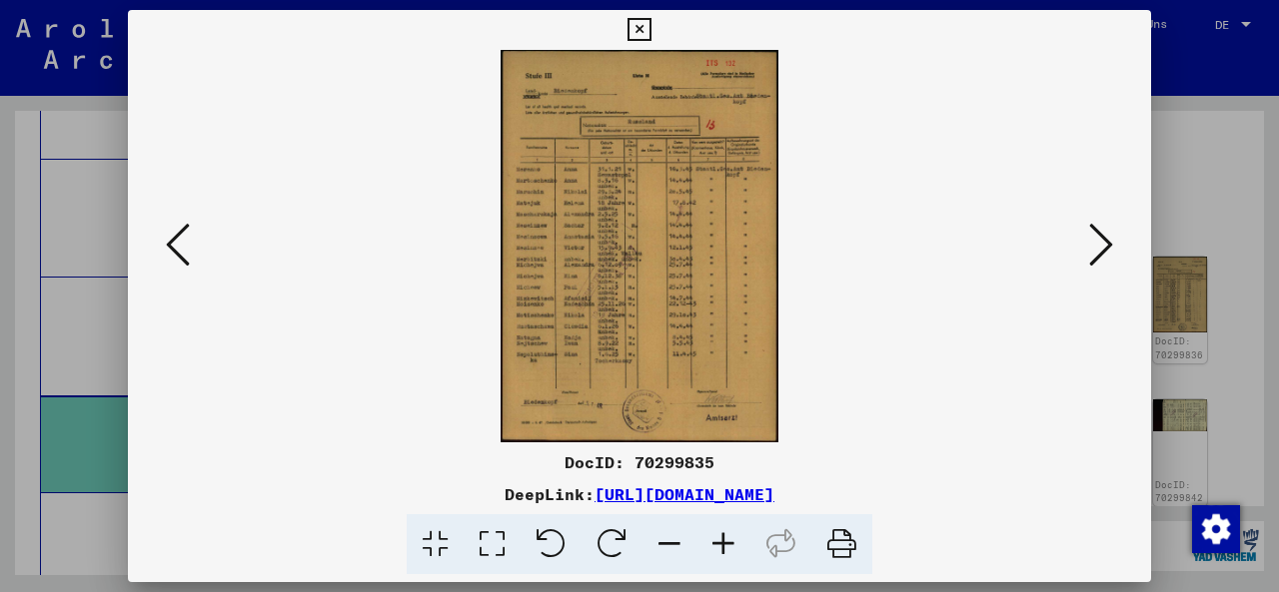
click at [1104, 245] on icon at bounding box center [1101, 245] width 24 height 48
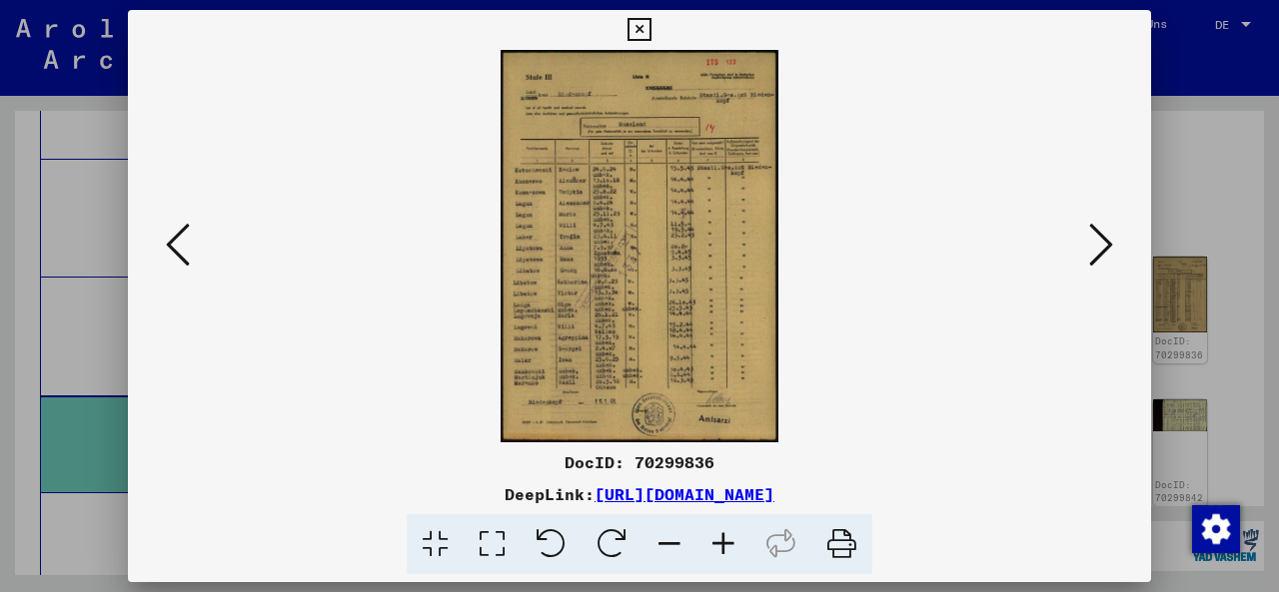
click at [1104, 245] on icon at bounding box center [1101, 245] width 24 height 48
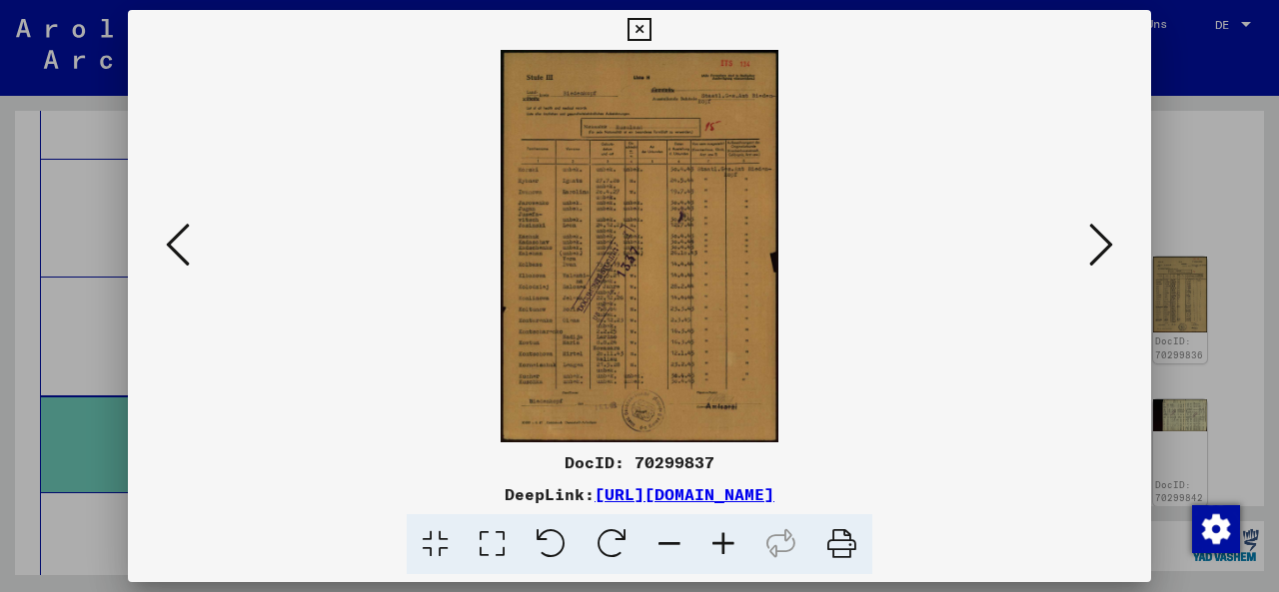
click at [1104, 245] on icon at bounding box center [1101, 245] width 24 height 48
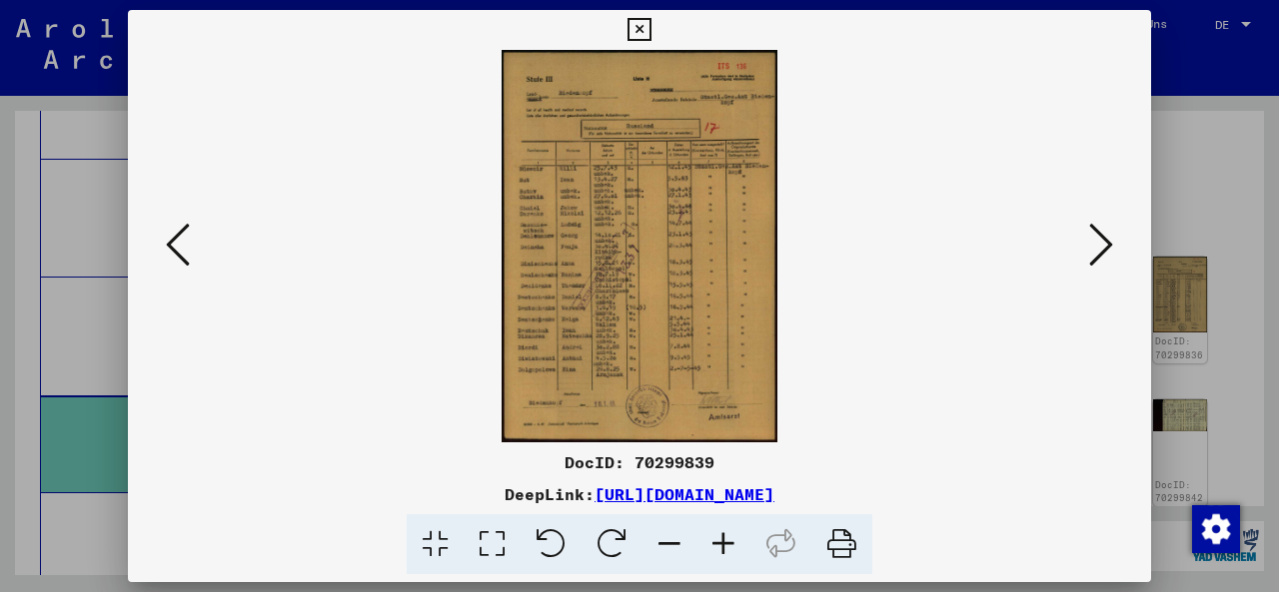
click at [1104, 245] on icon at bounding box center [1101, 245] width 24 height 48
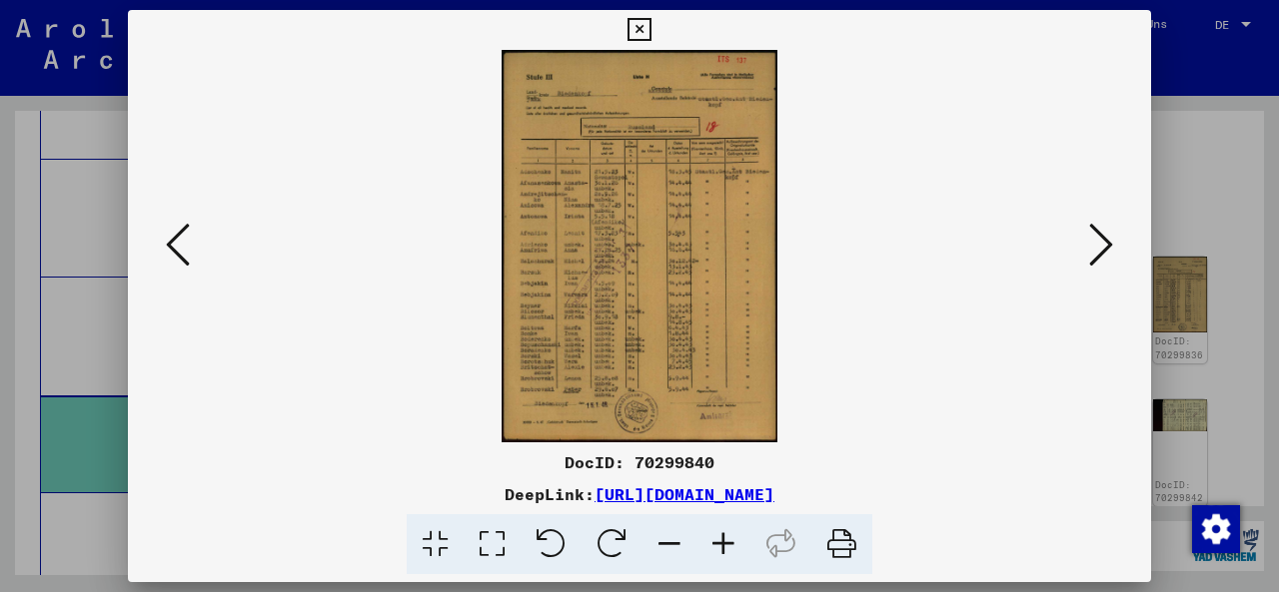
click at [1104, 245] on icon at bounding box center [1101, 245] width 24 height 48
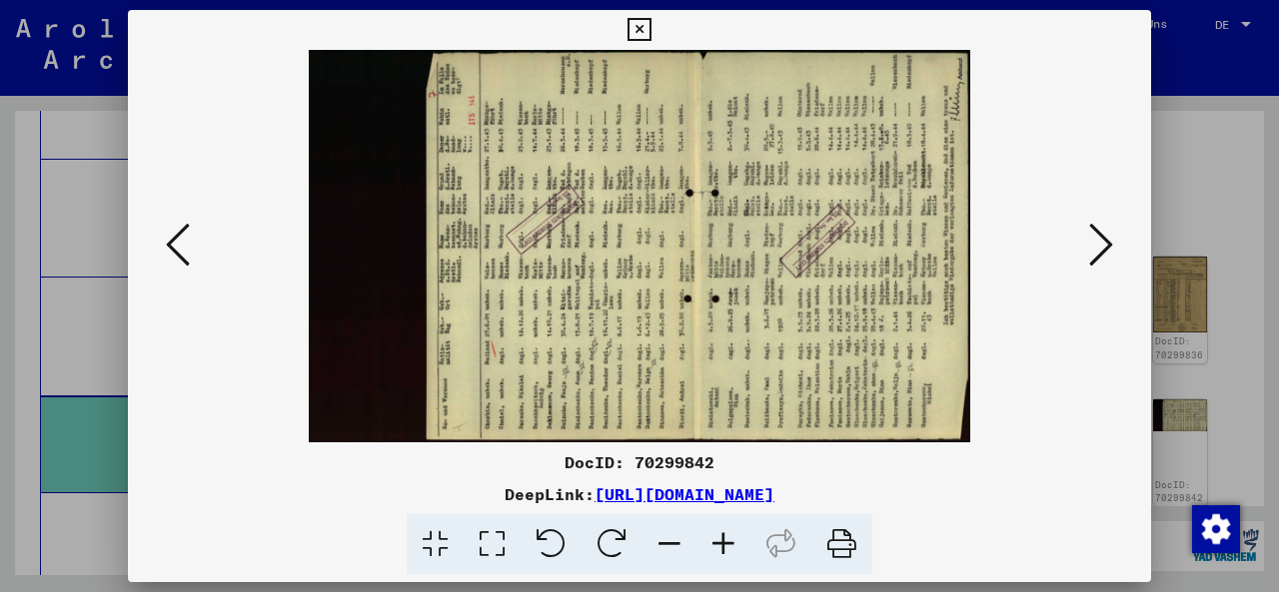
click at [168, 237] on icon at bounding box center [178, 245] width 24 height 48
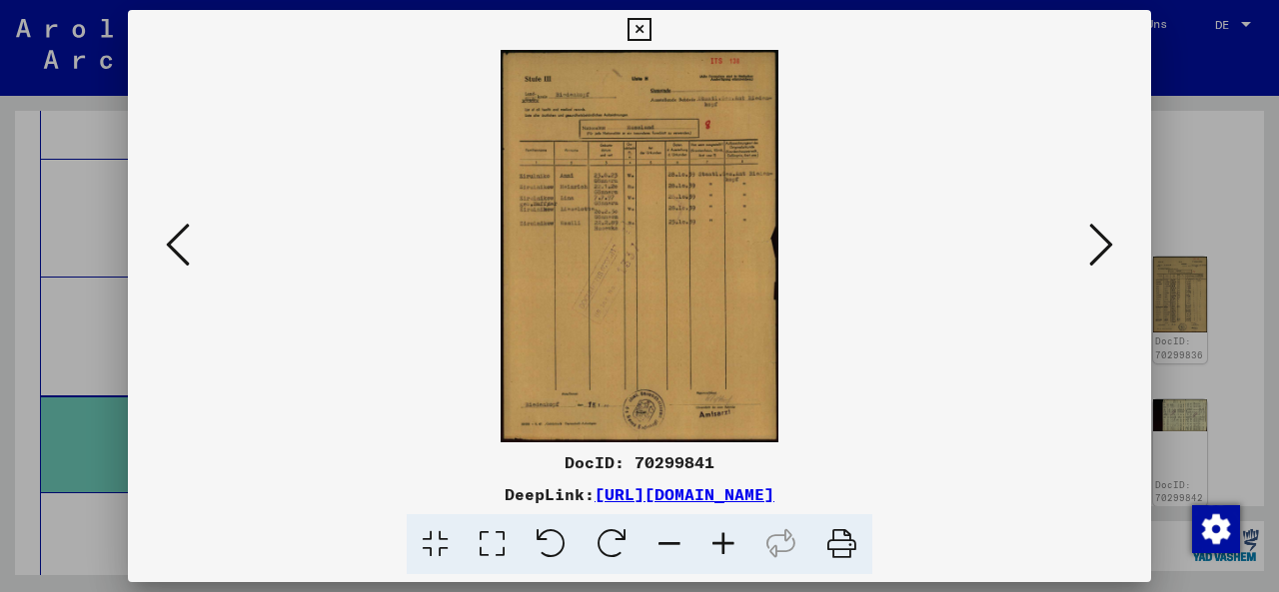
click at [650, 33] on icon at bounding box center [638, 30] width 23 height 24
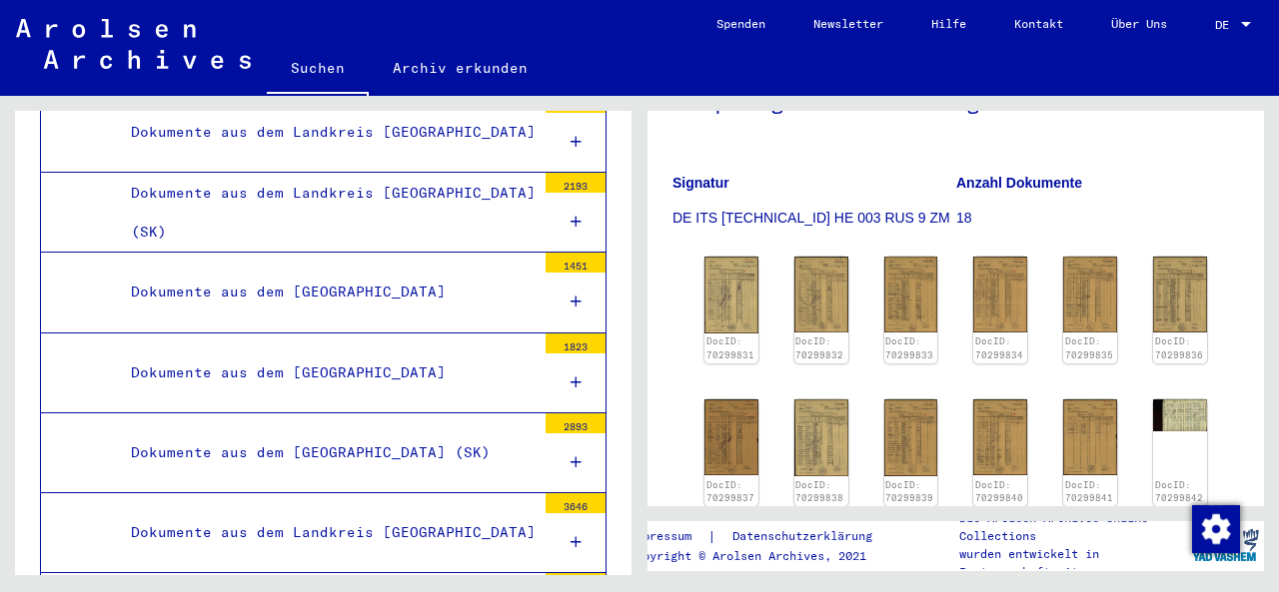
scroll to position [5741, 0]
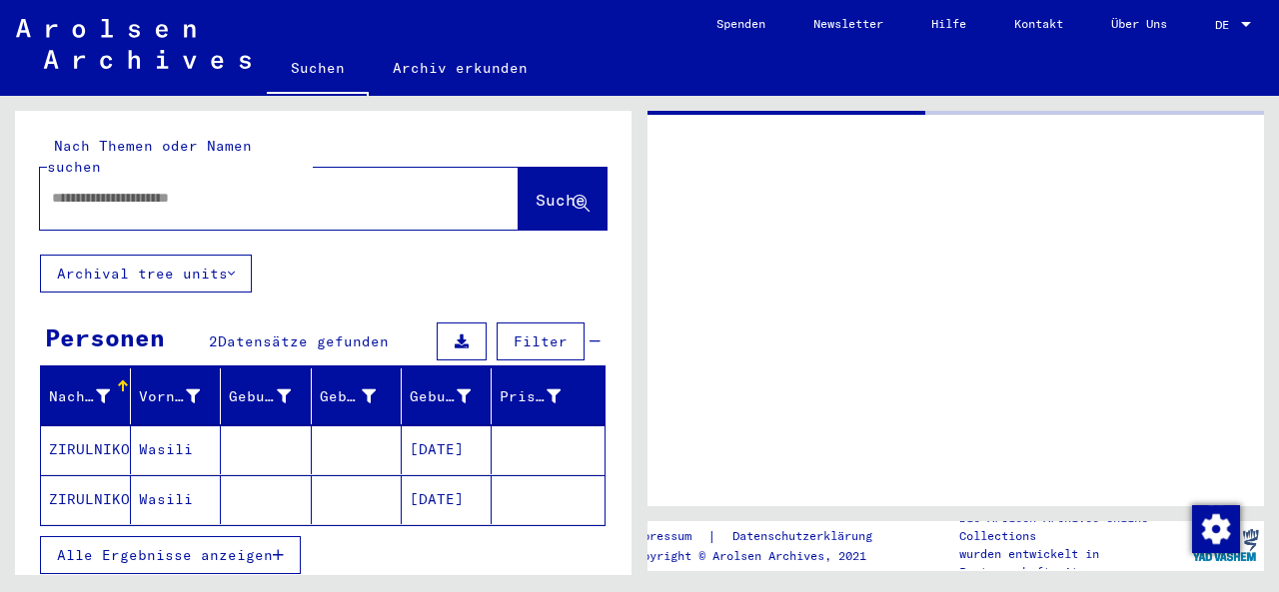
type input "********"
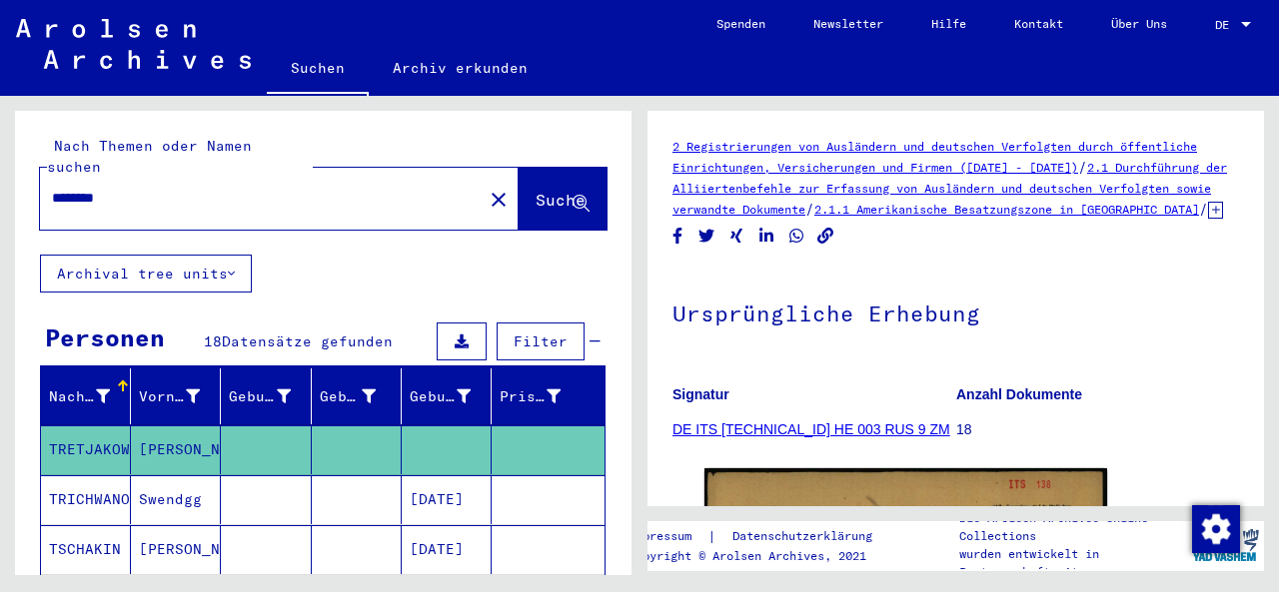
drag, startPoint x: 98, startPoint y: 172, endPoint x: 0, endPoint y: 168, distance: 98.0
click at [0, 170] on div "Nach Themen oder Namen suchen ******** close Suche Archival tree units Personen…" at bounding box center [319, 335] width 639 height 479
drag, startPoint x: 143, startPoint y: 173, endPoint x: 0, endPoint y: 131, distance: 148.9
click at [0, 131] on div "Nach Themen oder Namen suchen ******** close Suche Archival tree units Personen…" at bounding box center [319, 335] width 639 height 479
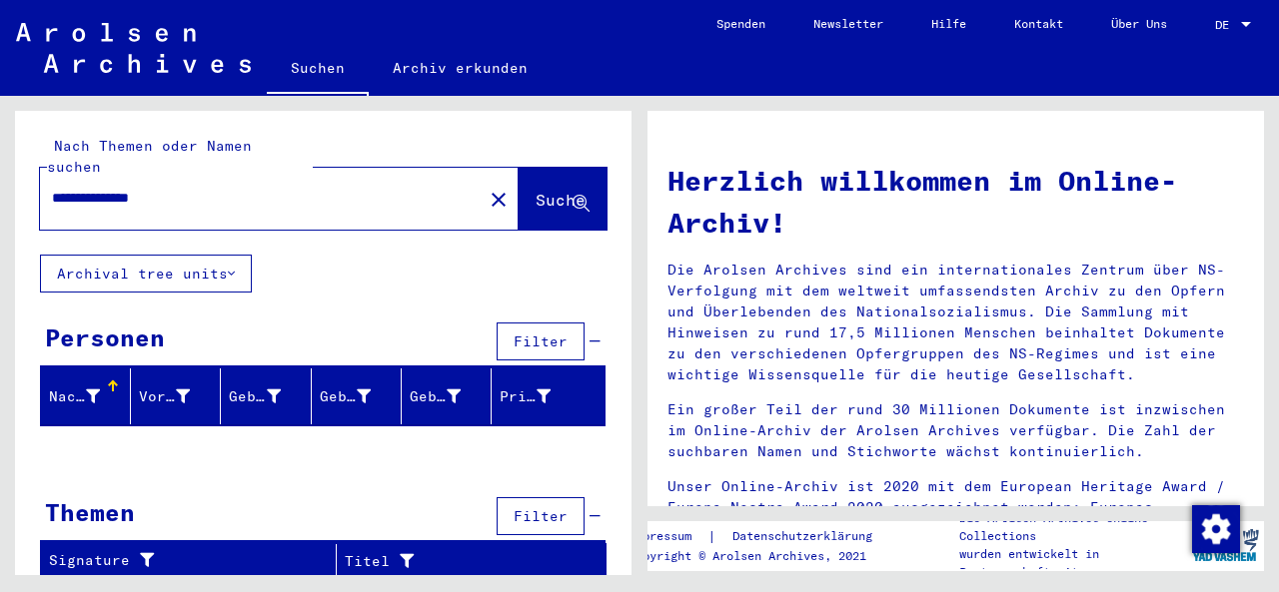
click at [200, 258] on button "Archival tree units" at bounding box center [146, 274] width 212 height 38
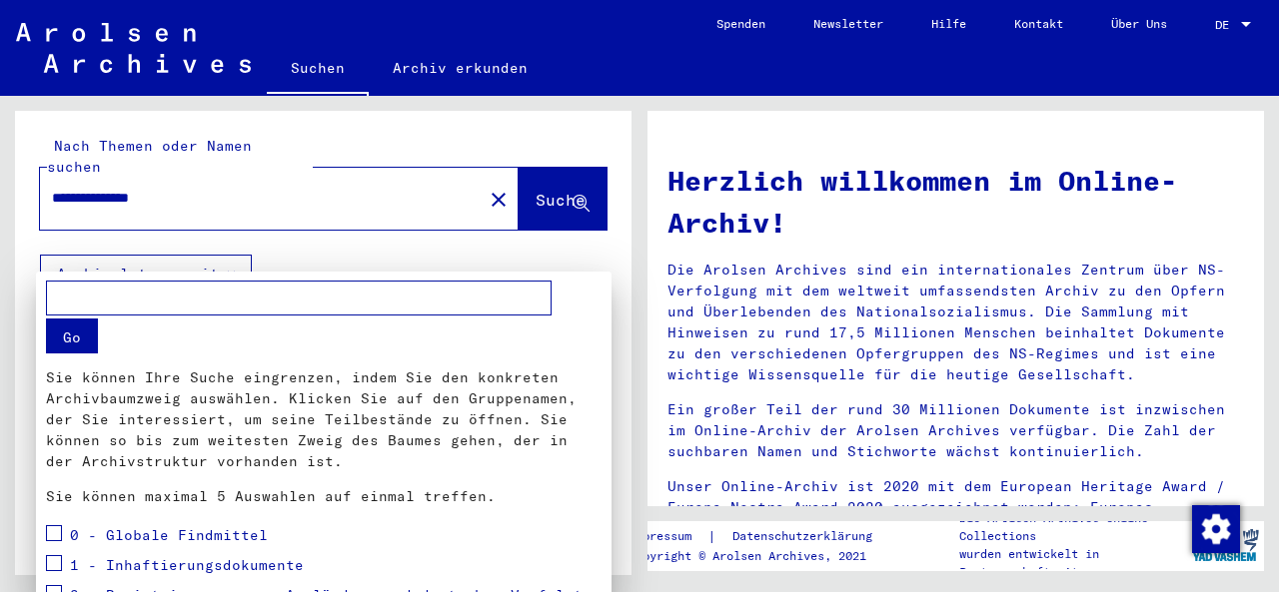
scroll to position [119, 0]
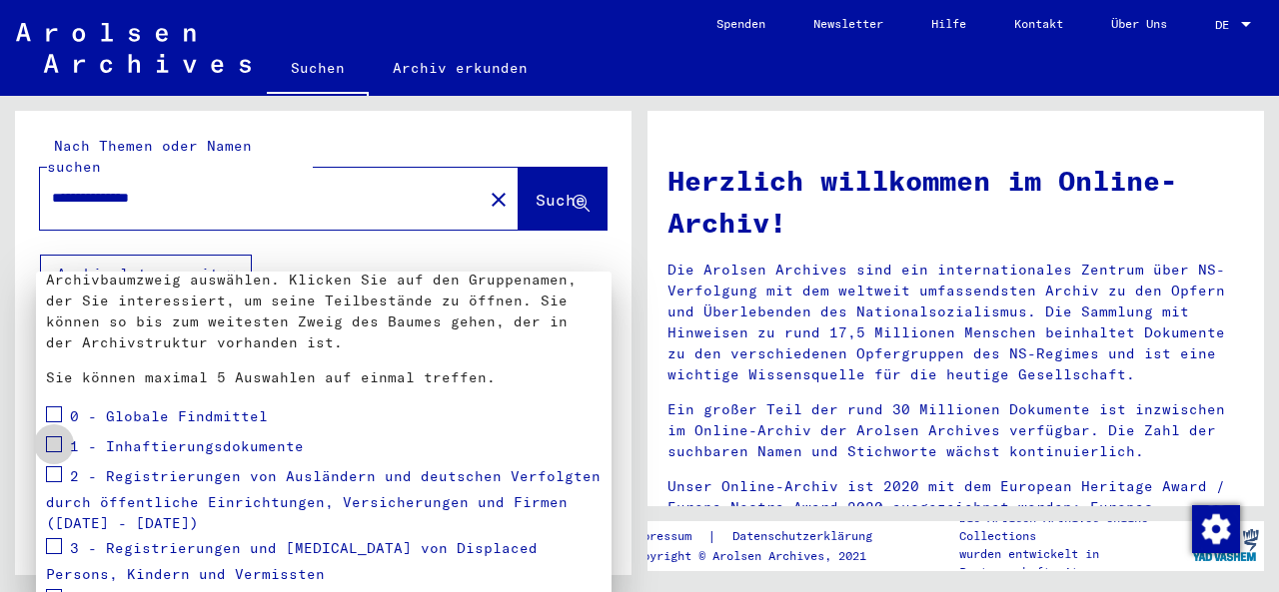
click at [51, 449] on span at bounding box center [54, 445] width 16 height 16
click at [51, 475] on span at bounding box center [54, 474] width 16 height 16
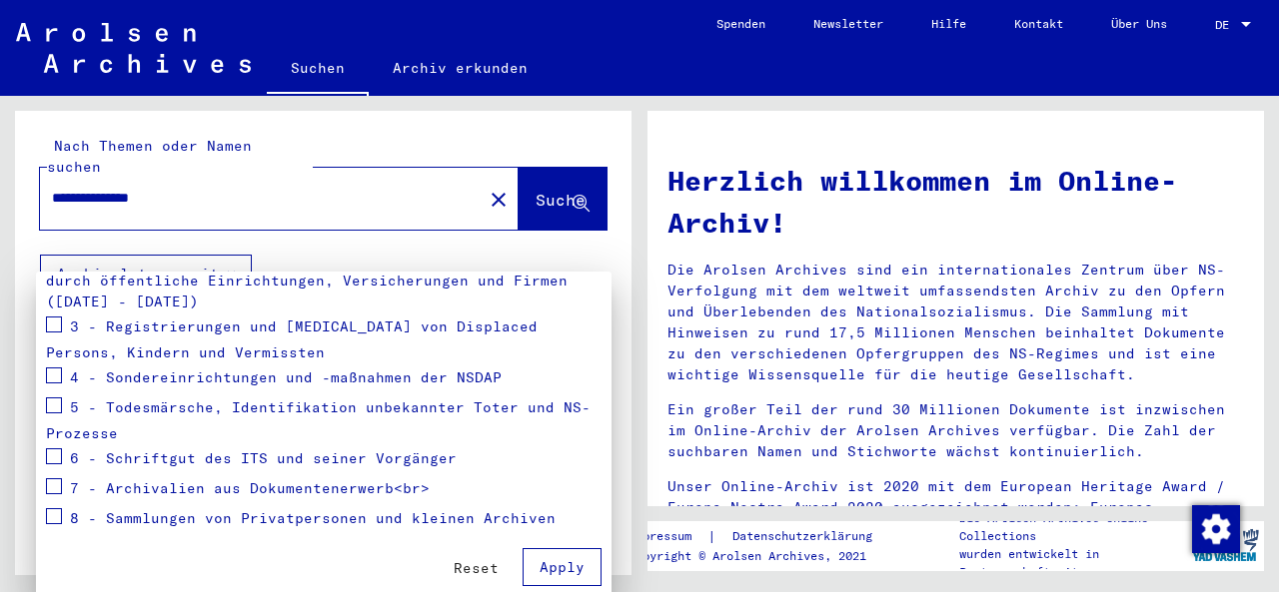
scroll to position [340, 0]
click at [568, 571] on span "Apply" at bounding box center [561, 568] width 45 height 18
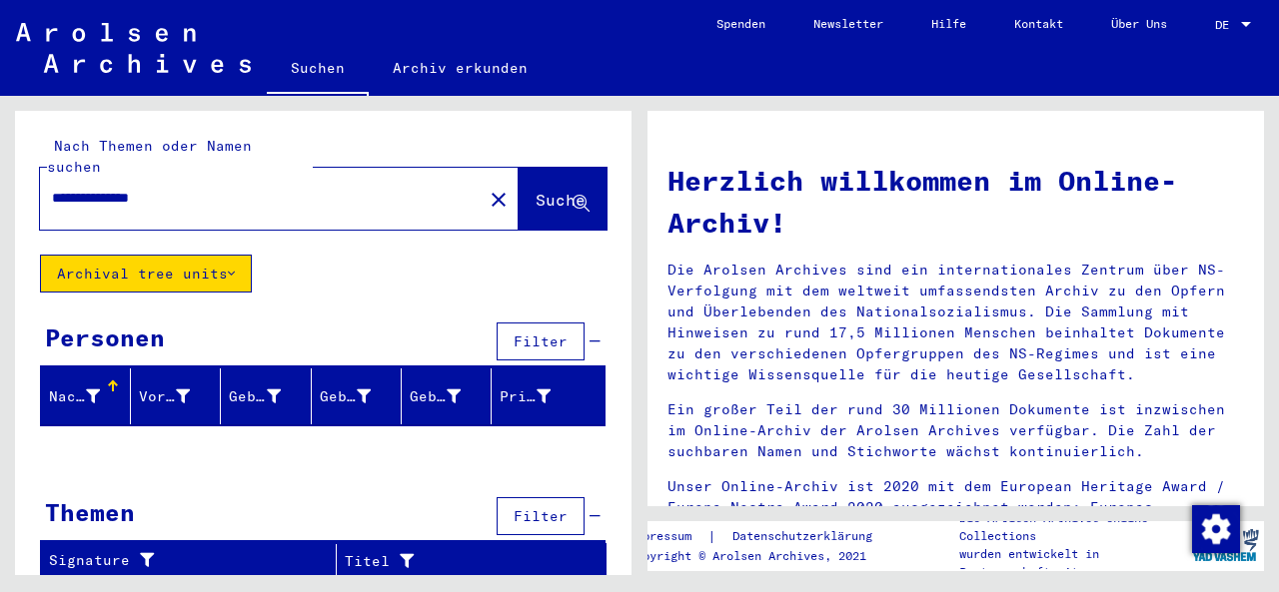
click at [565, 168] on button "Suche" at bounding box center [562, 199] width 88 height 62
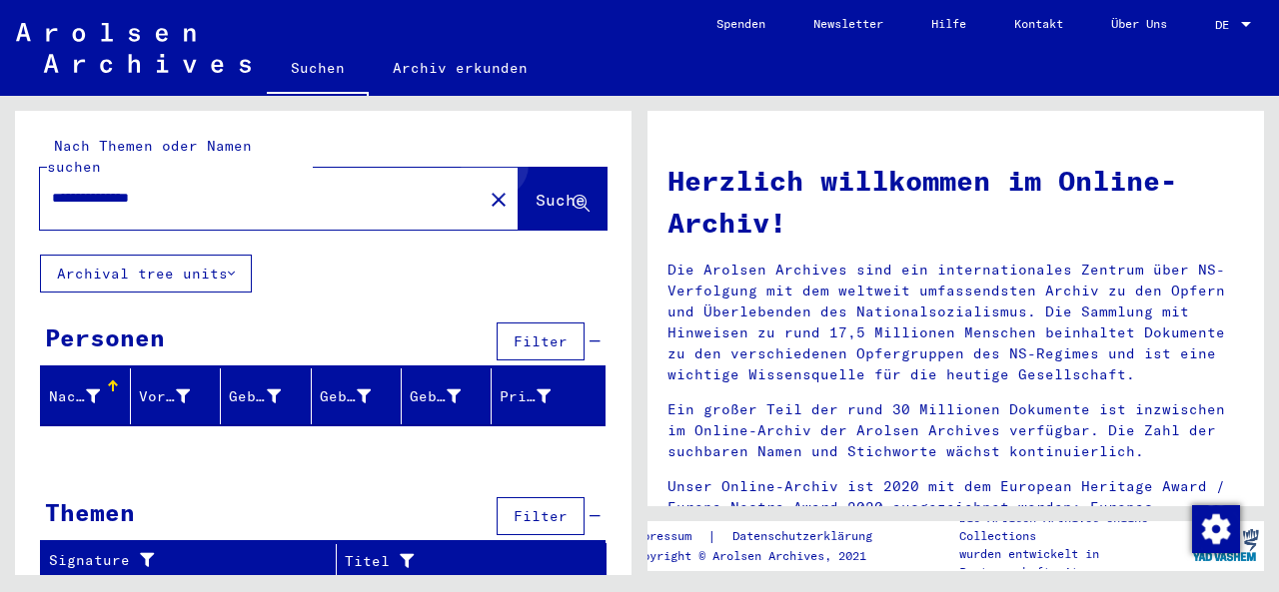
click at [565, 168] on button "Suche" at bounding box center [562, 199] width 88 height 62
click at [229, 256] on button "Archival tree units" at bounding box center [146, 274] width 212 height 38
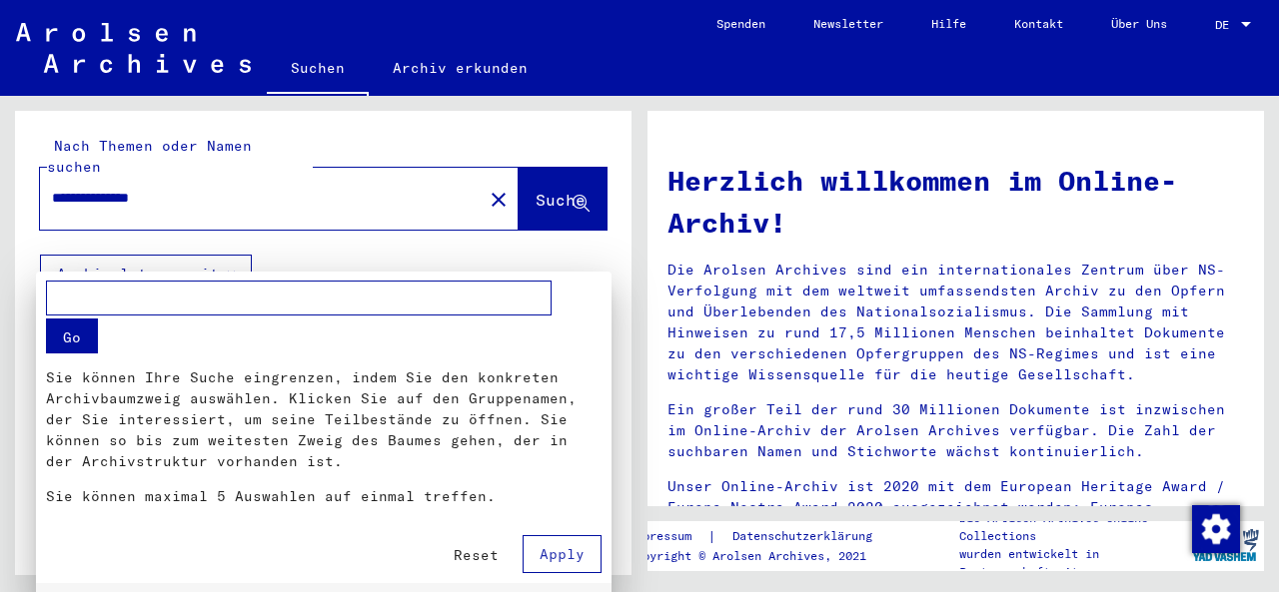
click at [189, 180] on div at bounding box center [639, 296] width 1279 height 592
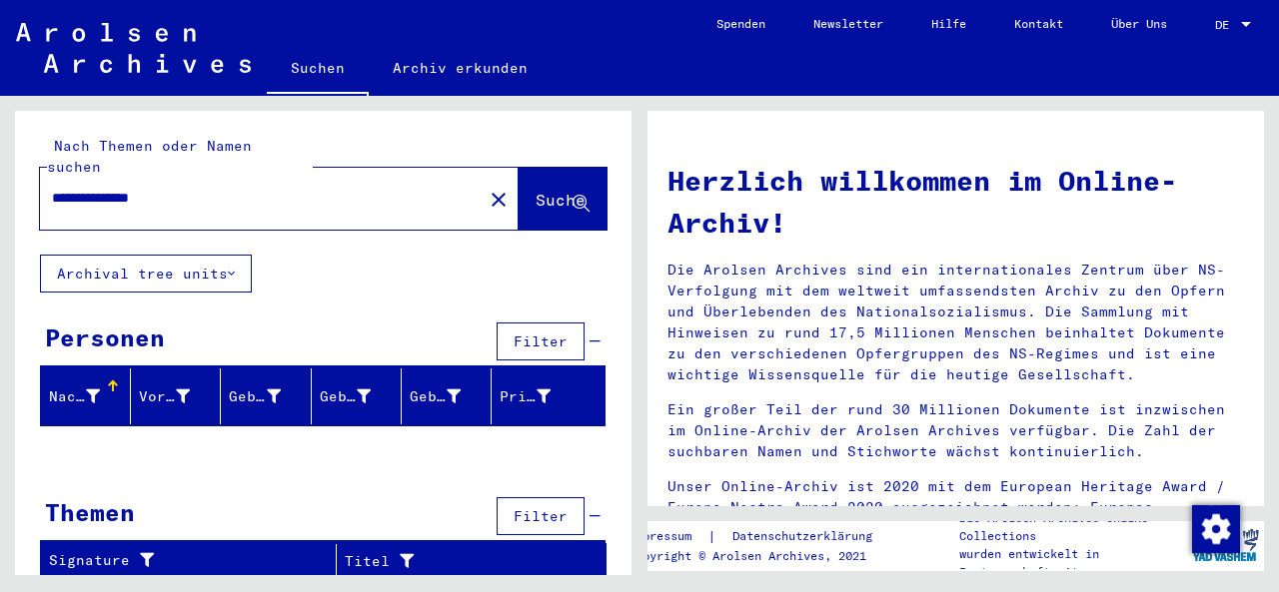
click at [252, 153] on mat-label "Nach Themen oder Namen suchen" at bounding box center [149, 156] width 205 height 39
click at [197, 188] on input "**********" at bounding box center [255, 198] width 407 height 21
drag, startPoint x: 197, startPoint y: 179, endPoint x: 0, endPoint y: 164, distance: 197.4
click at [0, 164] on div "**********" at bounding box center [319, 335] width 639 height 479
click at [116, 188] on input "**********" at bounding box center [255, 198] width 407 height 21
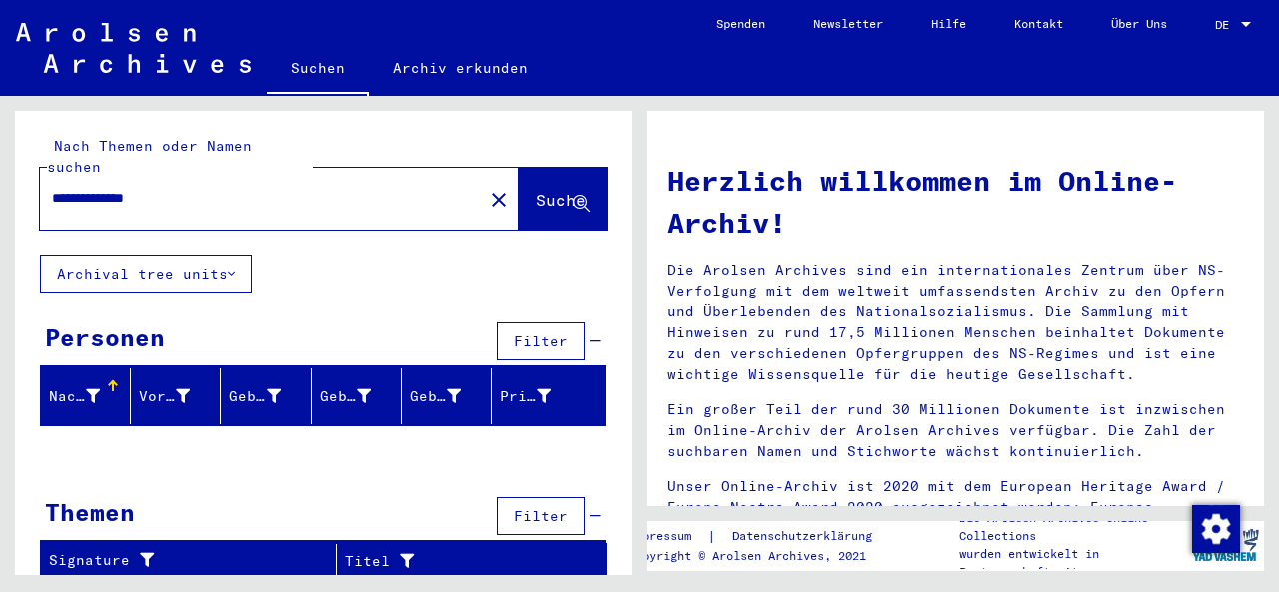
click at [121, 188] on input "**********" at bounding box center [255, 198] width 407 height 21
click at [141, 188] on input "**********" at bounding box center [255, 198] width 407 height 21
click at [229, 188] on input "**********" at bounding box center [255, 198] width 407 height 21
type input "**********"
